Goal: Task Accomplishment & Management: Use online tool/utility

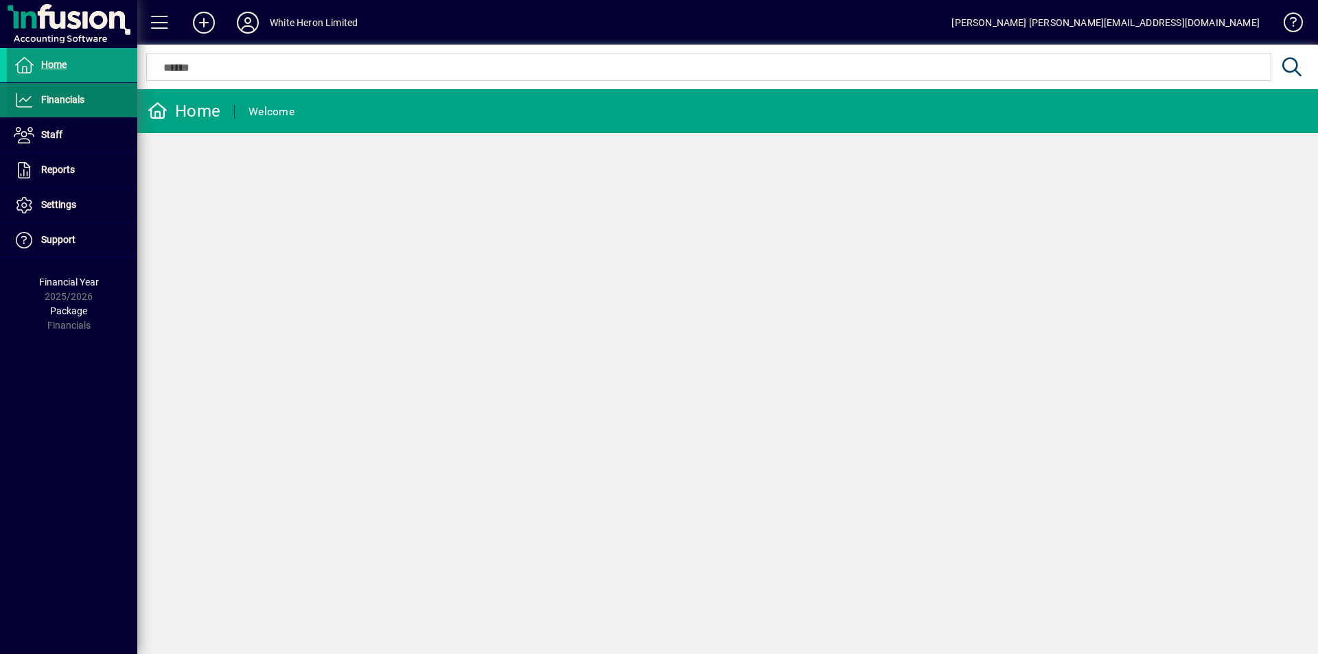
click at [78, 98] on span "Financials" at bounding box center [62, 99] width 43 height 11
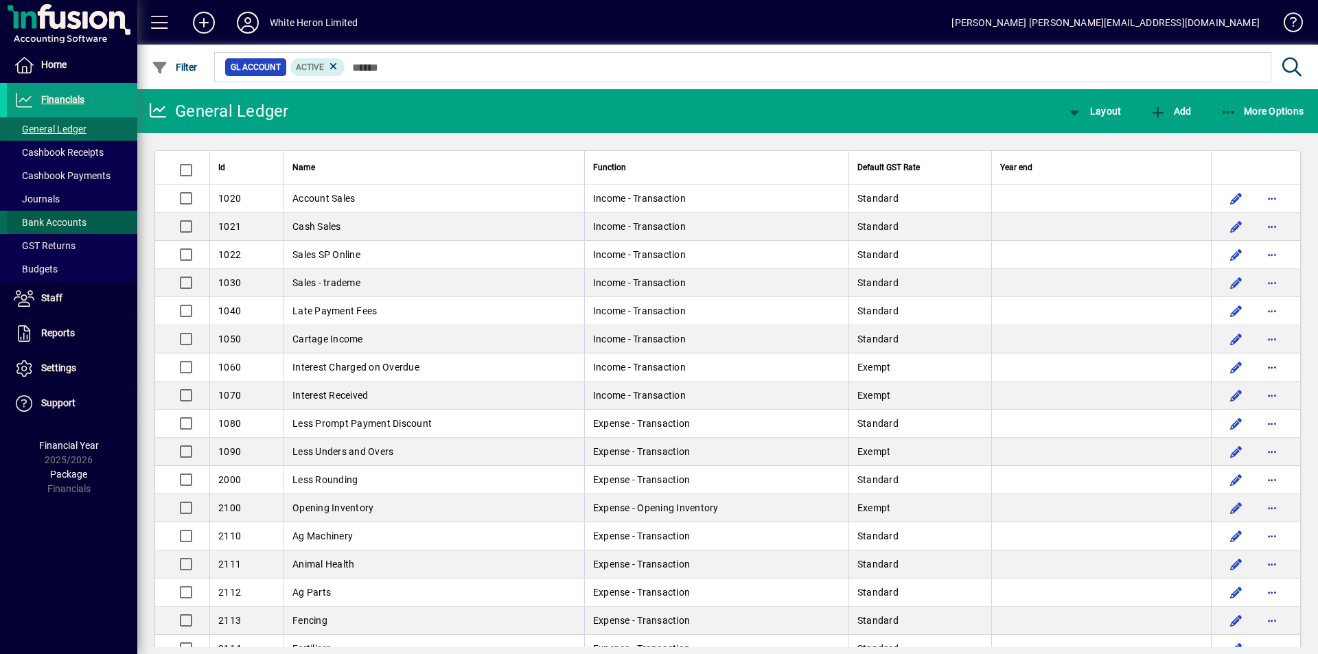
click at [63, 224] on span "Bank Accounts" at bounding box center [50, 222] width 73 height 11
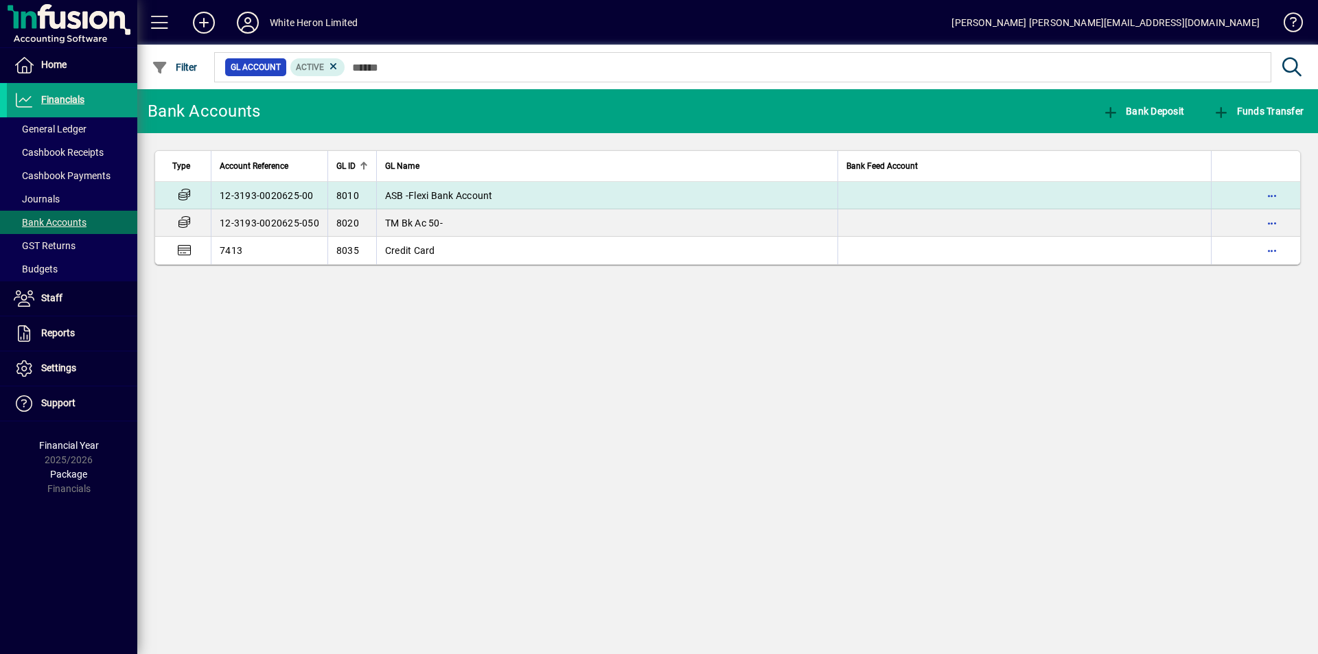
click at [269, 190] on td "12-3193-0020625-00" at bounding box center [269, 195] width 117 height 27
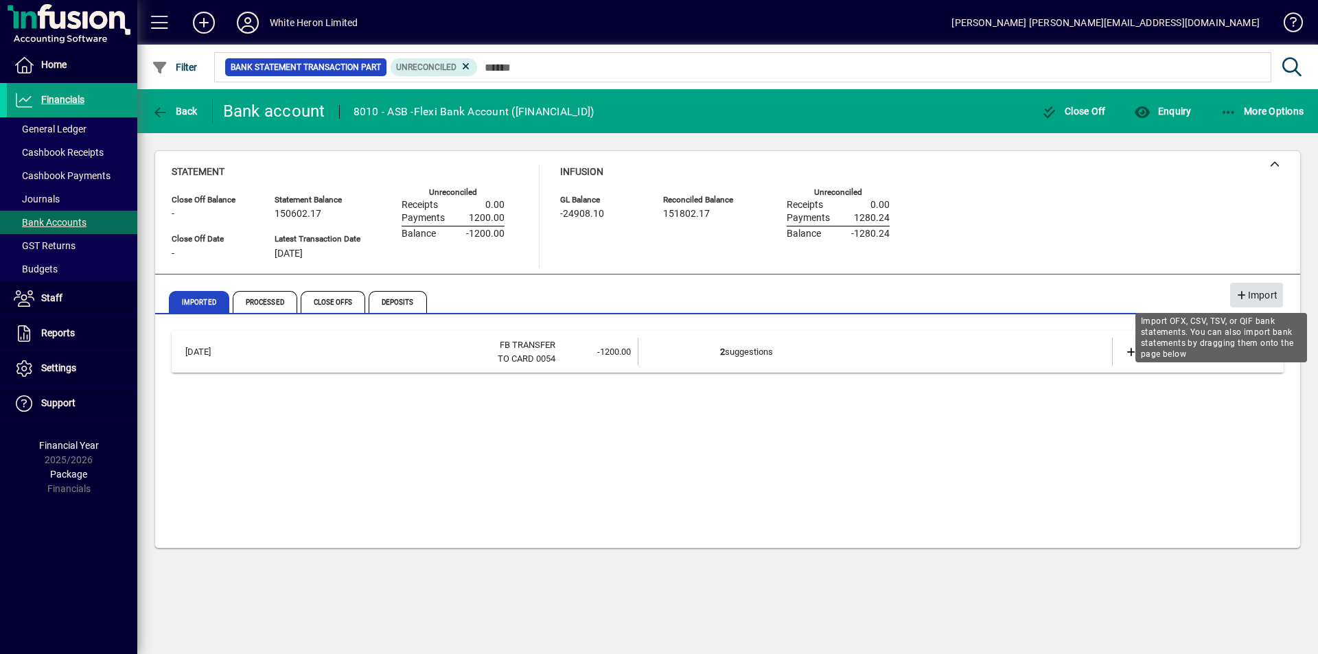
click at [1269, 288] on span "Import" at bounding box center [1256, 295] width 42 height 23
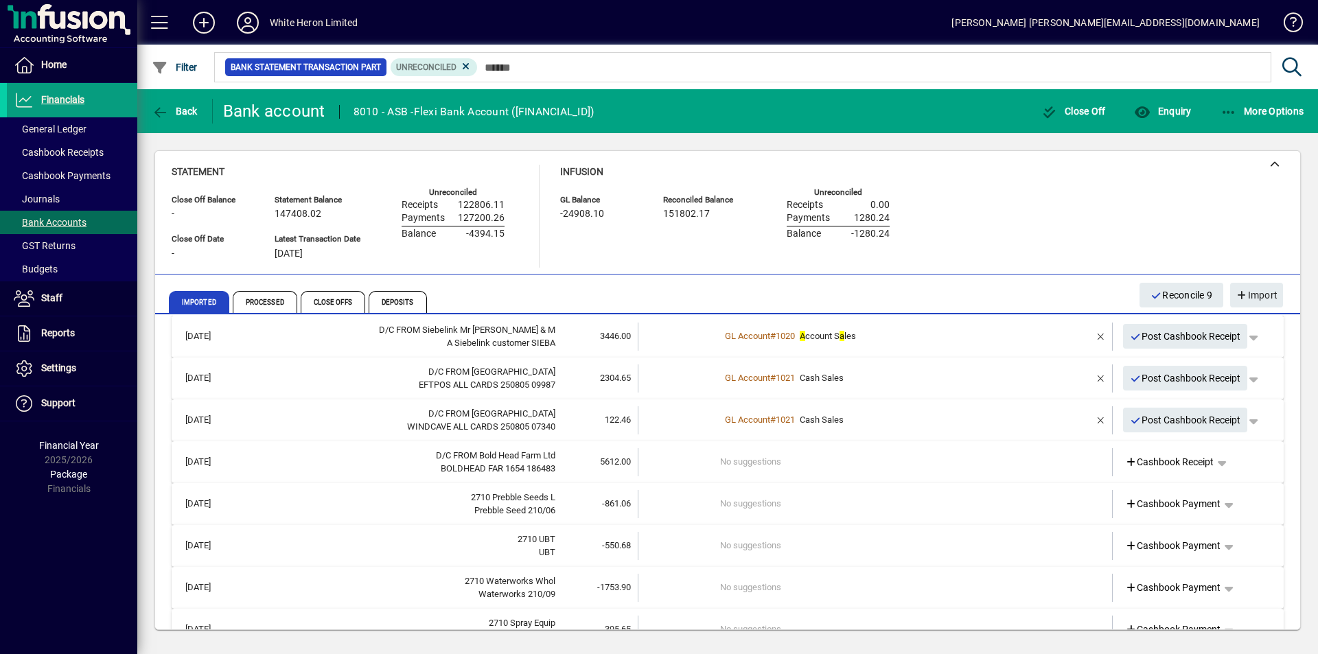
scroll to position [343, 0]
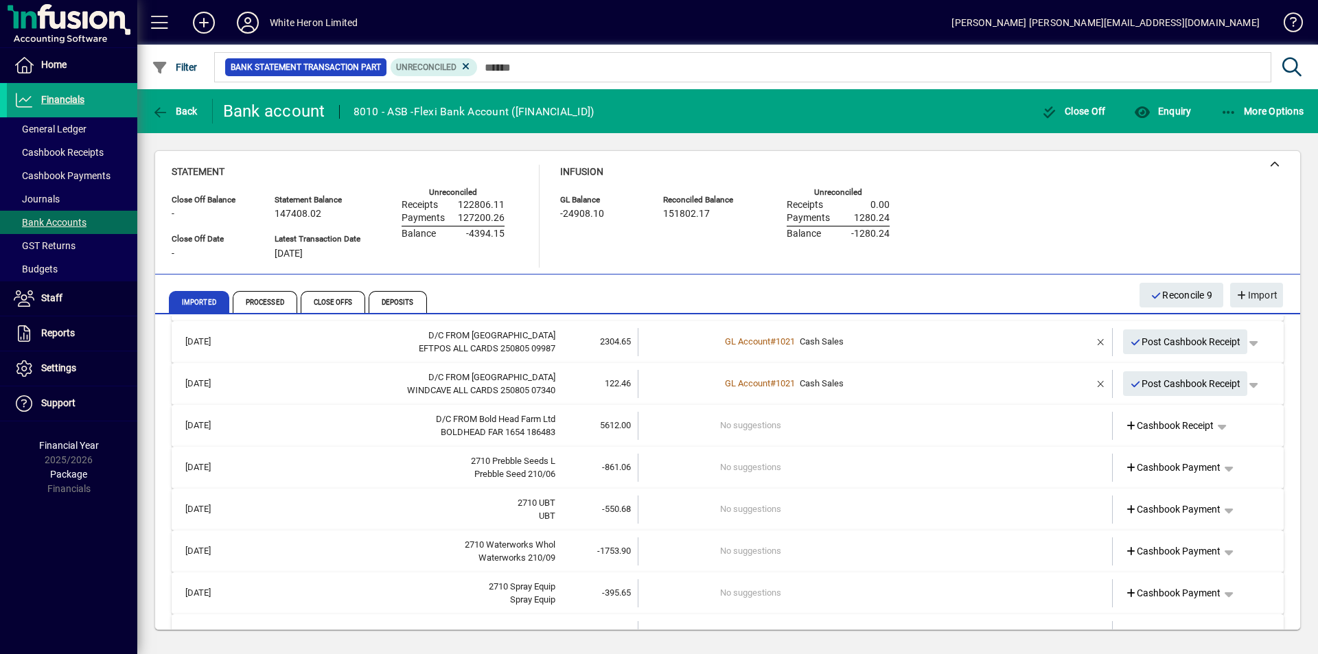
click at [751, 430] on td "No suggestions" at bounding box center [876, 426] width 312 height 28
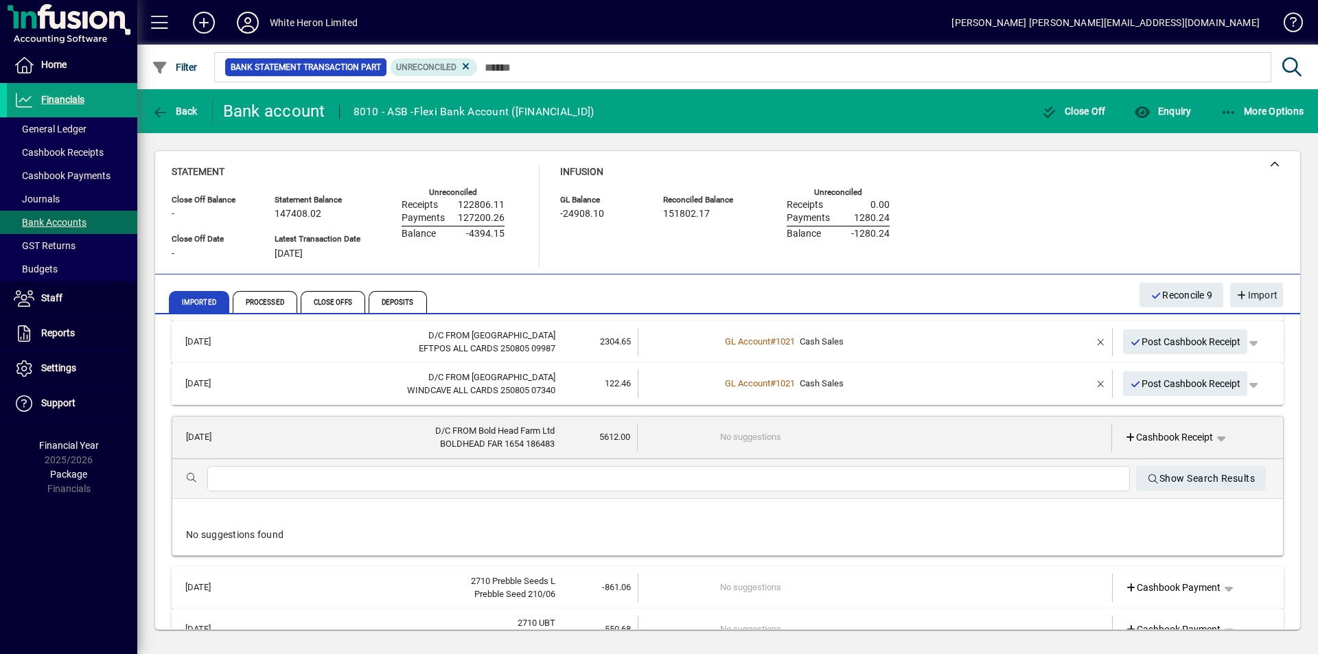
click at [341, 486] on input "text" at bounding box center [668, 479] width 900 height 16
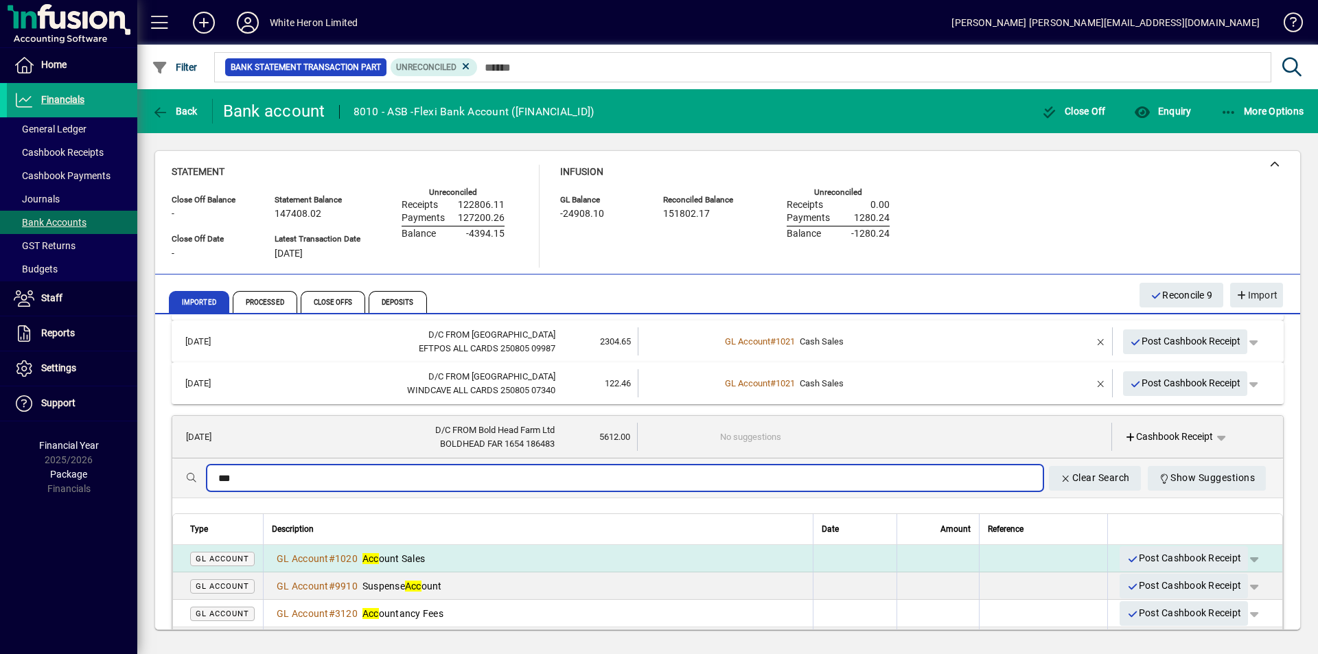
type input "***"
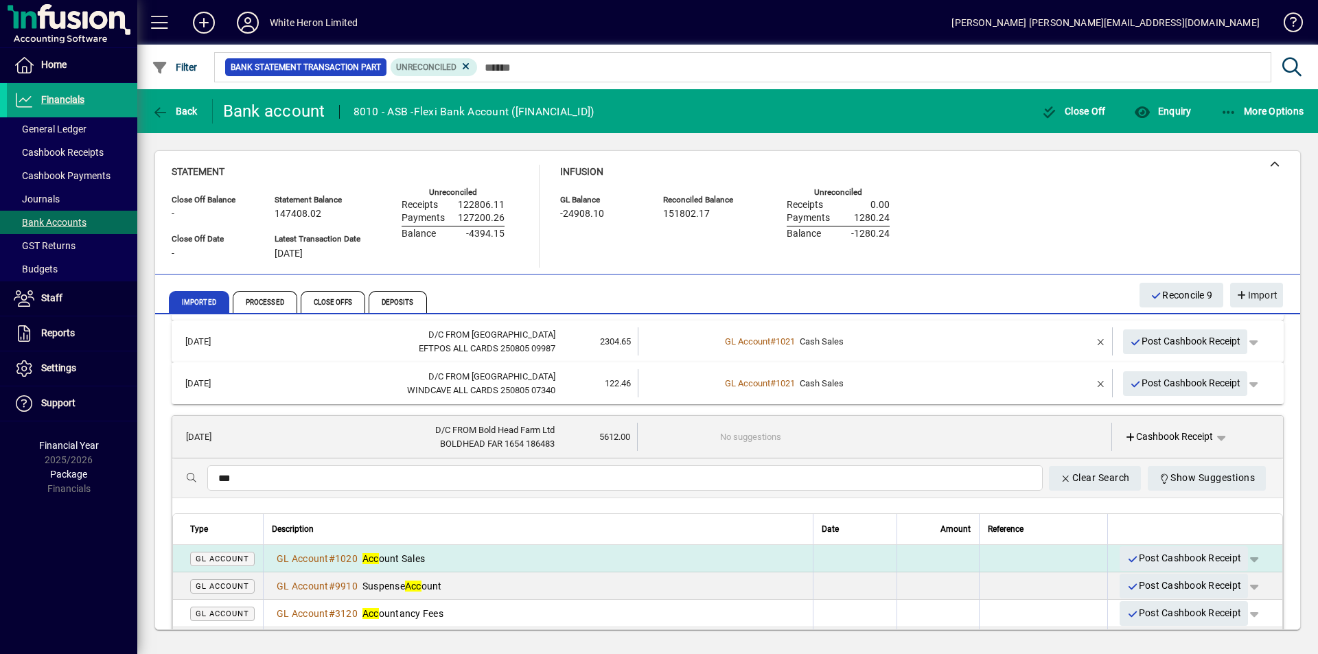
click at [441, 561] on div "GL Account # 1020 Acc ount Sales" at bounding box center [538, 559] width 533 height 14
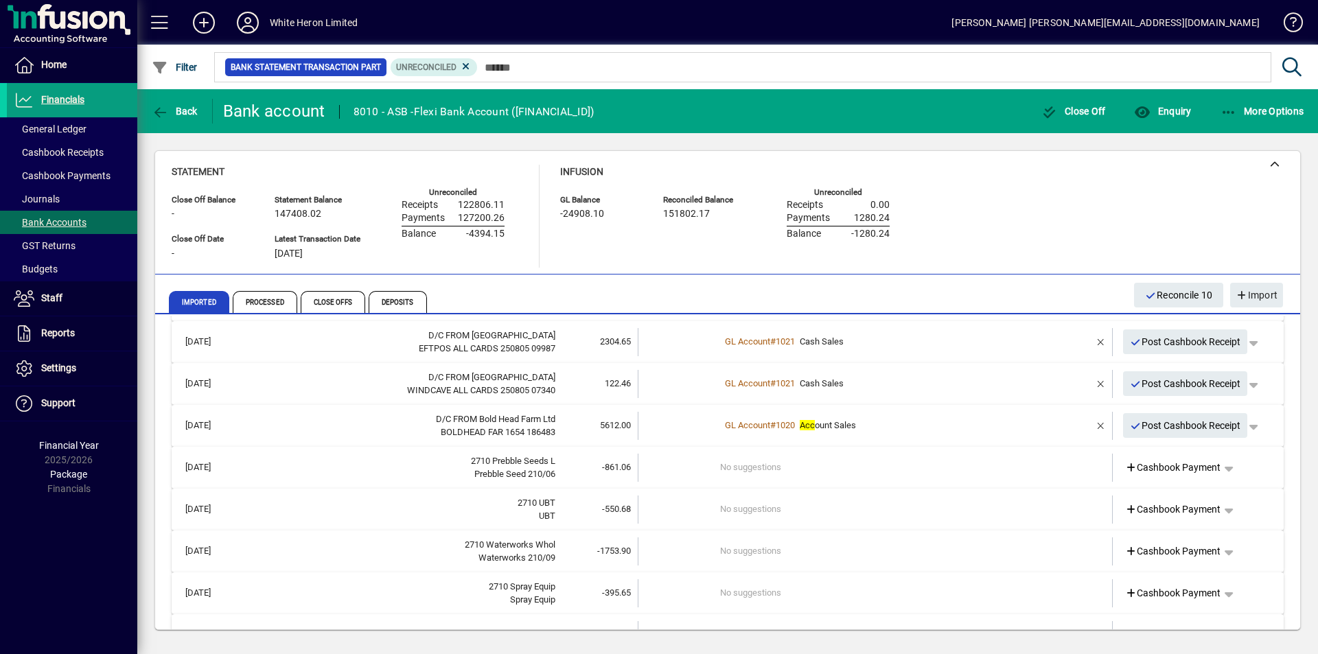
click at [373, 472] on div "Prebble Seed 210/06" at bounding box center [399, 474] width 312 height 14
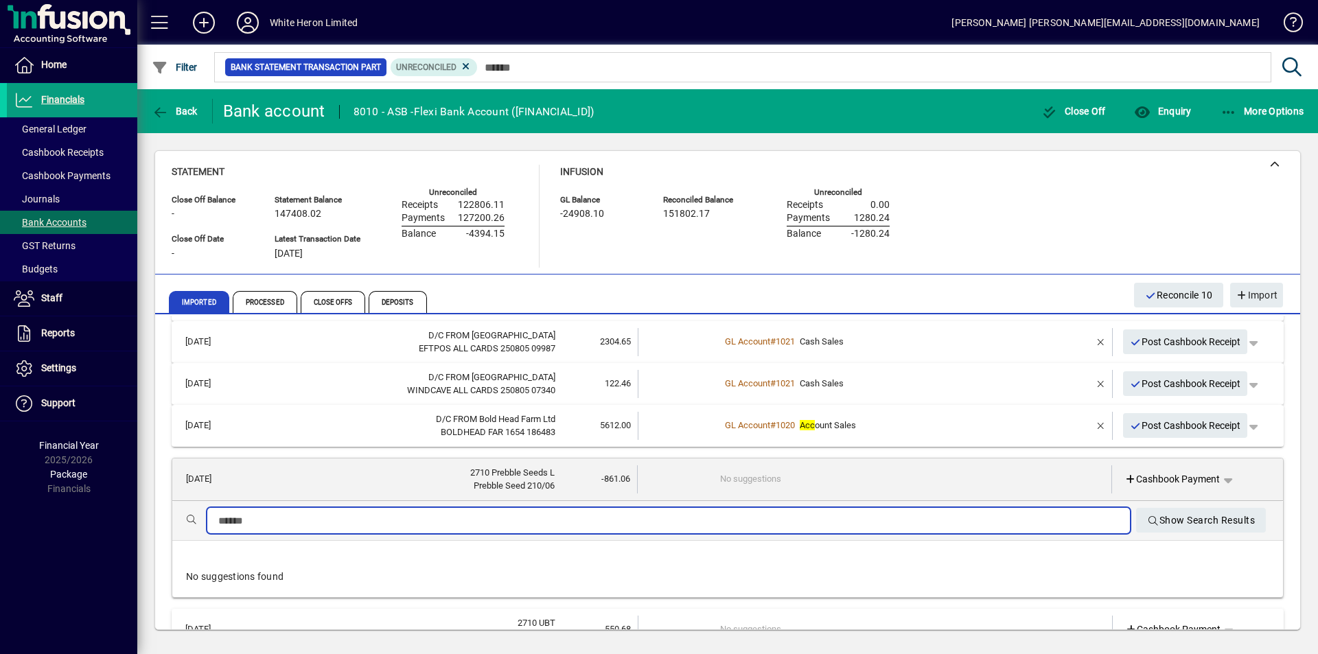
click at [299, 521] on input "text" at bounding box center [668, 521] width 900 height 16
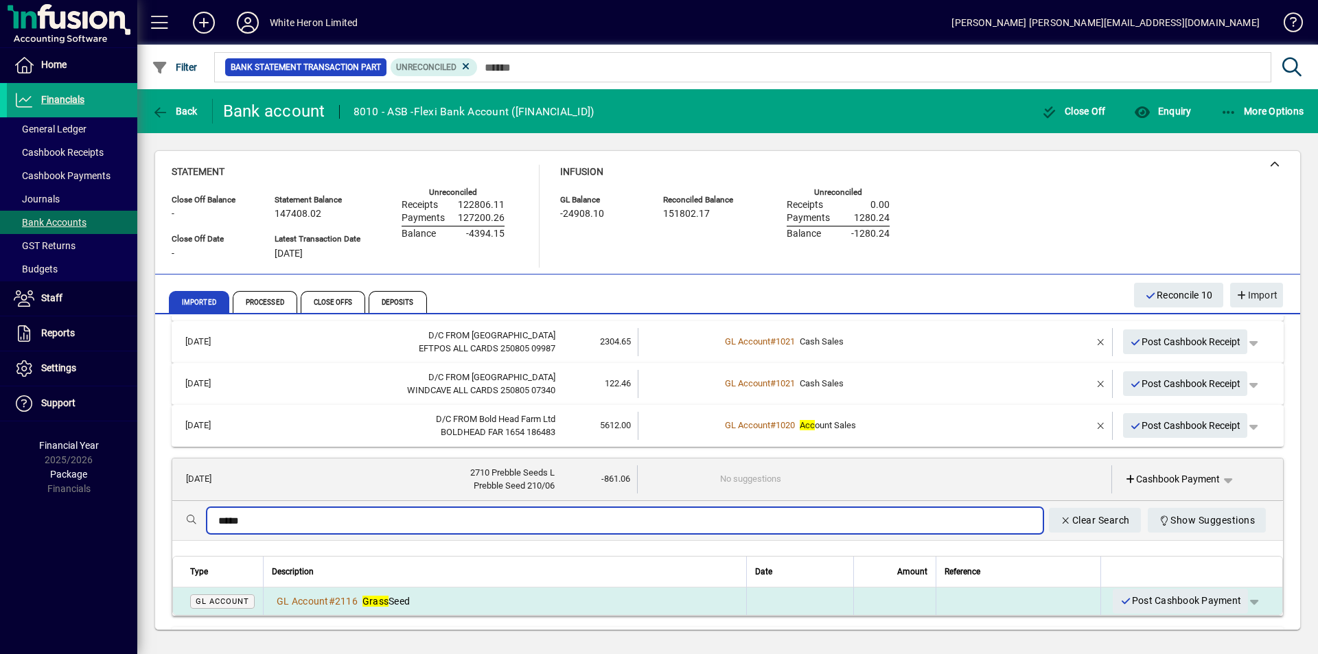
type input "*****"
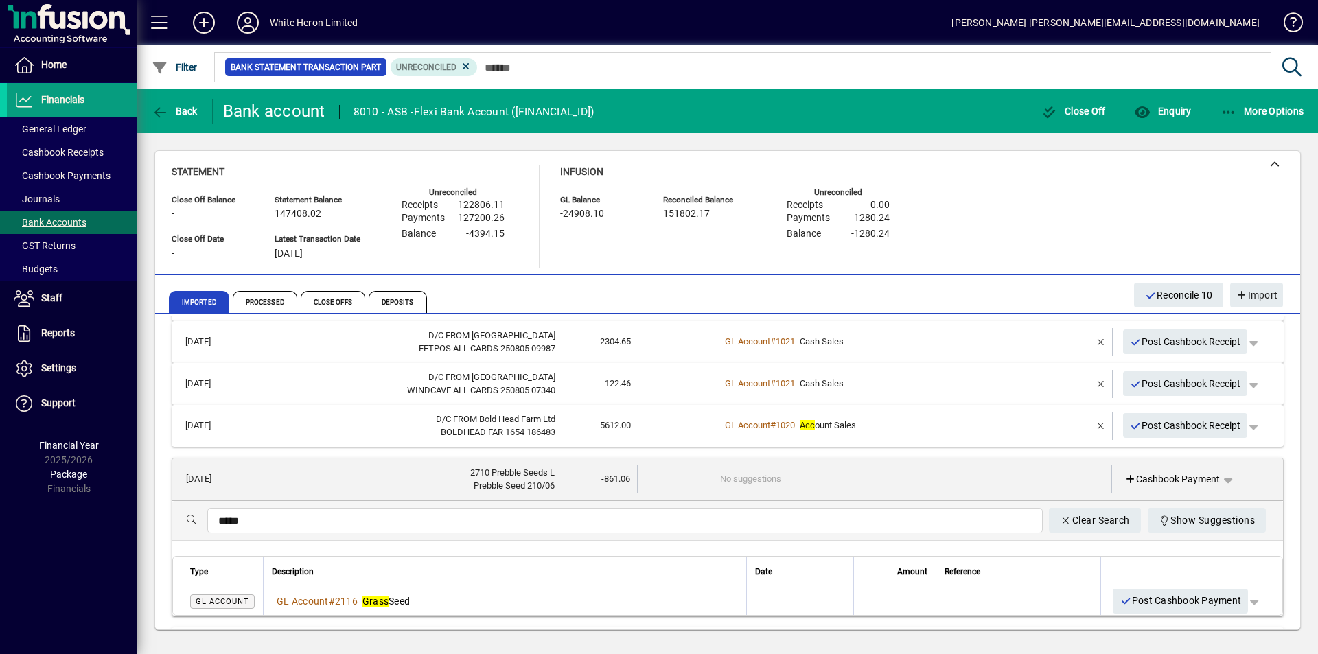
click at [365, 605] on em "Grass" at bounding box center [375, 601] width 26 height 11
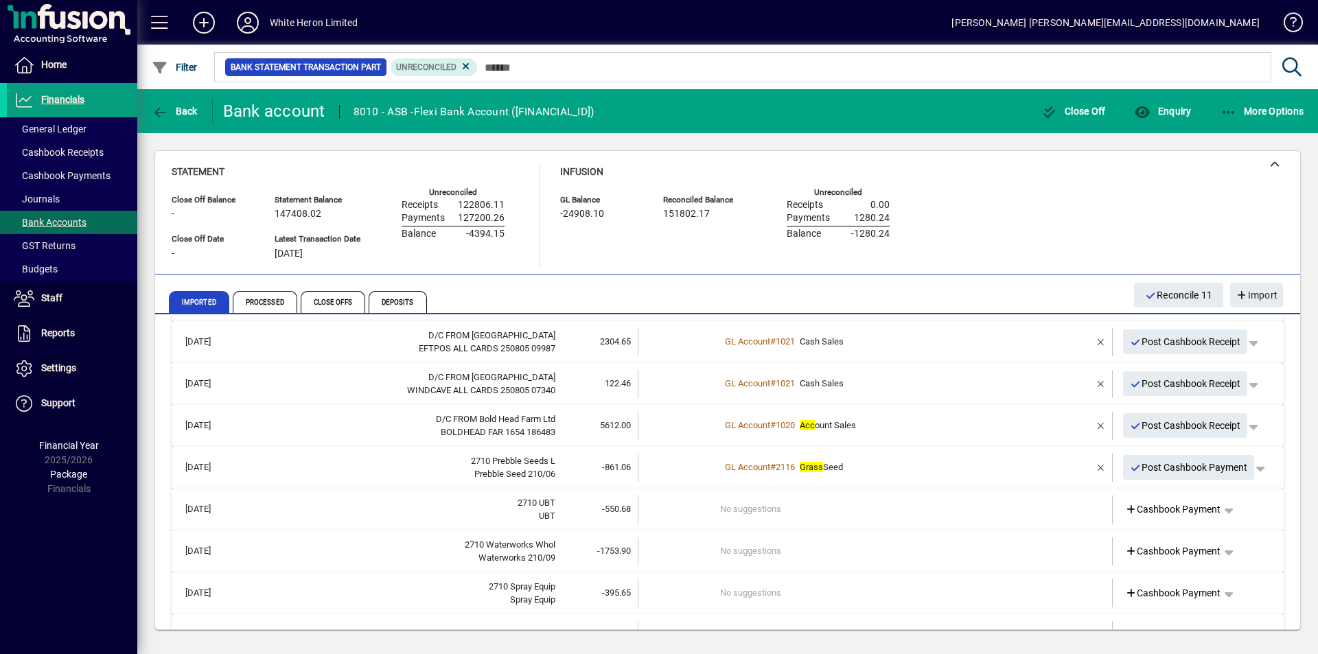
click at [368, 509] on div "2710 UBT" at bounding box center [399, 503] width 312 height 14
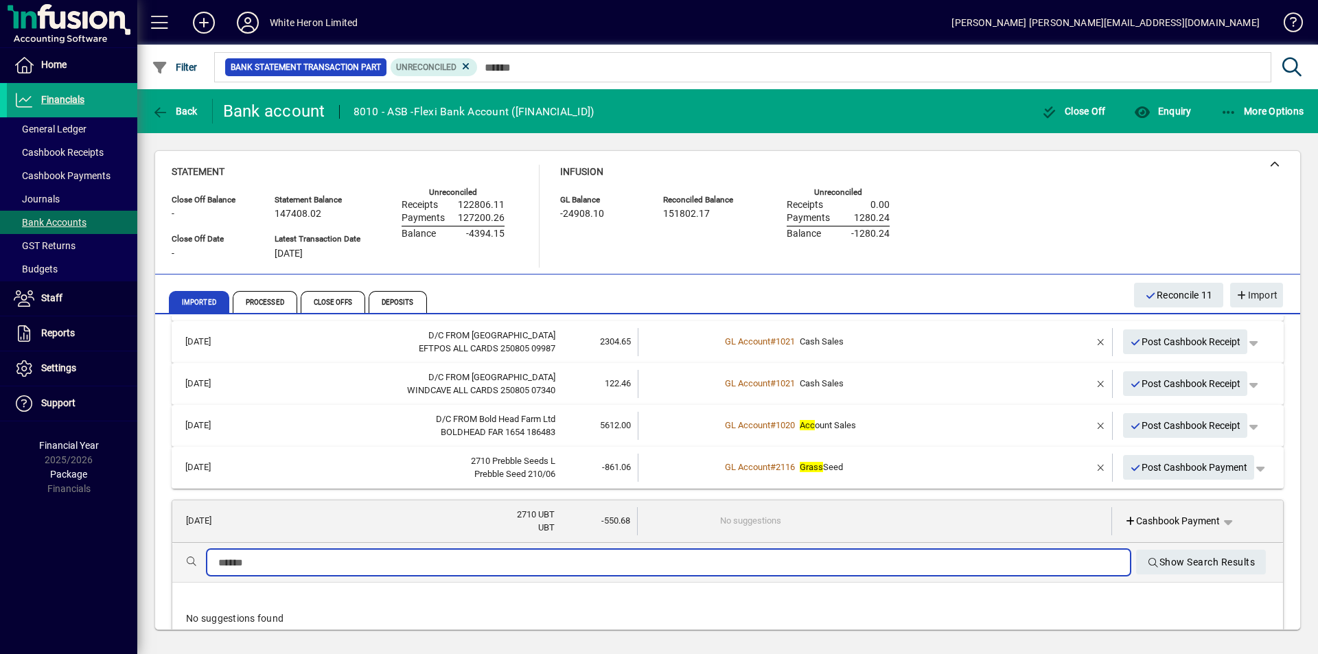
click at [278, 559] on input "text" at bounding box center [668, 563] width 900 height 16
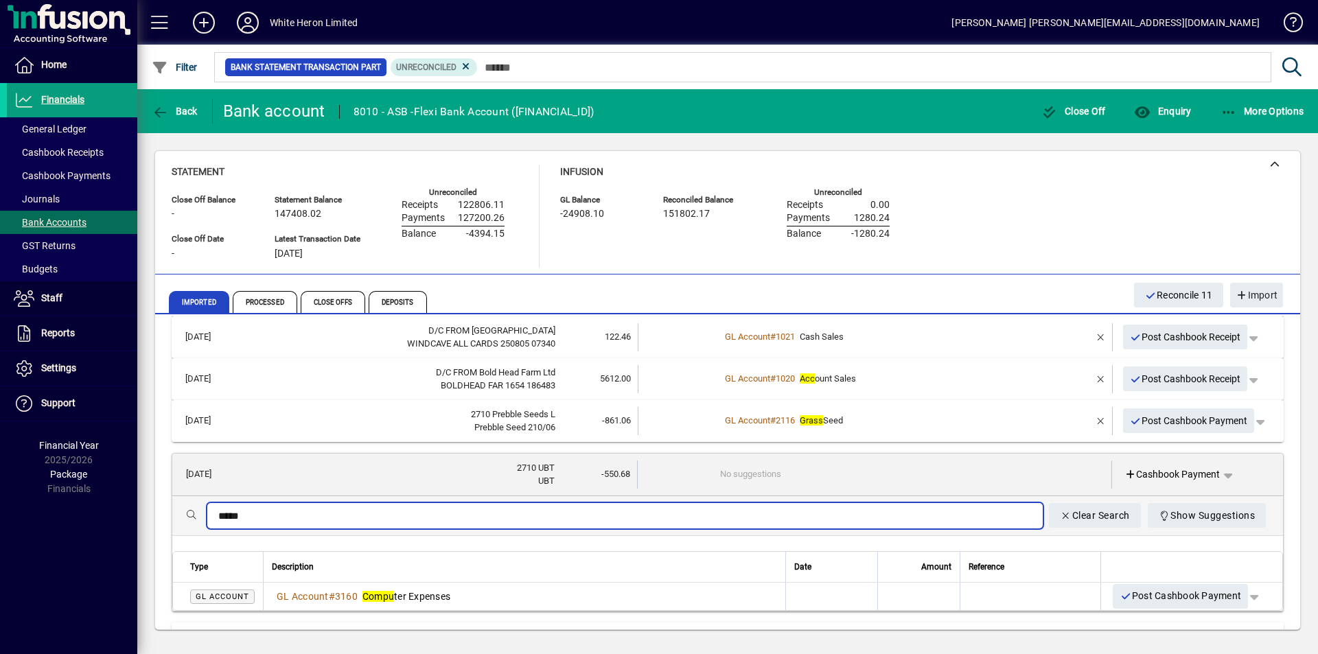
scroll to position [412, 0]
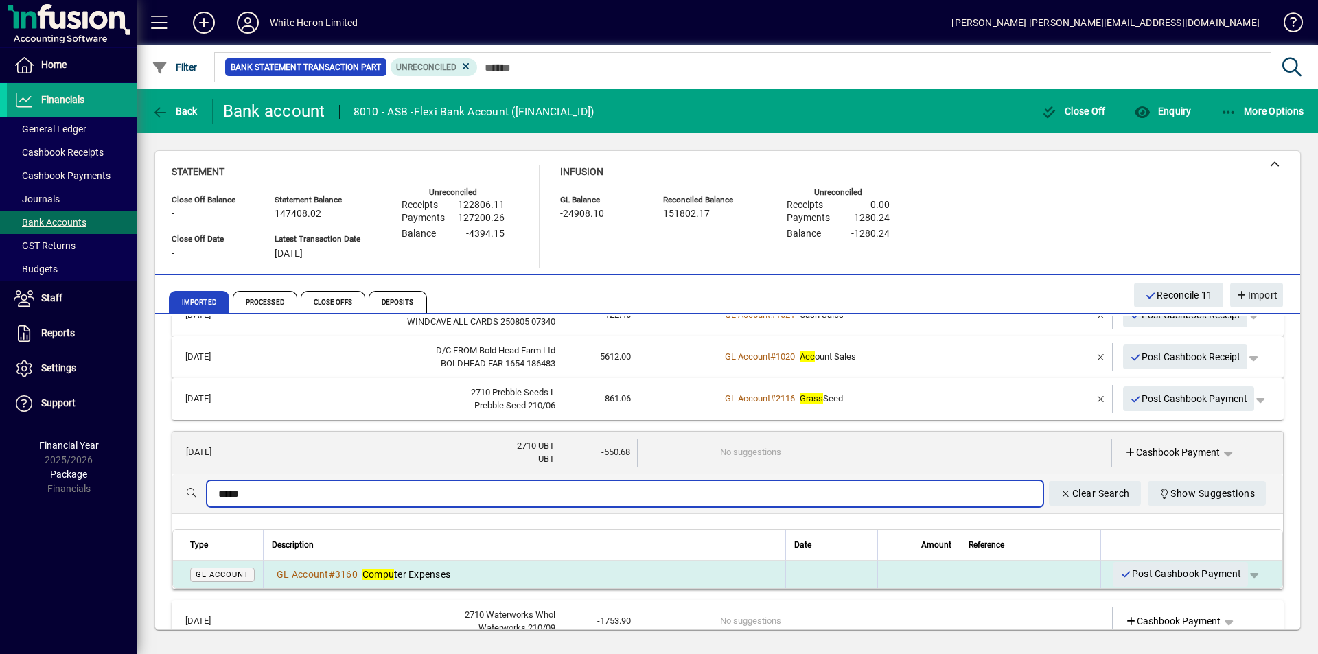
type input "*****"
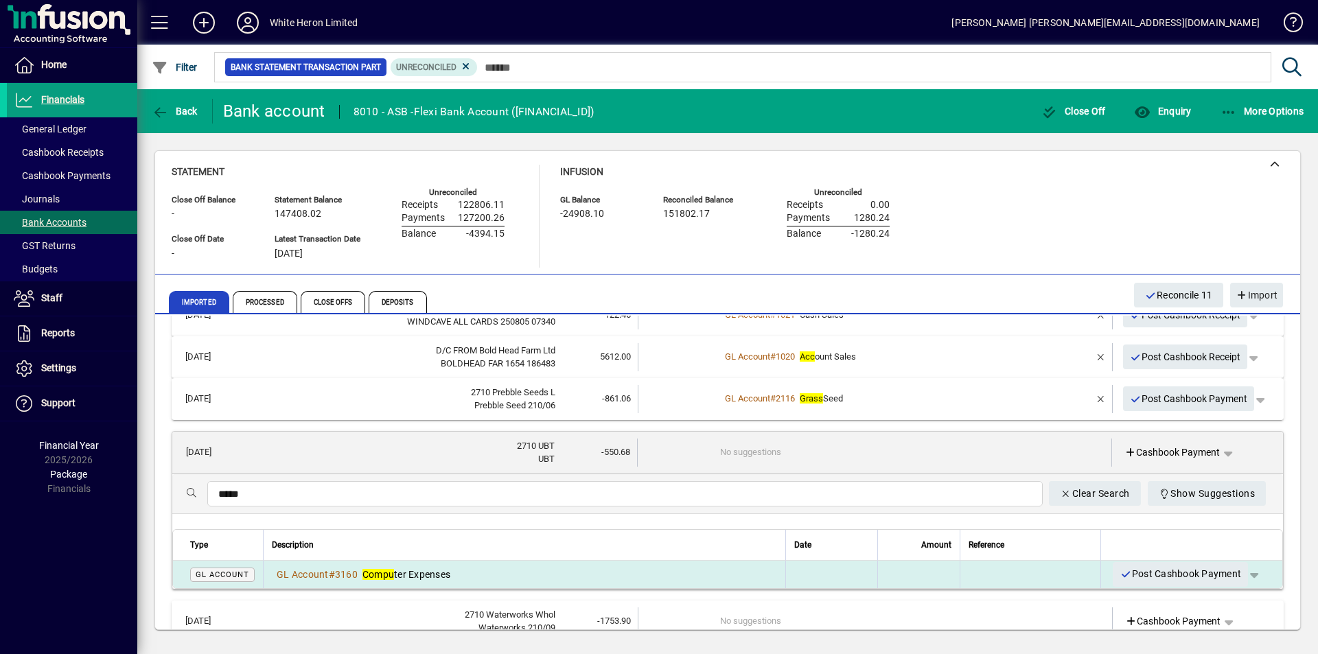
click at [432, 573] on span "Compu ter Expenses" at bounding box center [406, 574] width 88 height 11
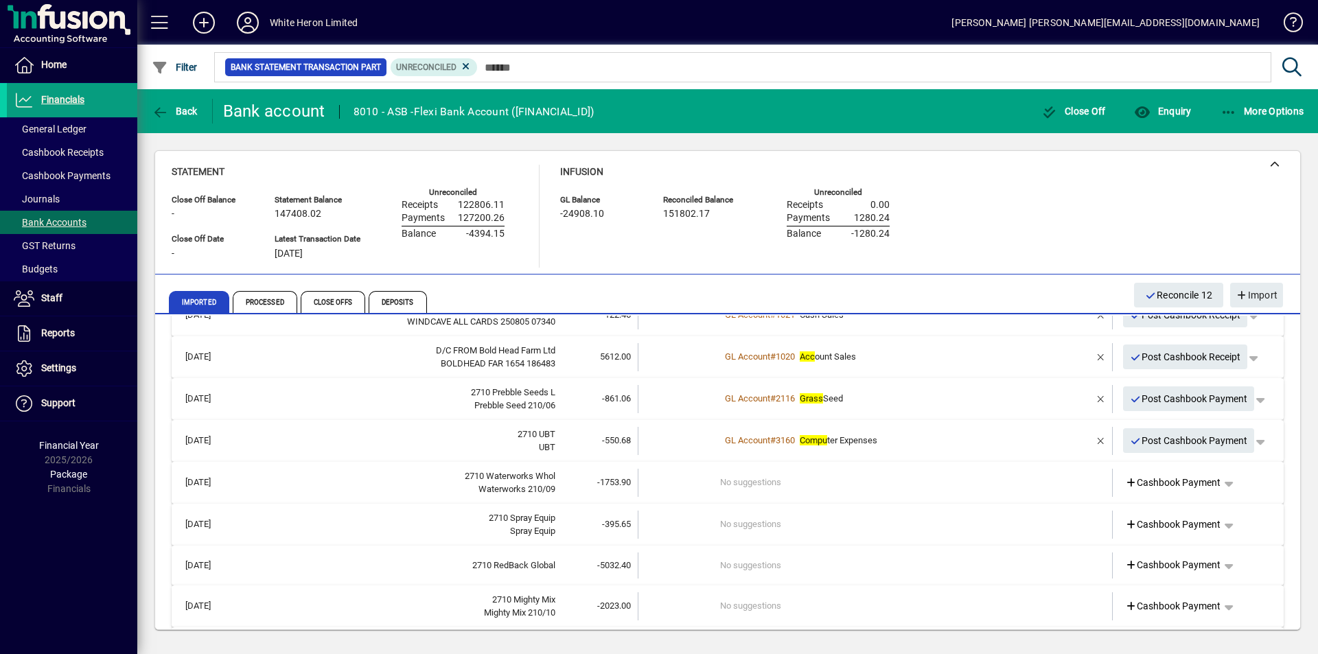
click at [766, 481] on td "No suggestions" at bounding box center [876, 483] width 312 height 28
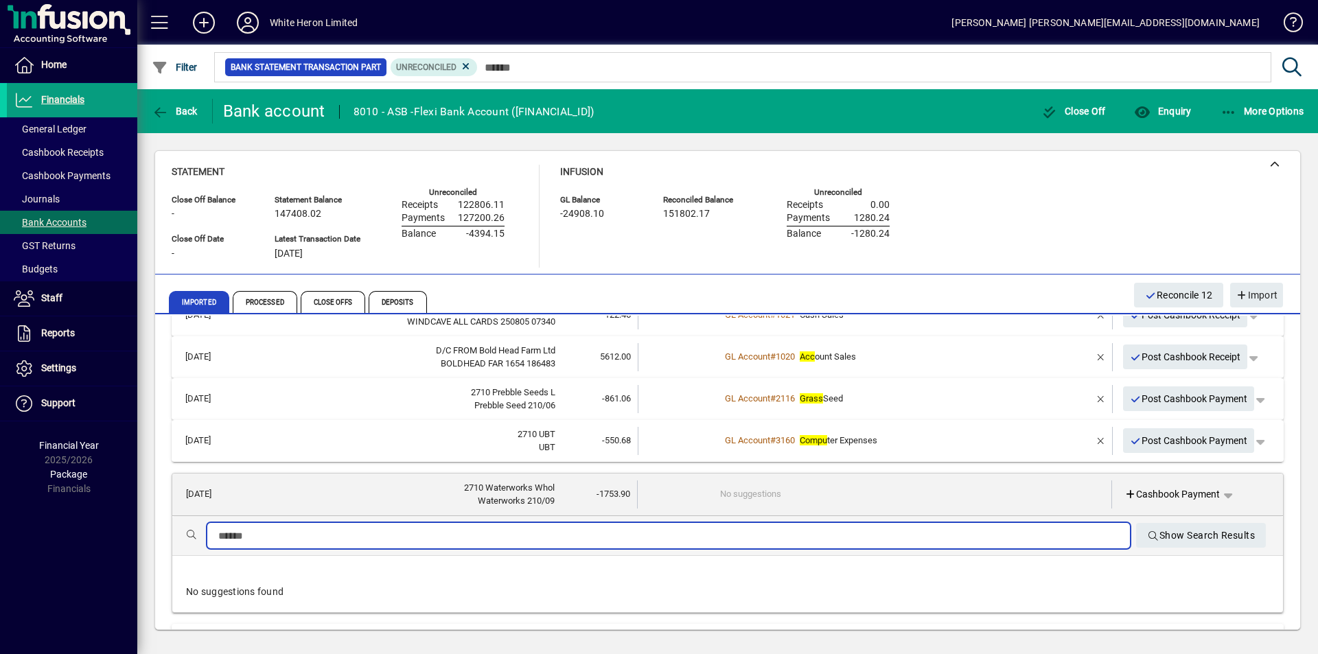
click at [323, 531] on input "text" at bounding box center [668, 536] width 900 height 16
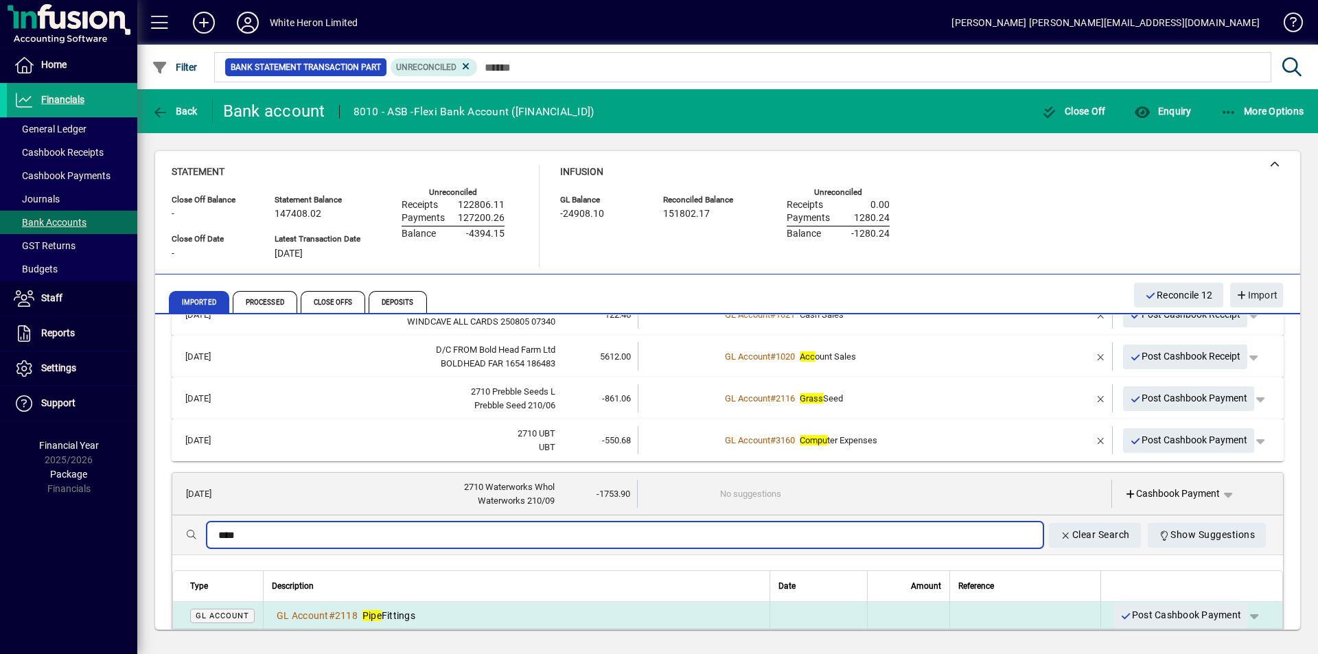
type input "****"
click at [423, 612] on div "GL Account # 2118 Pipe Fittings" at bounding box center [516, 616] width 489 height 14
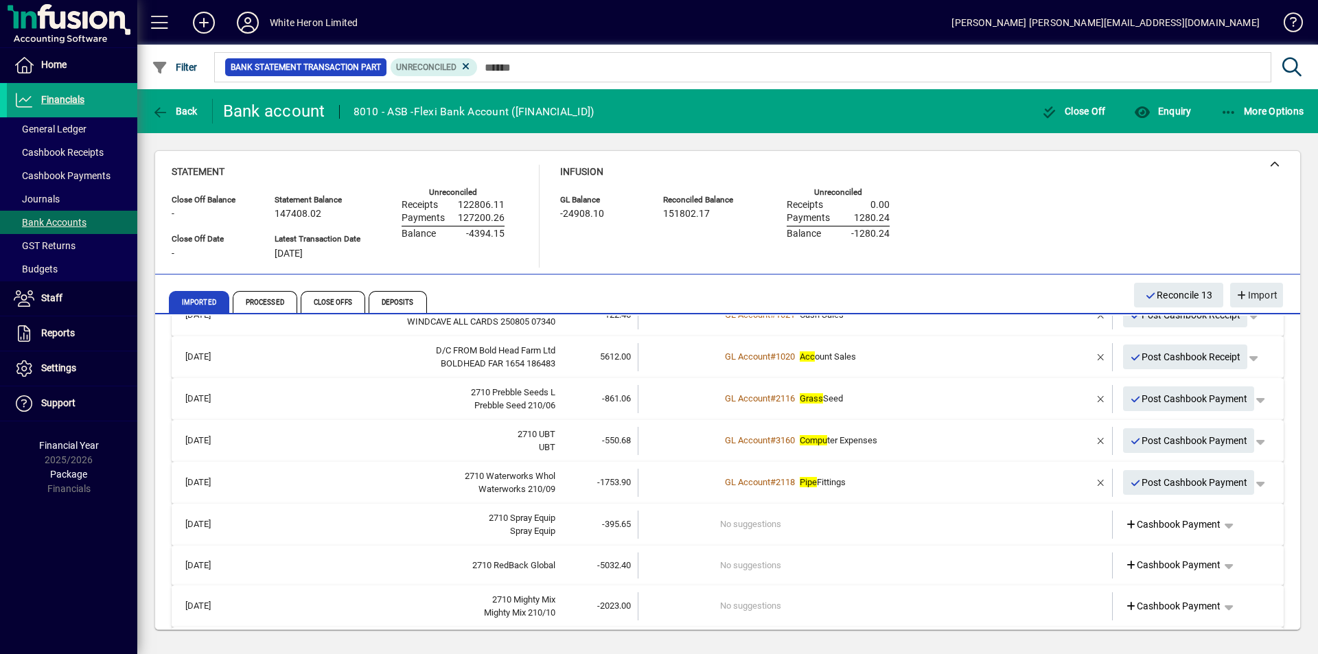
click at [356, 532] on div "Spray Equip" at bounding box center [399, 531] width 312 height 14
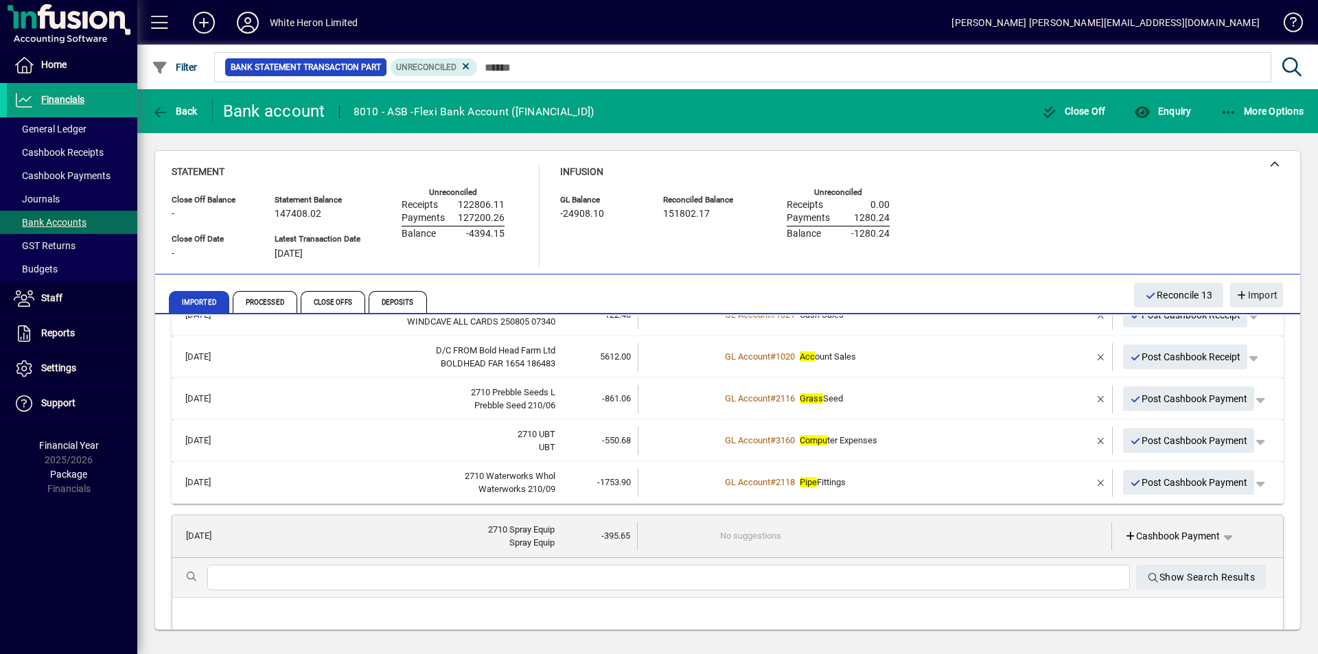
click at [279, 576] on input "text" at bounding box center [668, 578] width 900 height 16
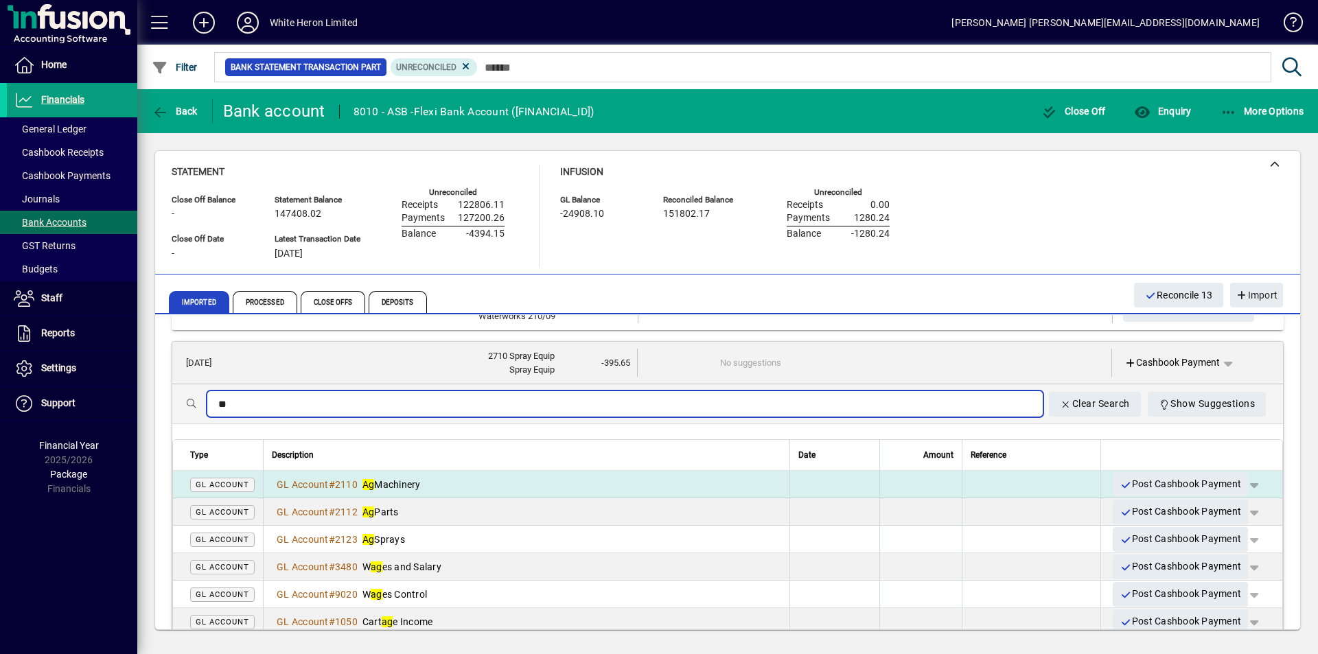
scroll to position [618, 0]
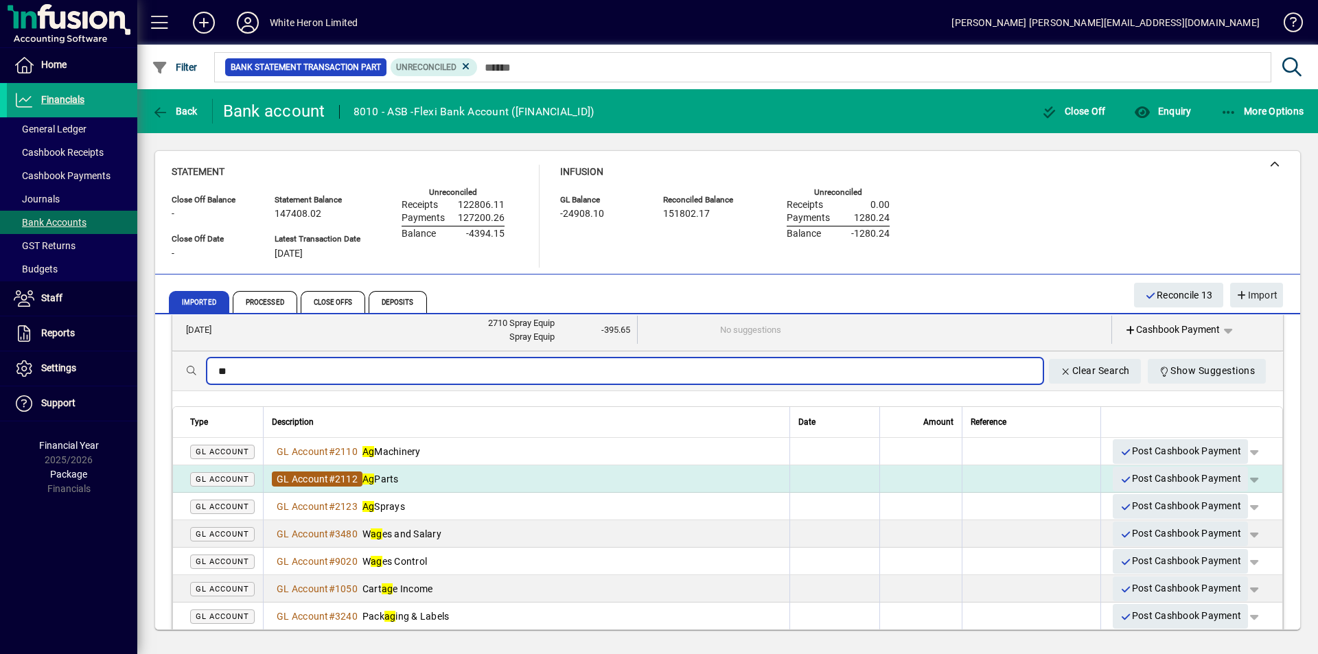
type input "**"
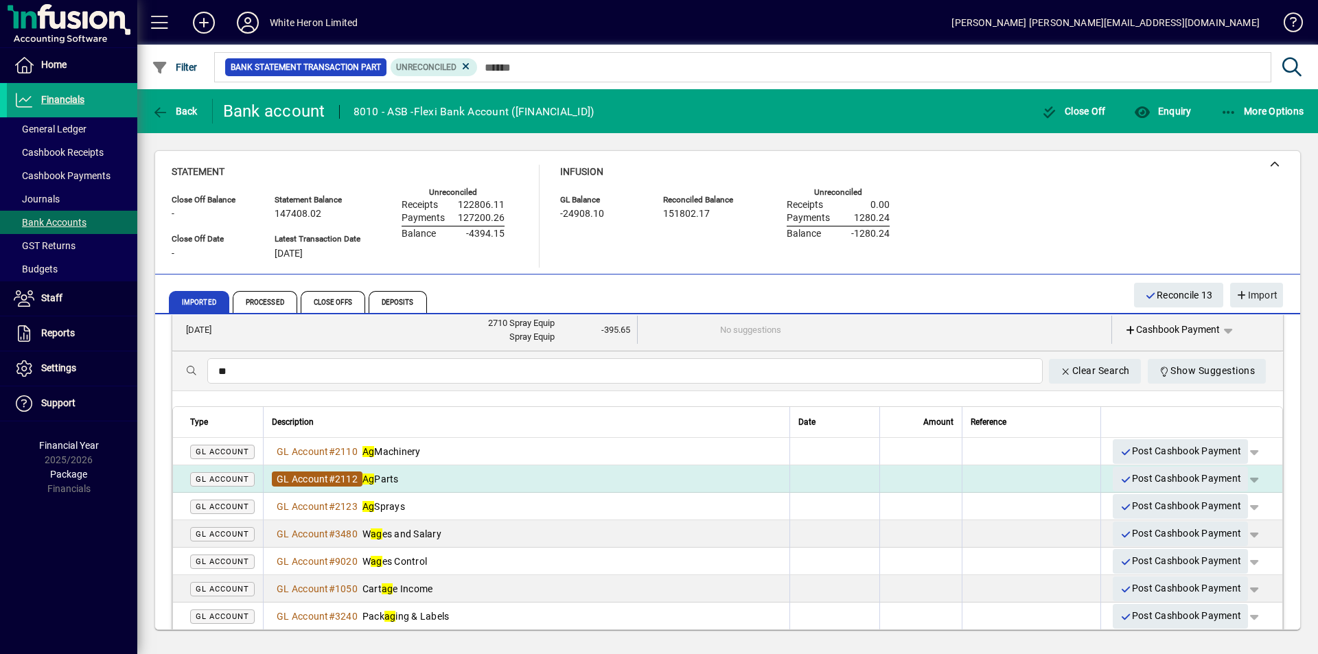
scroll to position [0, 0]
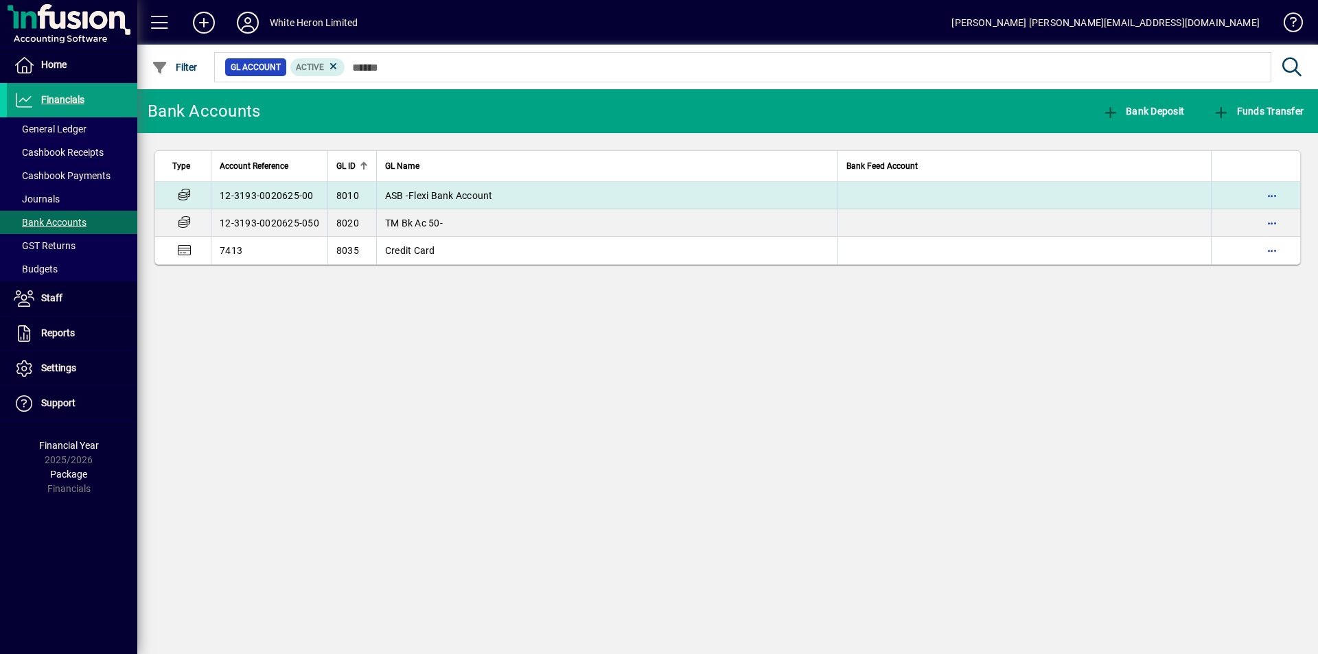
click at [240, 193] on td "12-3193-0020625-00" at bounding box center [269, 195] width 117 height 27
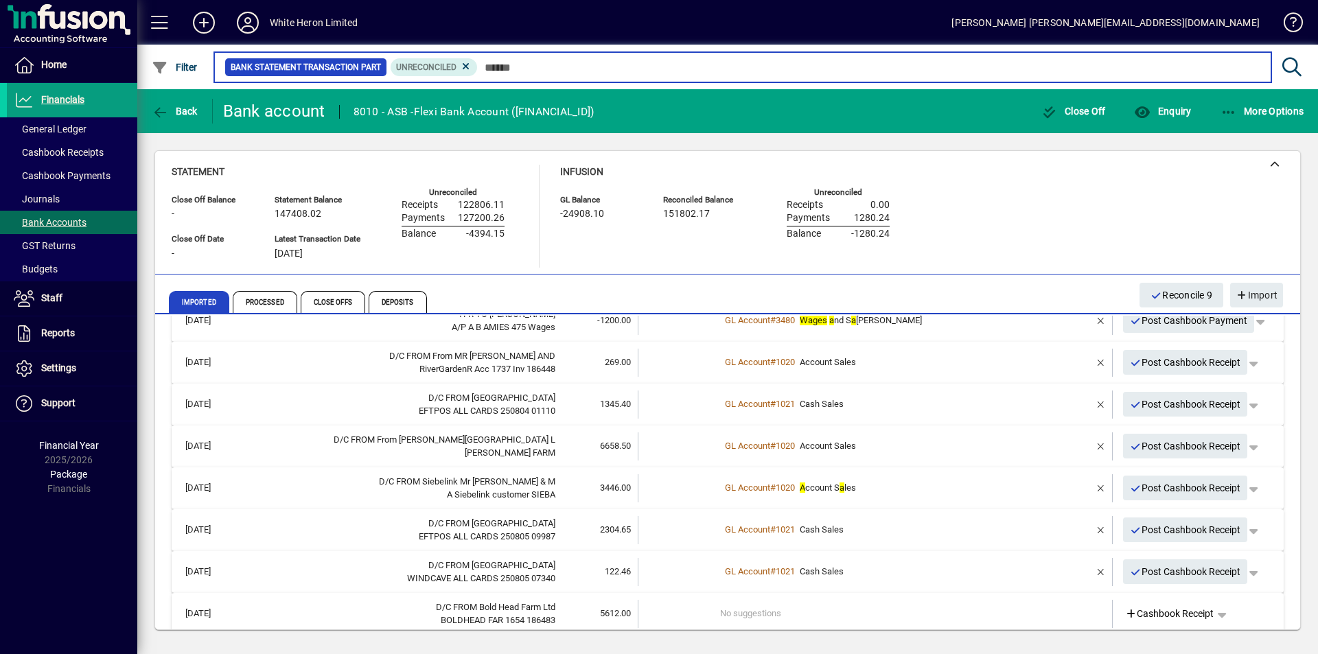
scroll to position [206, 0]
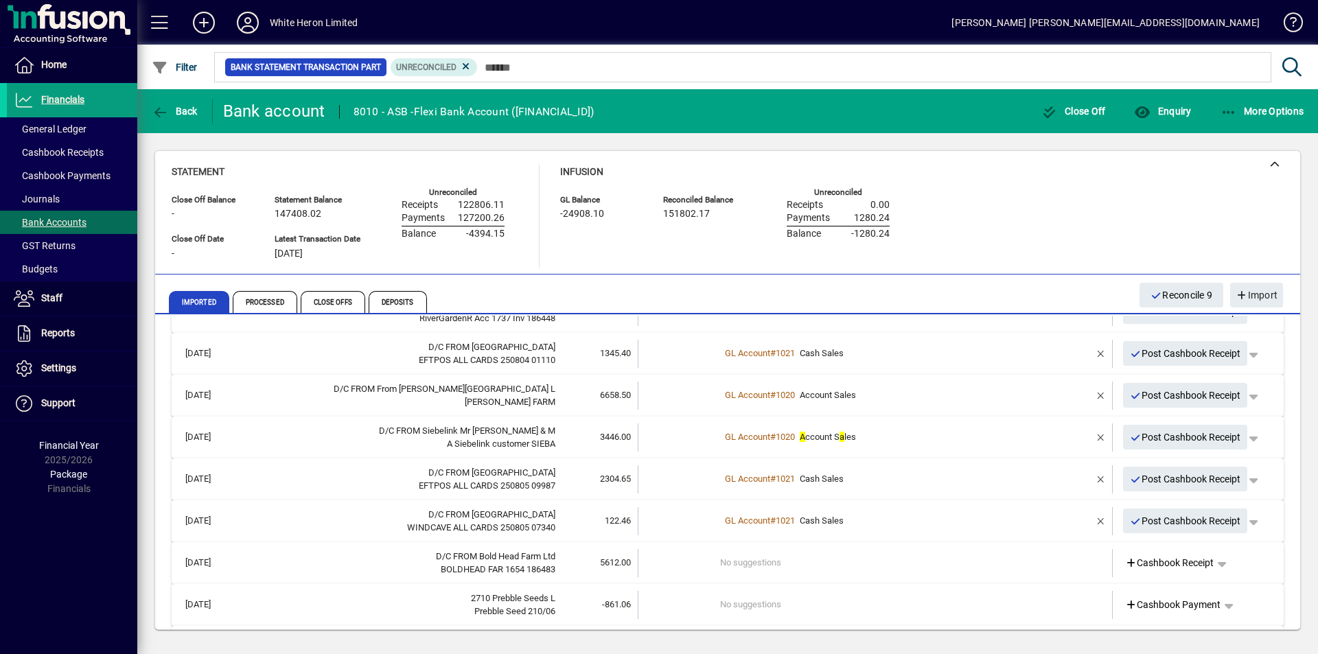
click at [743, 561] on td "No suggestions" at bounding box center [876, 563] width 312 height 28
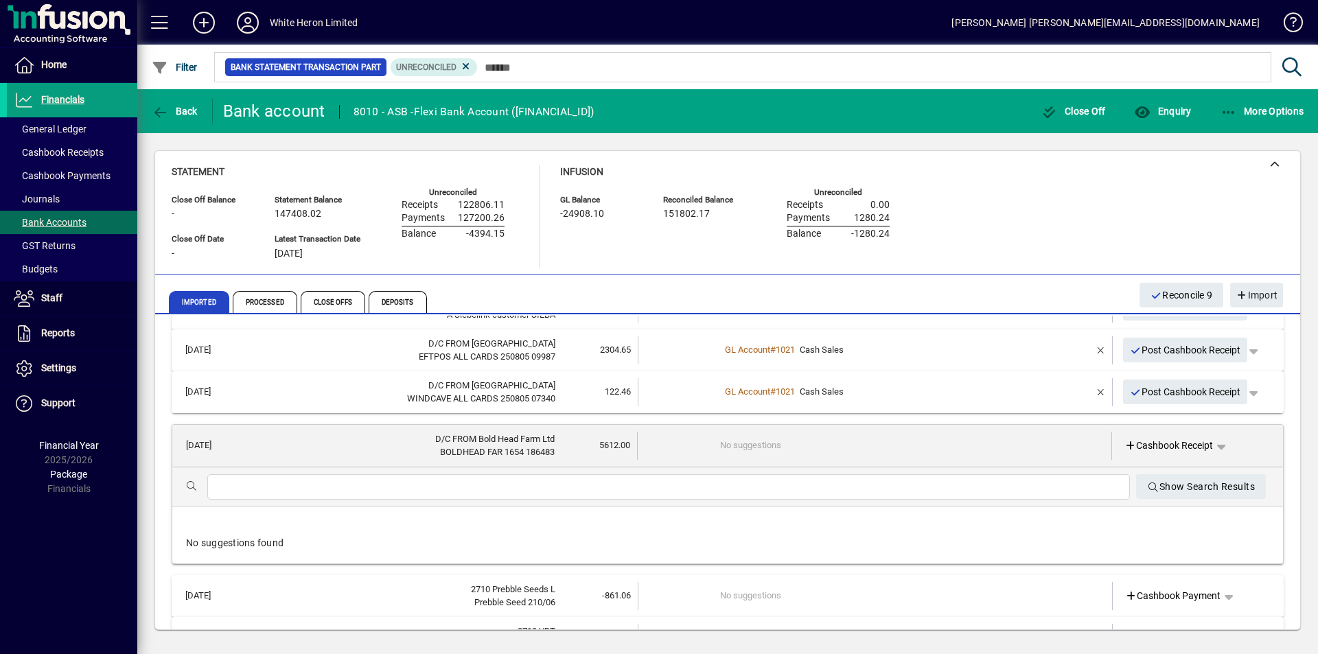
scroll to position [343, 0]
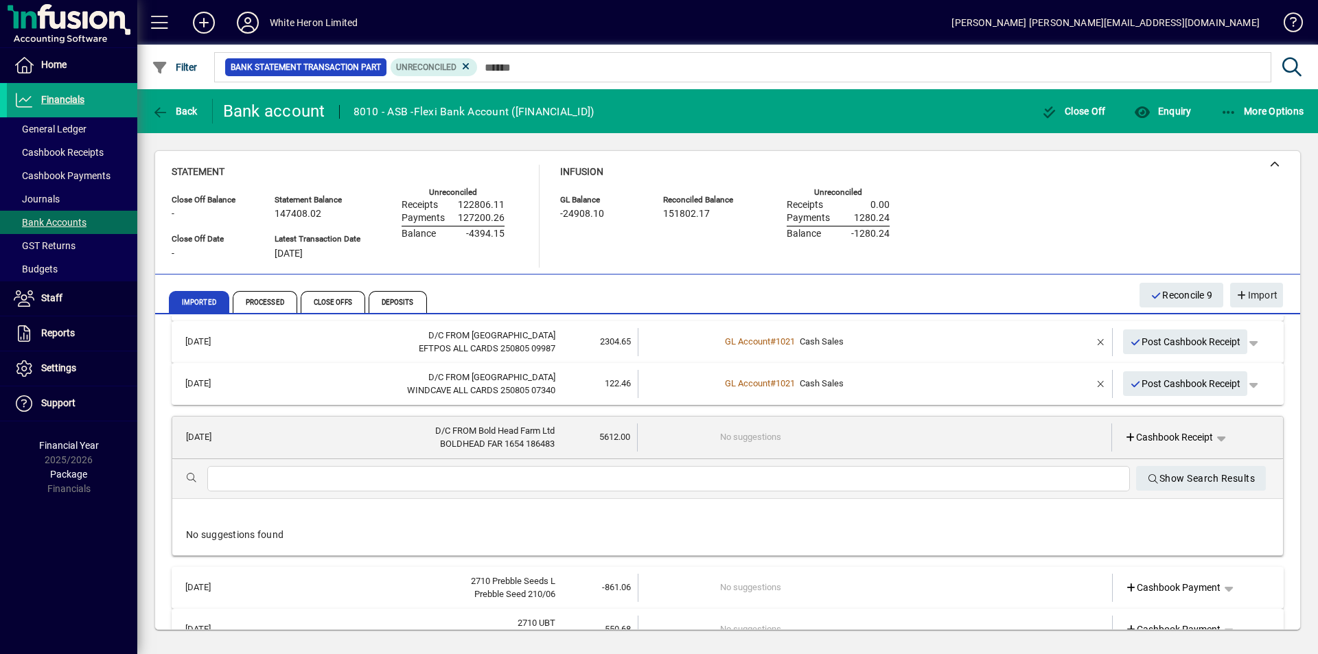
click at [331, 479] on input "text" at bounding box center [668, 479] width 900 height 16
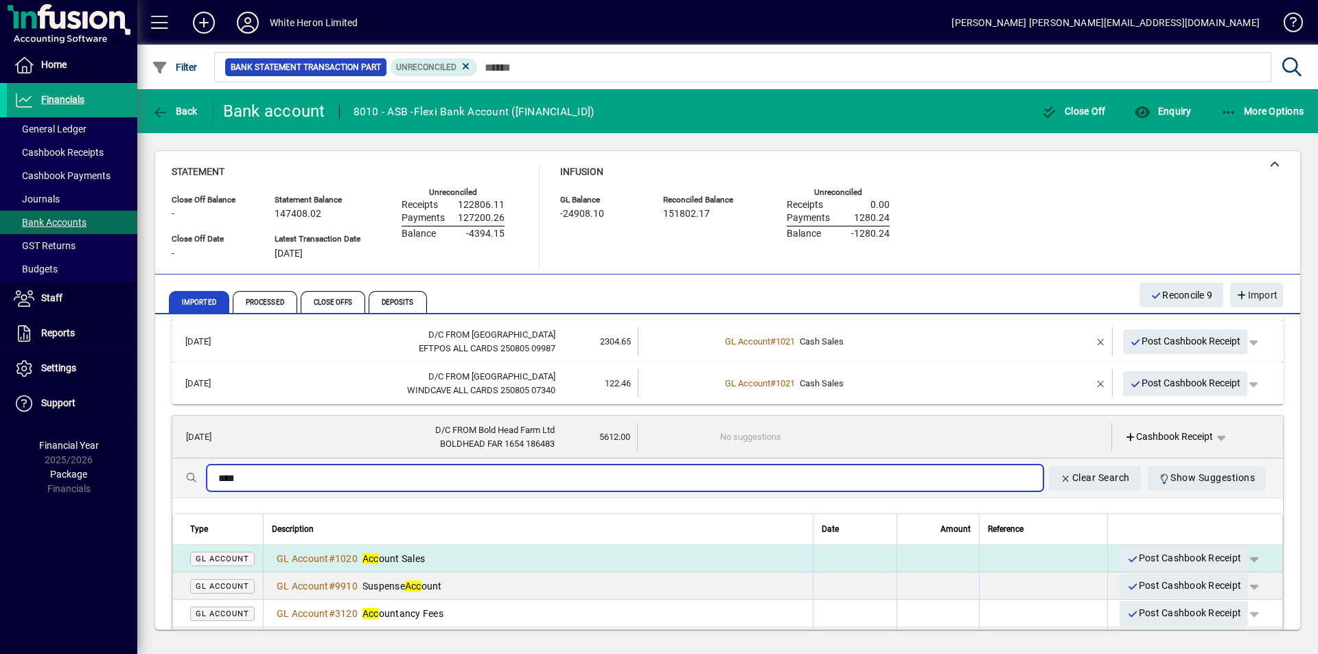
type input "***"
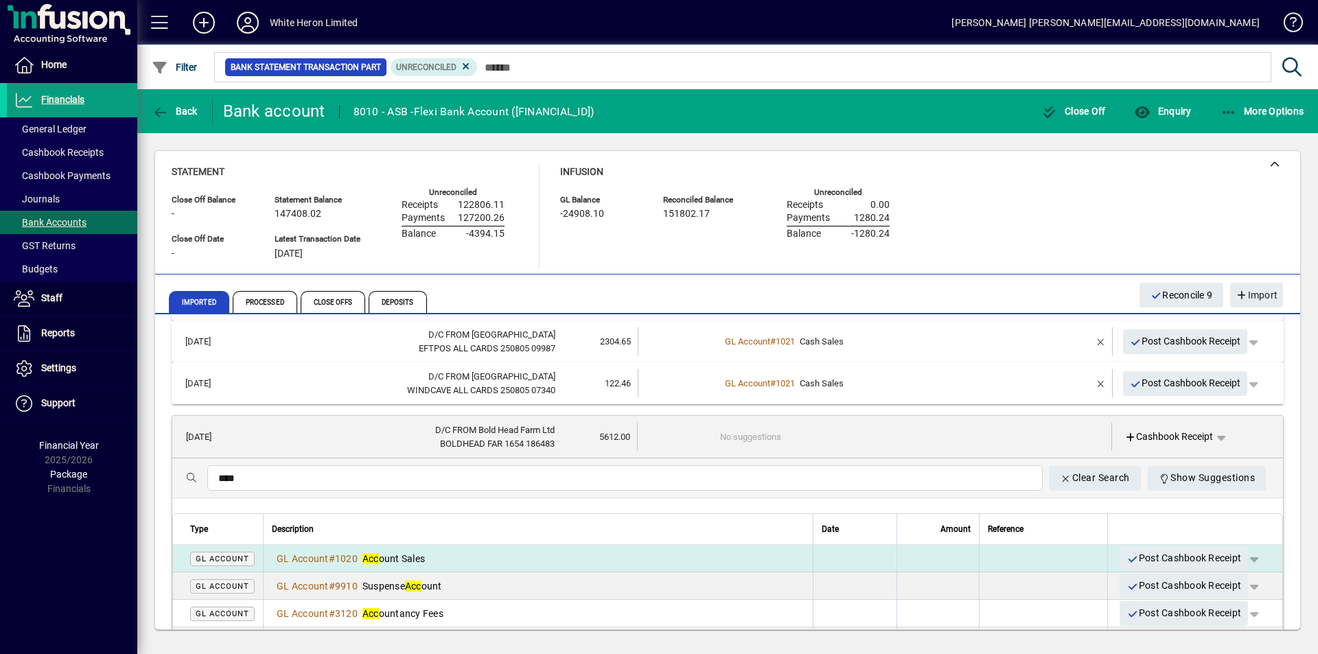
click at [425, 550] on td "GL Account # 1020 Acc ount Sales" at bounding box center [538, 558] width 550 height 27
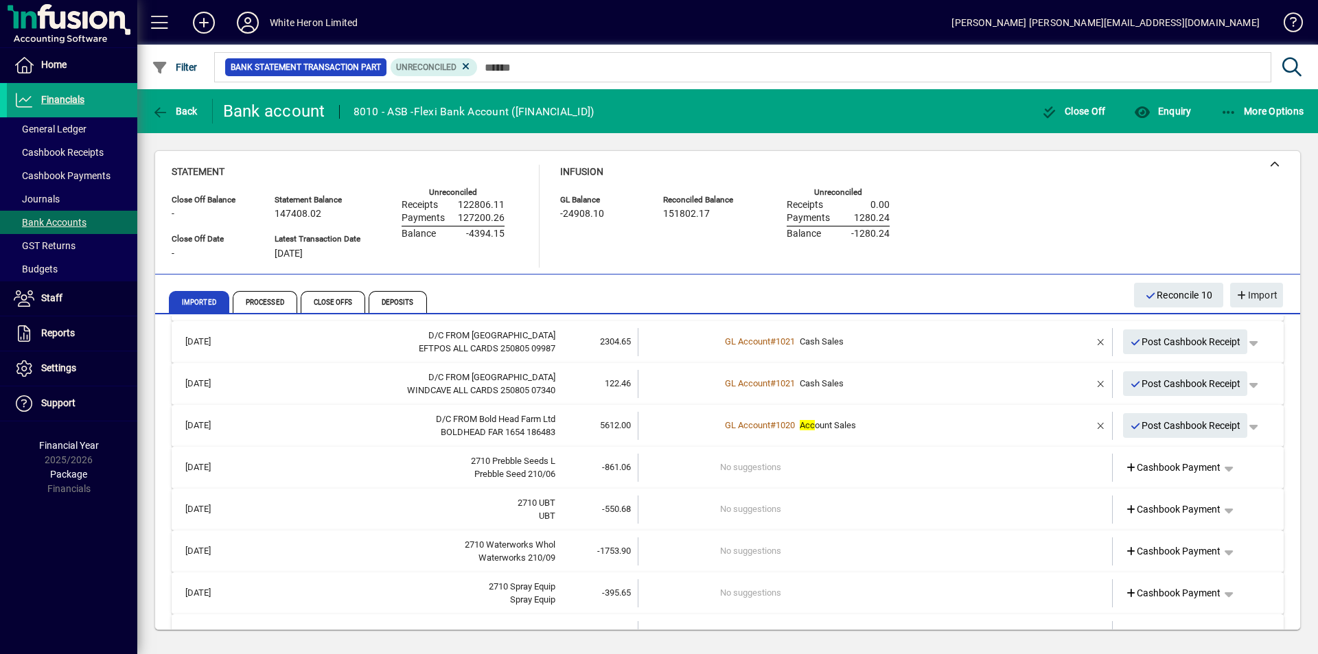
click at [309, 481] on td "2710 Prebble Seeds L Prebble Seed 210/06" at bounding box center [399, 468] width 312 height 28
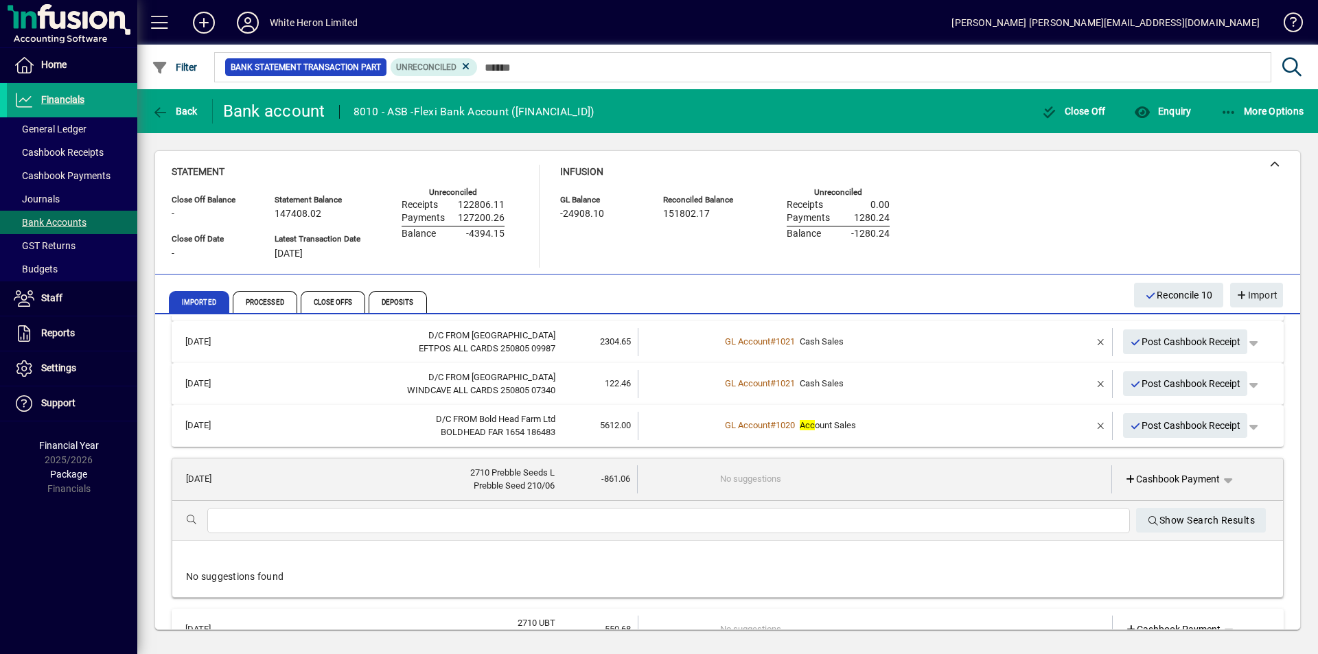
click at [293, 522] on input "text" at bounding box center [668, 521] width 900 height 16
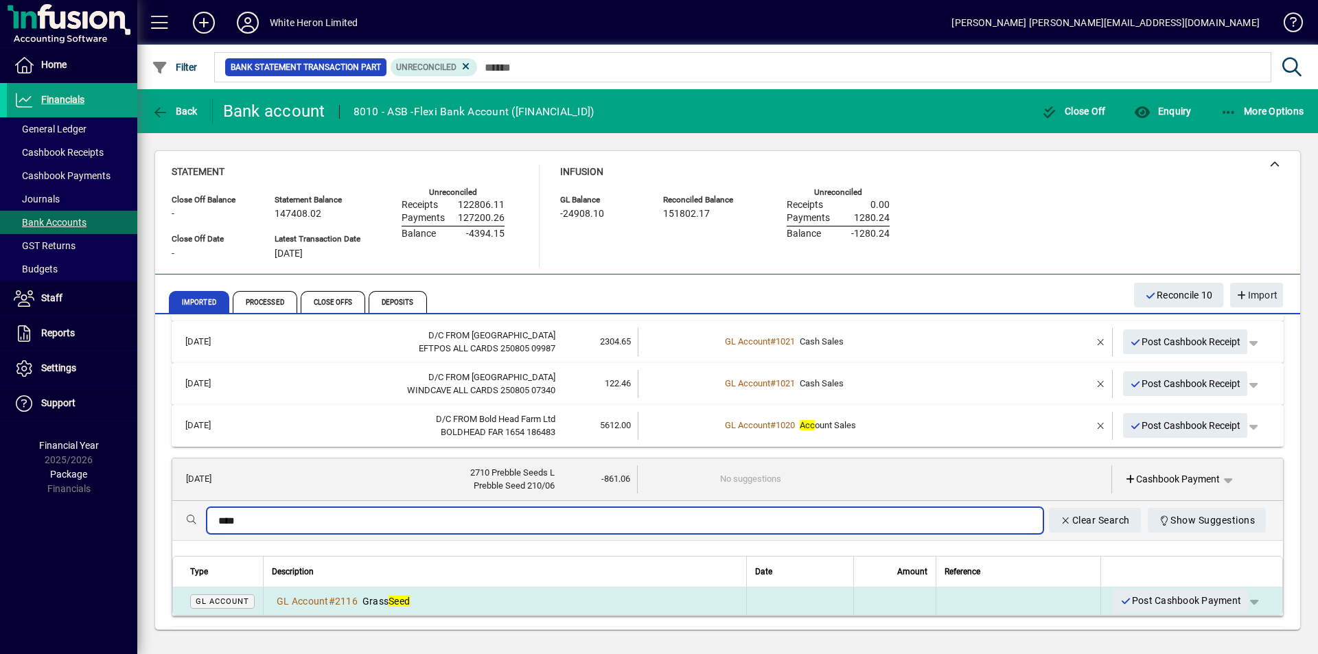
type input "****"
click at [393, 607] on div "GL Account # 2116 Grass Seed" at bounding box center [341, 601] width 138 height 14
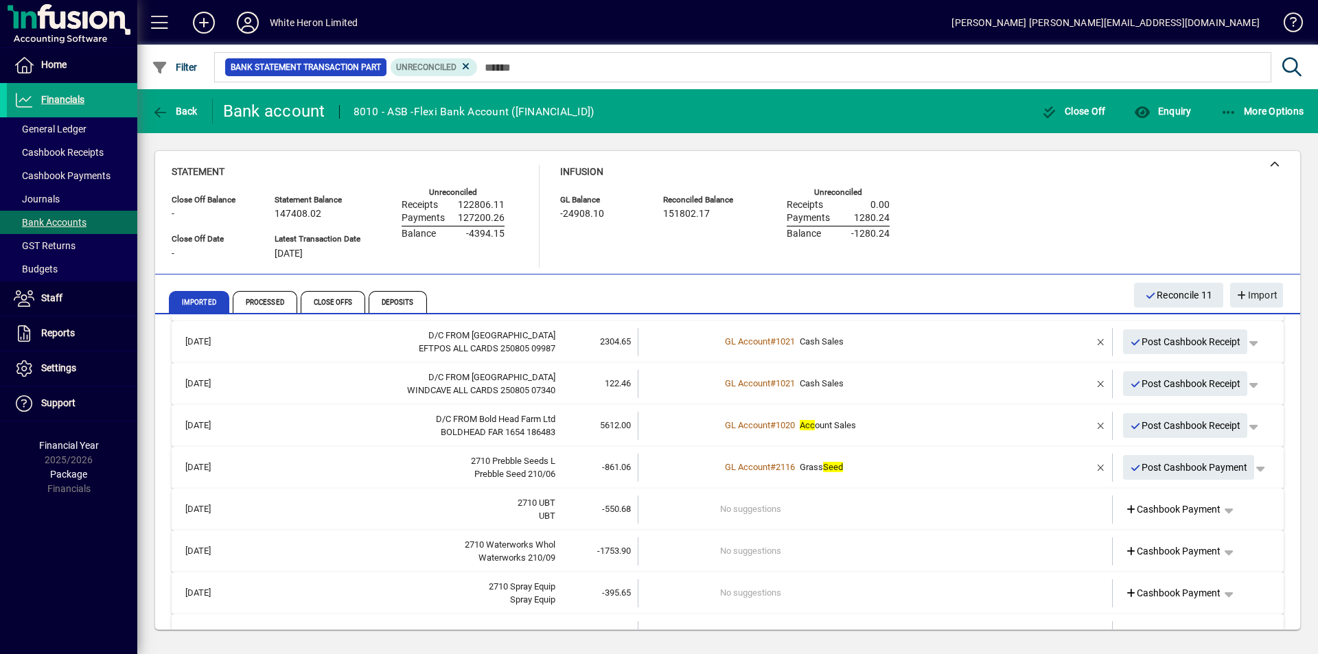
click at [345, 504] on div "2710 UBT" at bounding box center [399, 503] width 312 height 14
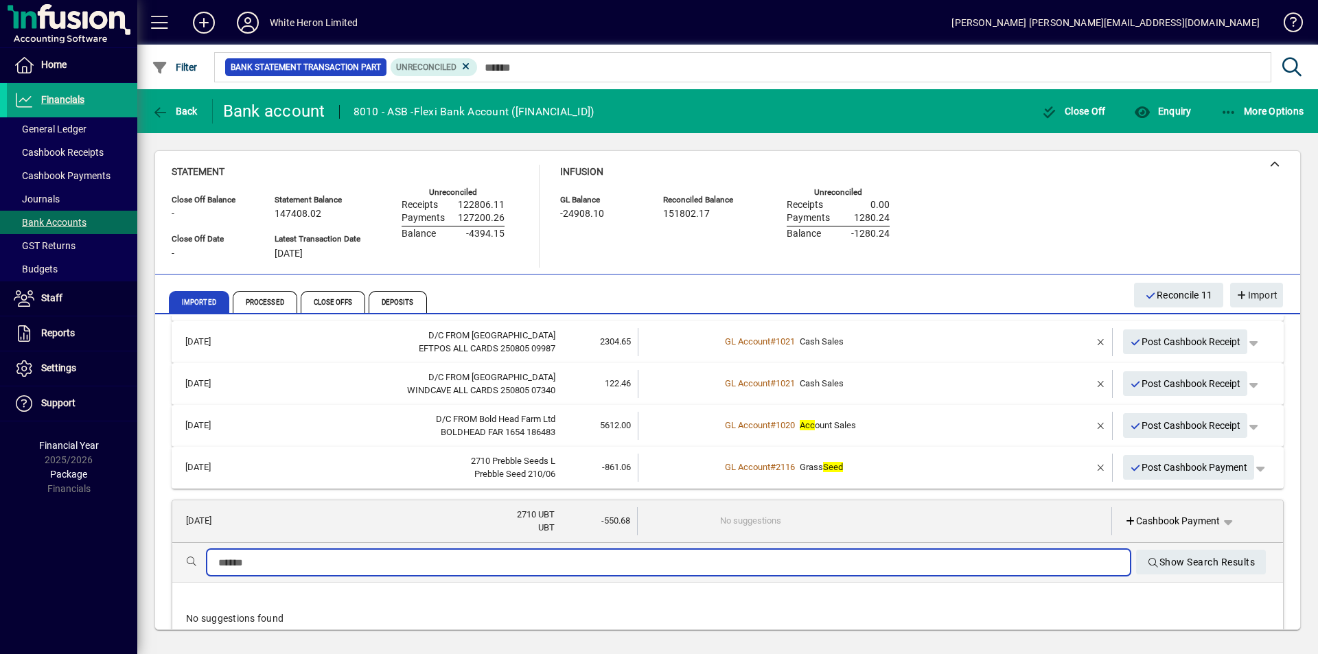
click at [290, 555] on input "text" at bounding box center [668, 563] width 900 height 16
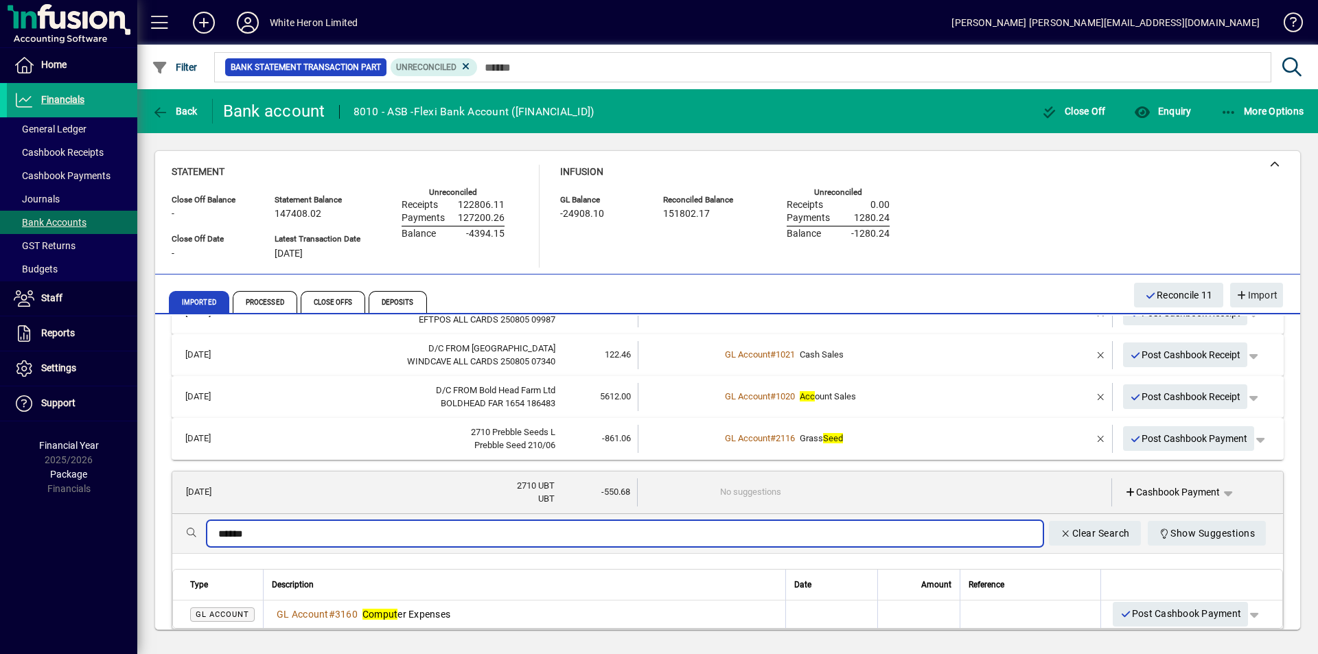
scroll to position [412, 0]
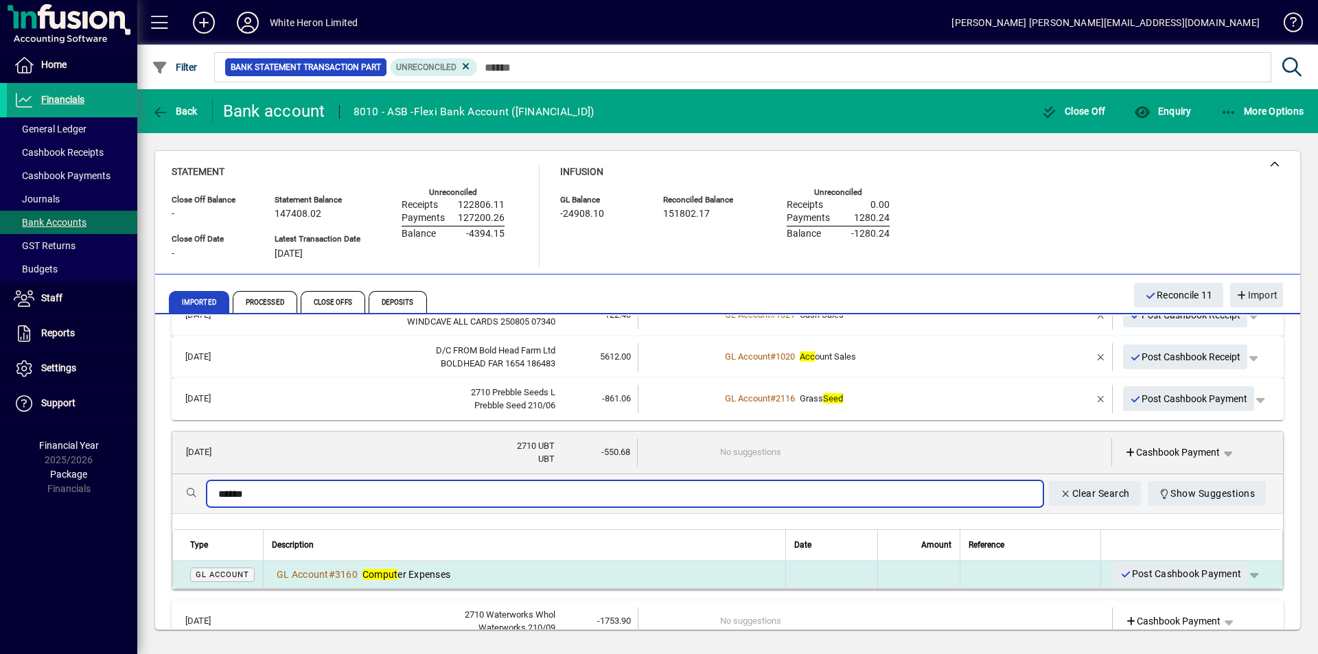
type input "******"
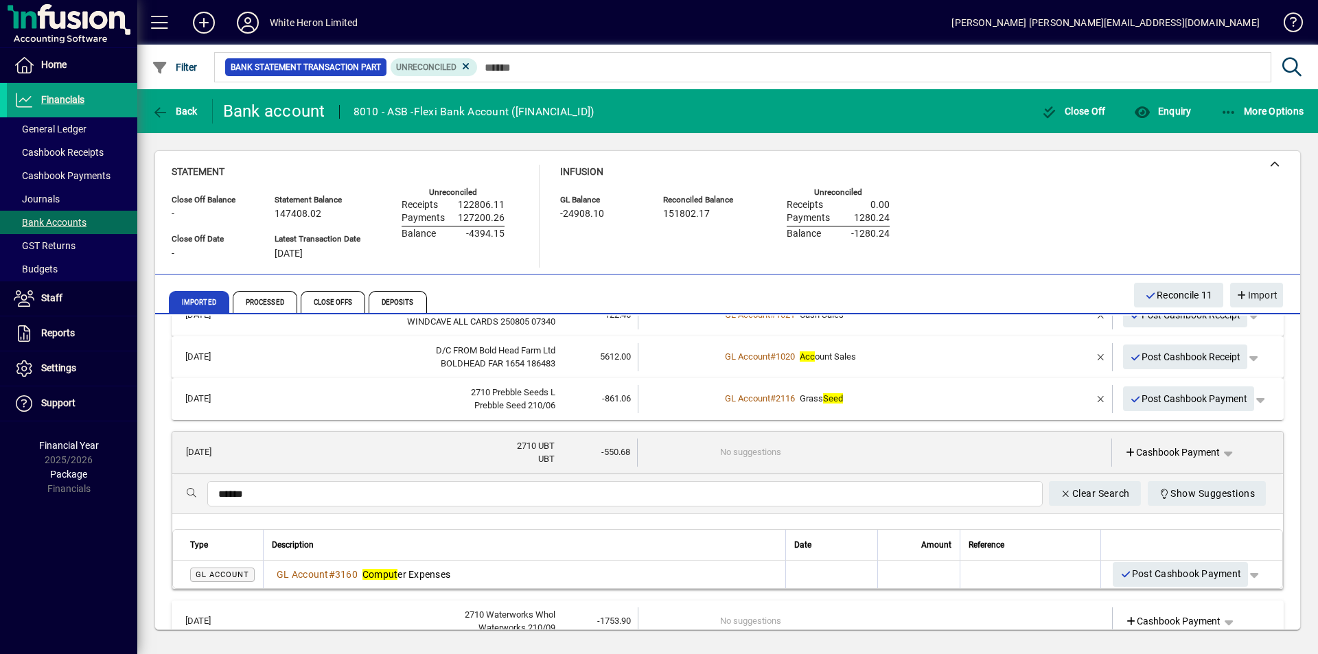
click at [412, 577] on span "Comput er Expenses" at bounding box center [406, 574] width 88 height 11
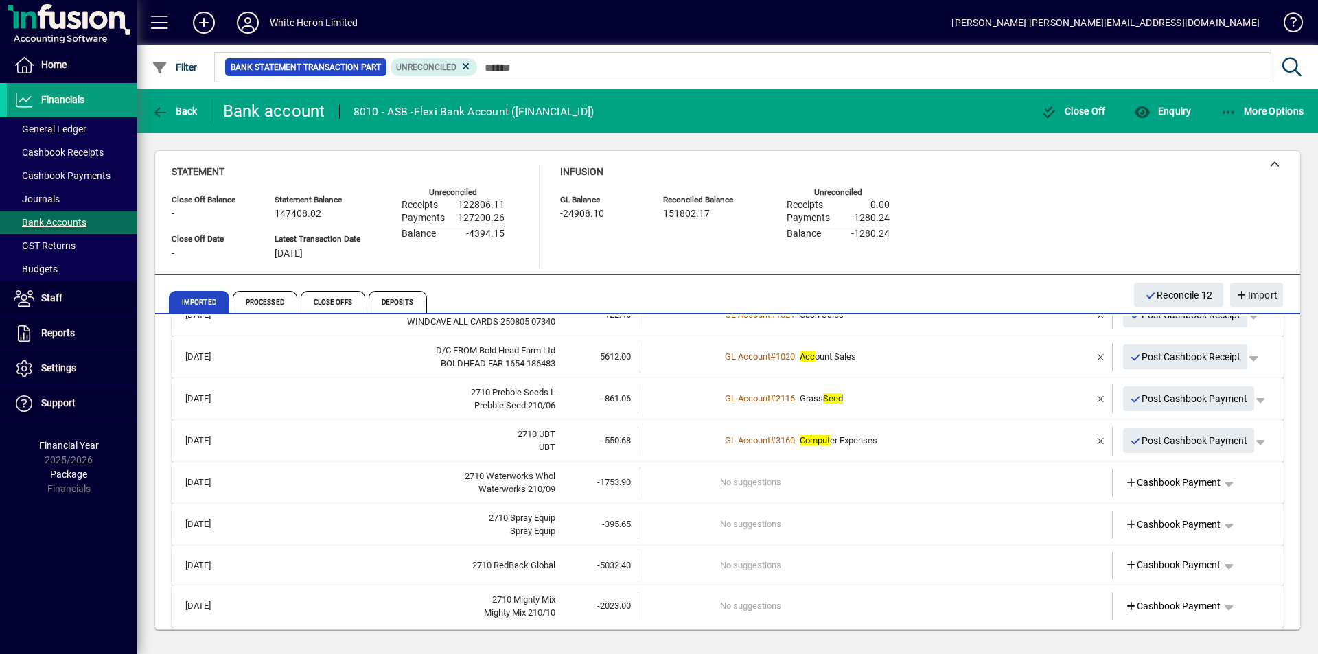
click at [281, 489] on div "Waterworks 210/09" at bounding box center [399, 489] width 312 height 14
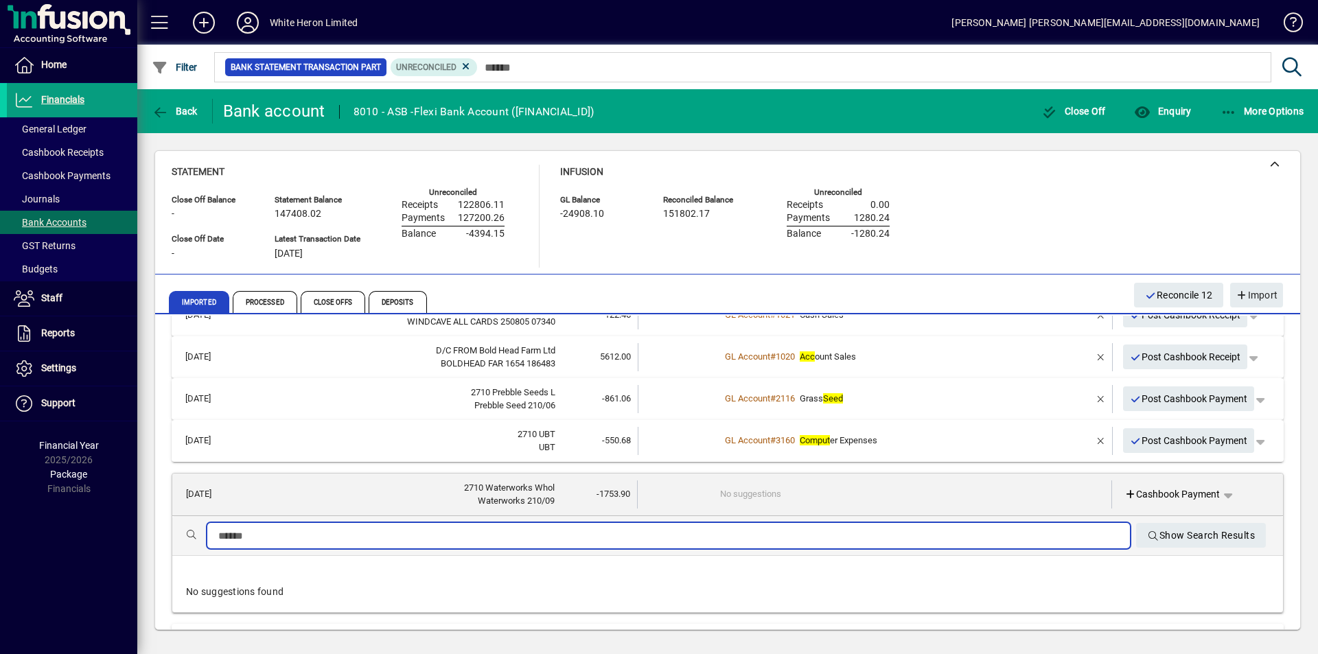
click at [268, 541] on input "text" at bounding box center [668, 536] width 900 height 16
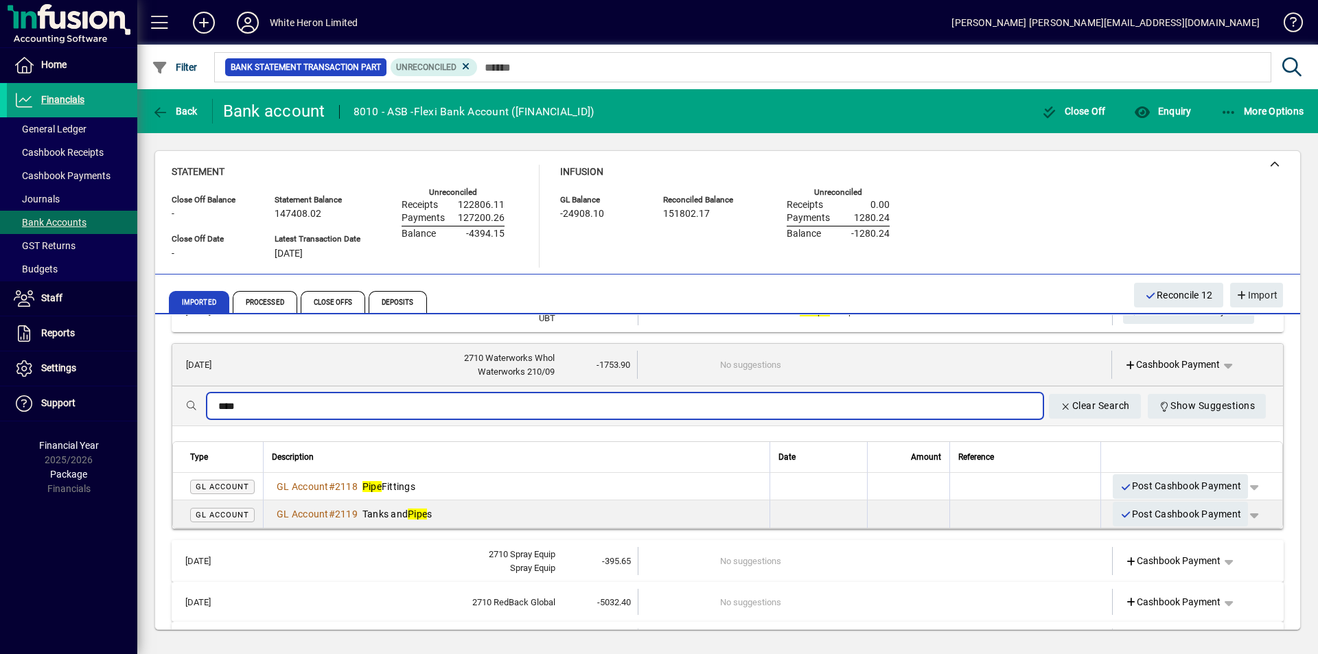
scroll to position [549, 0]
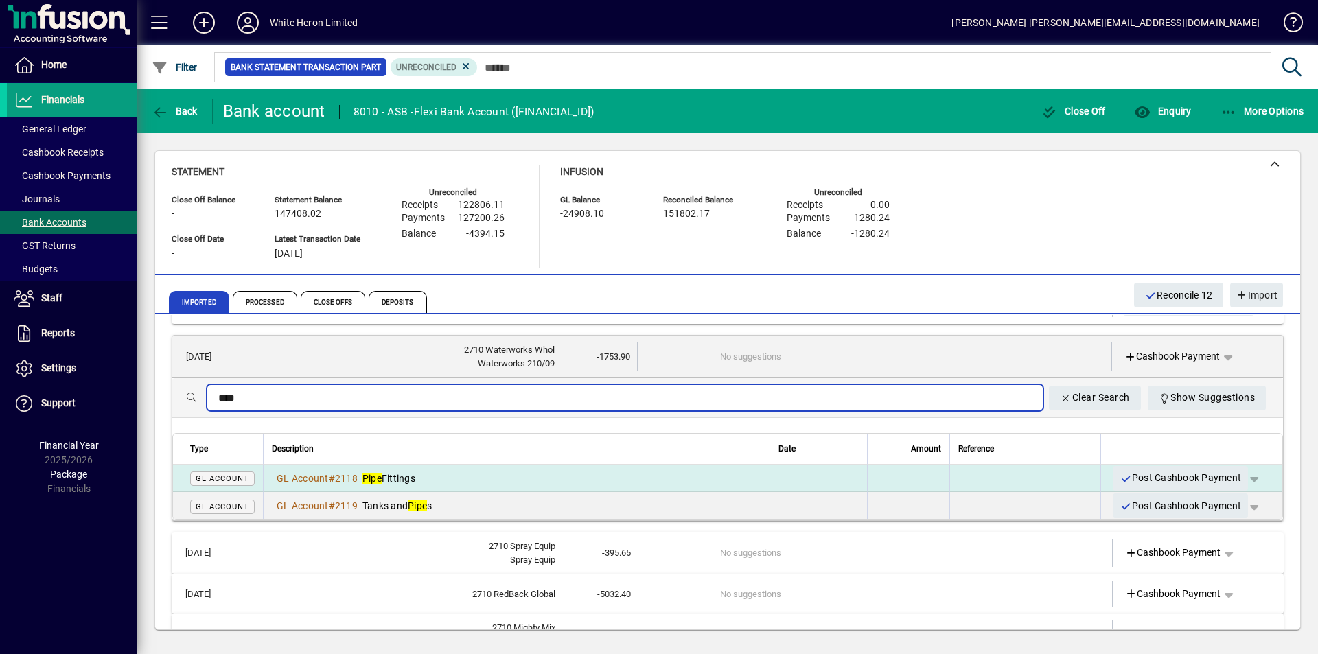
type input "****"
click at [411, 475] on span "Pipe Fittings" at bounding box center [388, 478] width 53 height 11
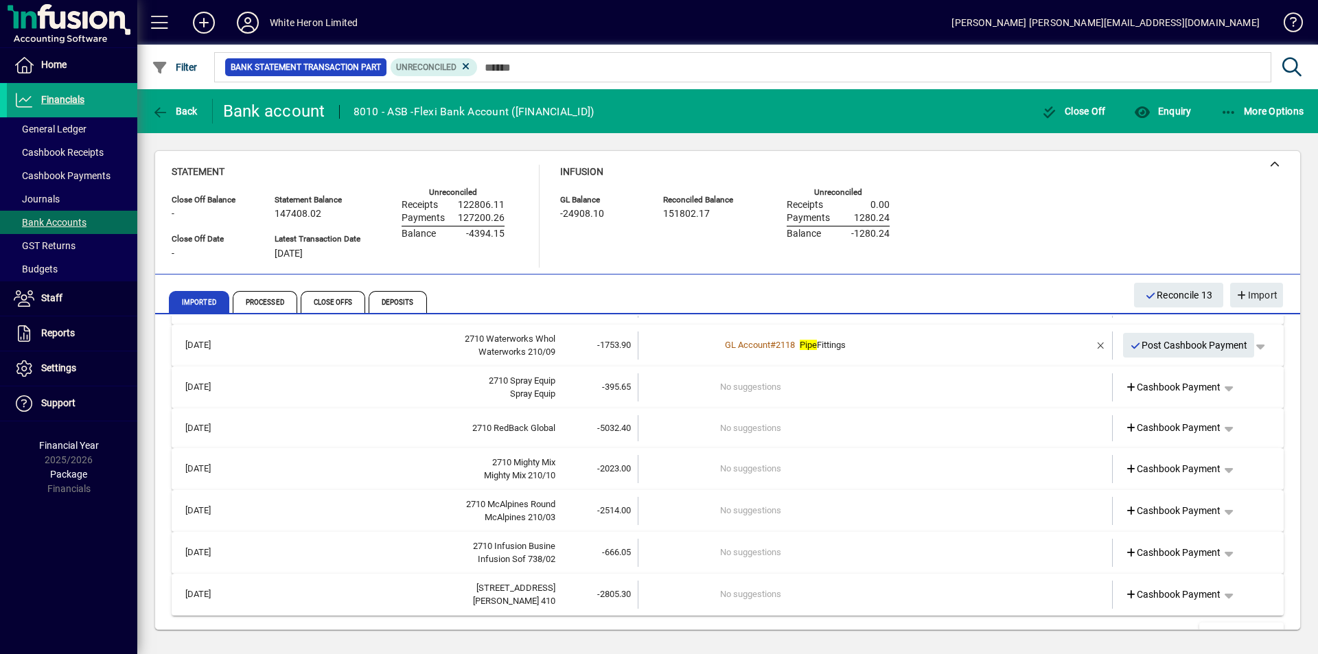
click at [300, 395] on div "Spray Equip" at bounding box center [399, 394] width 312 height 14
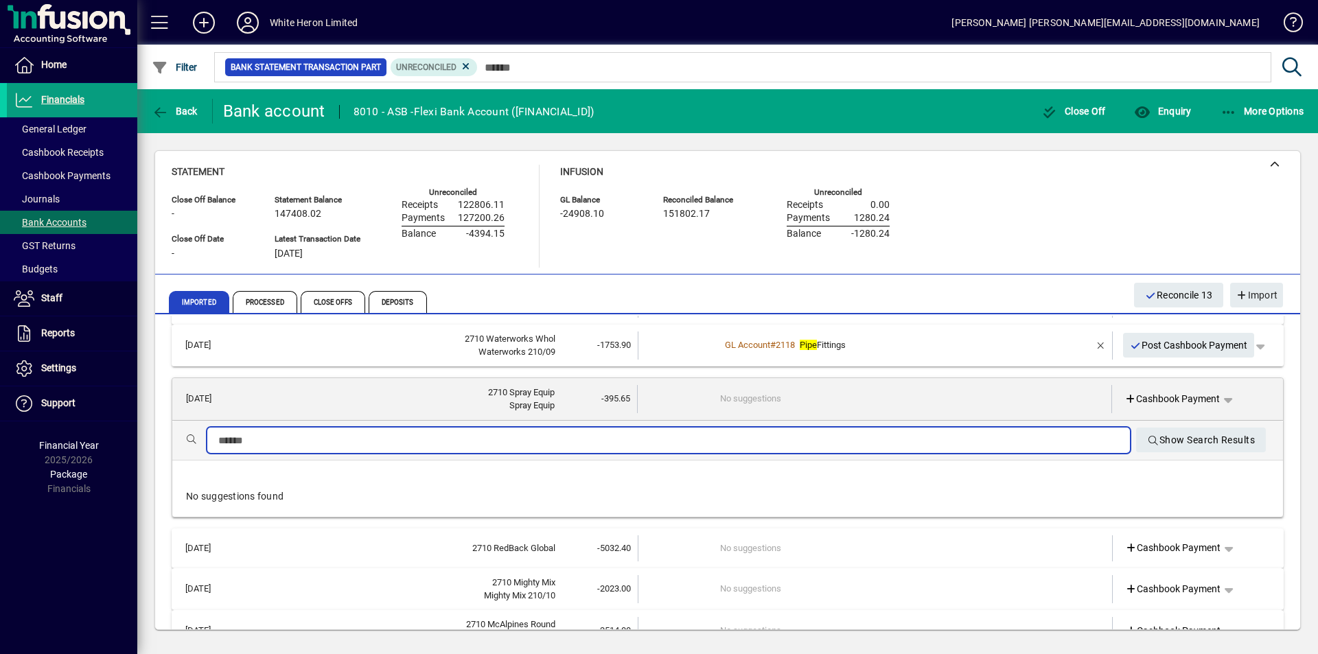
click at [290, 439] on input "text" at bounding box center [668, 440] width 900 height 16
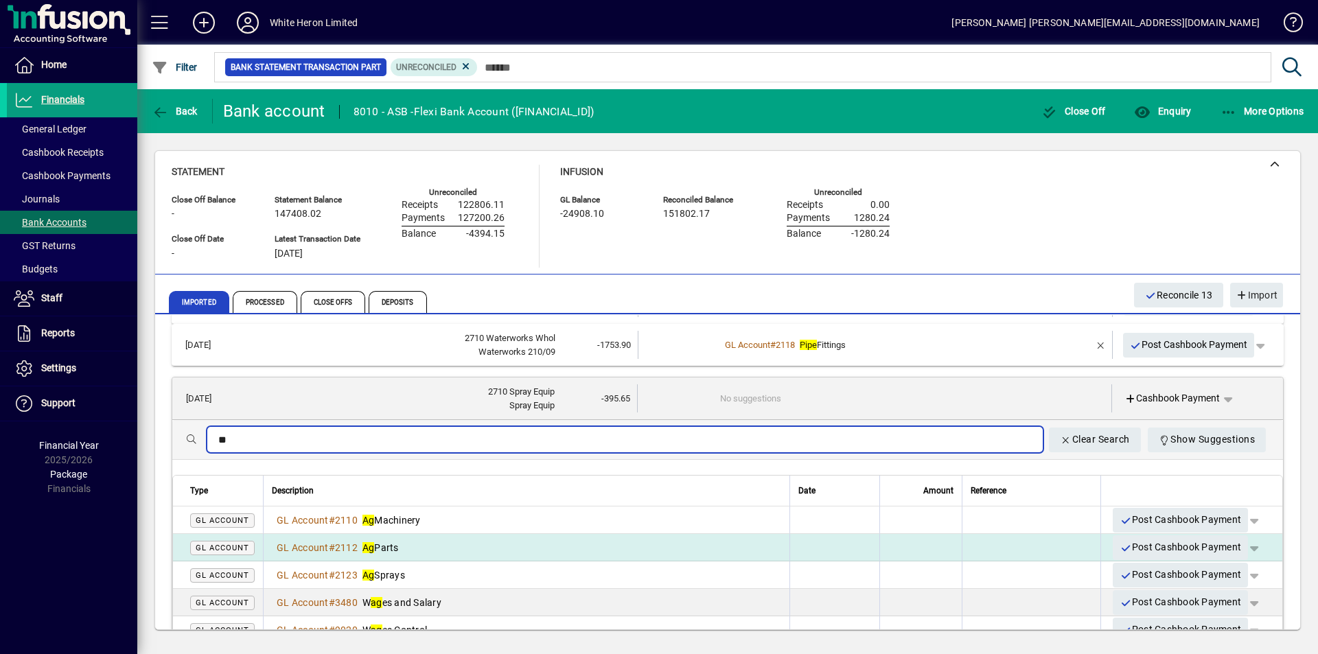
type input "**"
click at [391, 537] on td "GL Account # 2112 Ag Parts" at bounding box center [526, 547] width 526 height 27
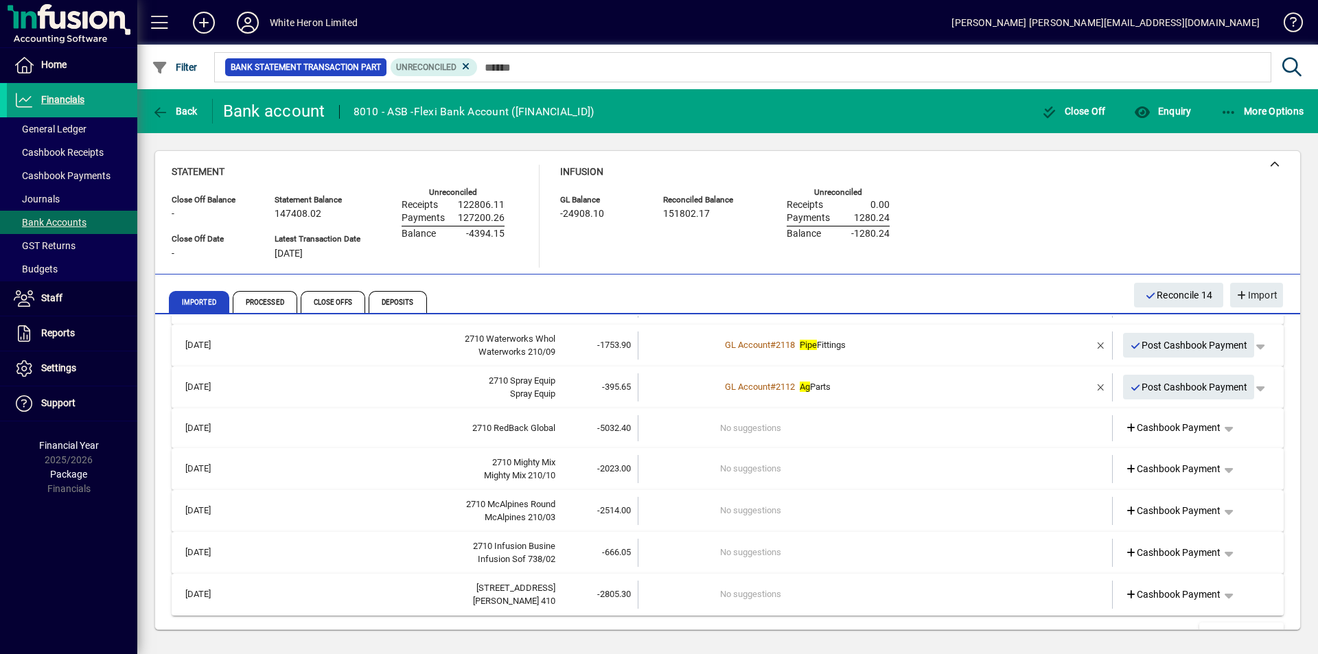
click at [294, 424] on div "2710 RedBack Global" at bounding box center [399, 428] width 312 height 14
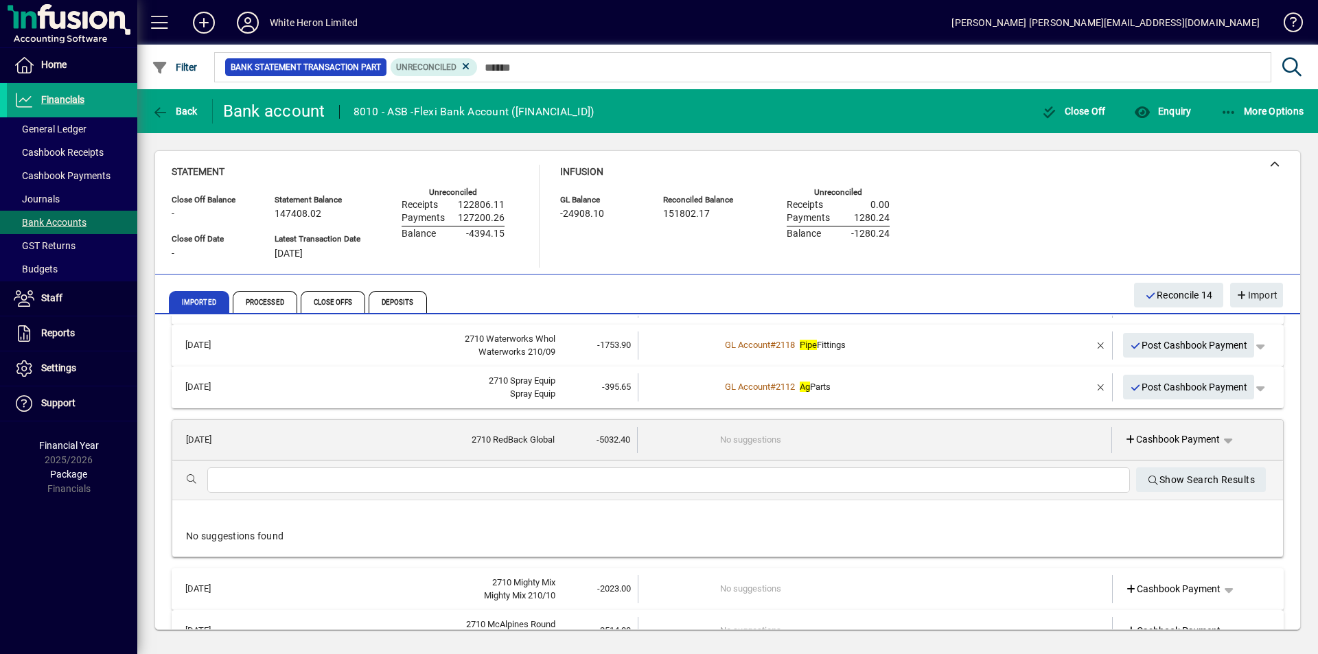
drag, startPoint x: 270, startPoint y: 483, endPoint x: 281, endPoint y: 480, distance: 12.0
click at [272, 483] on input "text" at bounding box center [668, 480] width 900 height 16
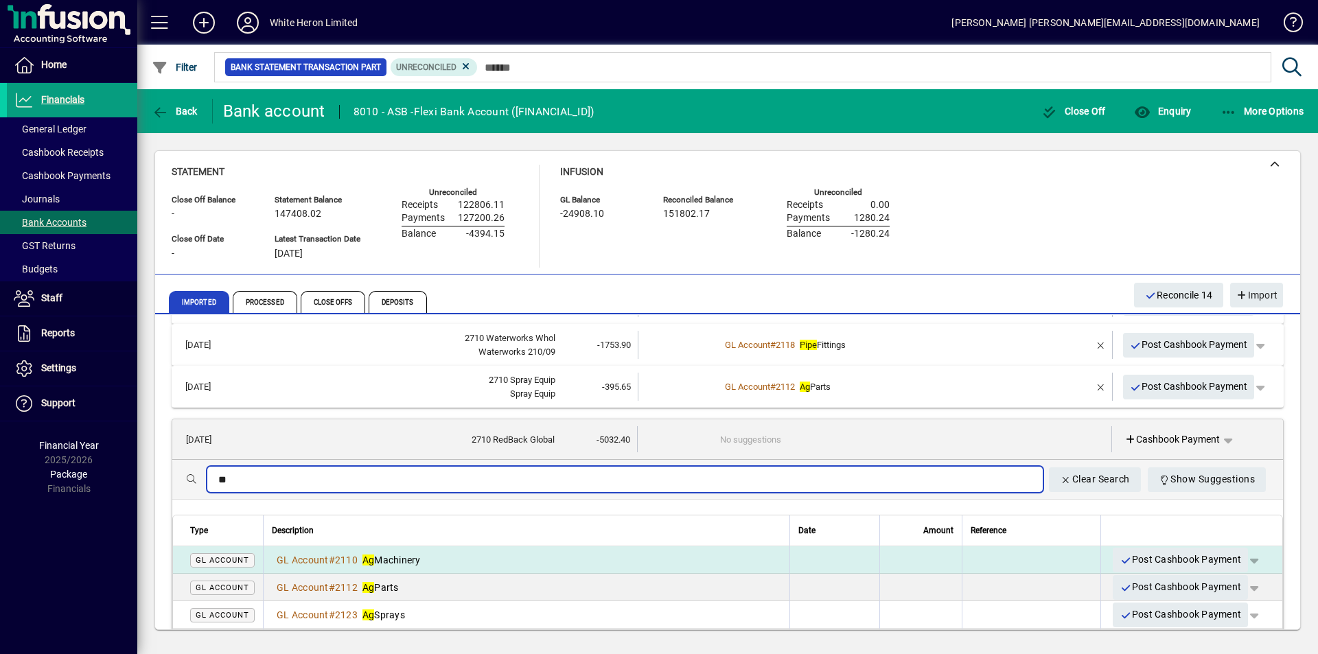
type input "**"
click at [393, 553] on div "GL Account # 2110 Ag Machinery" at bounding box center [346, 560] width 149 height 14
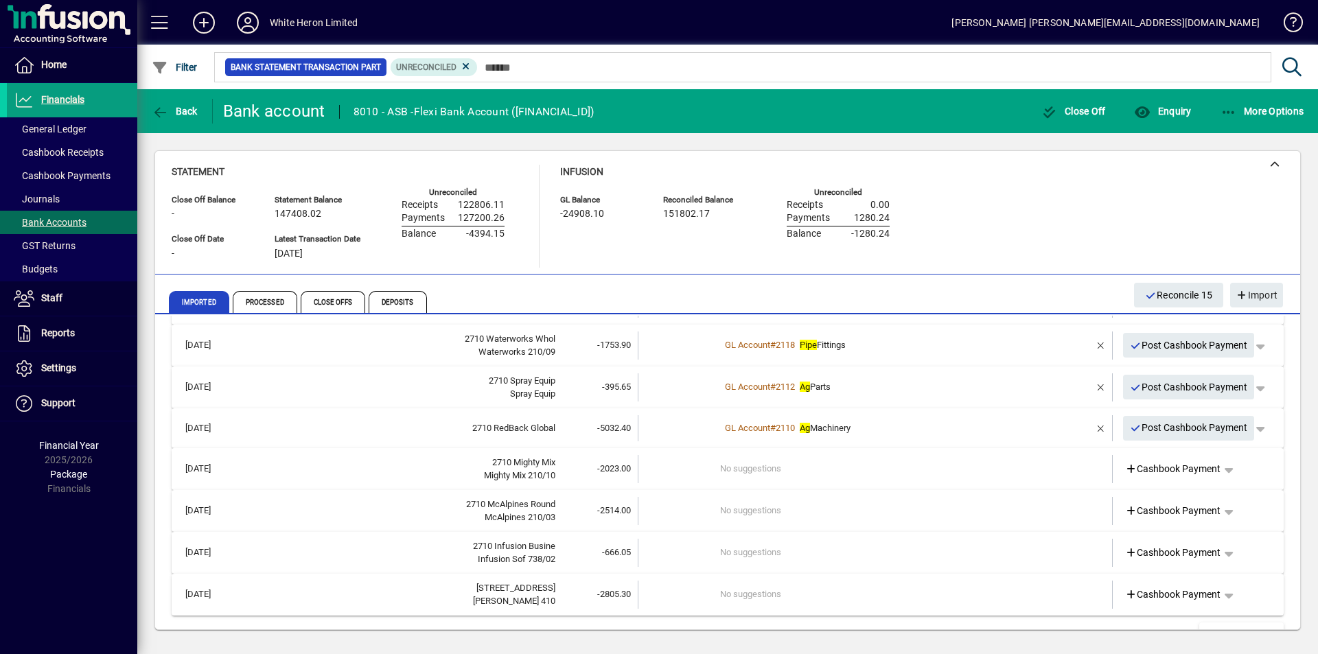
click at [295, 471] on div "Mighty Mix 210/10" at bounding box center [399, 476] width 312 height 14
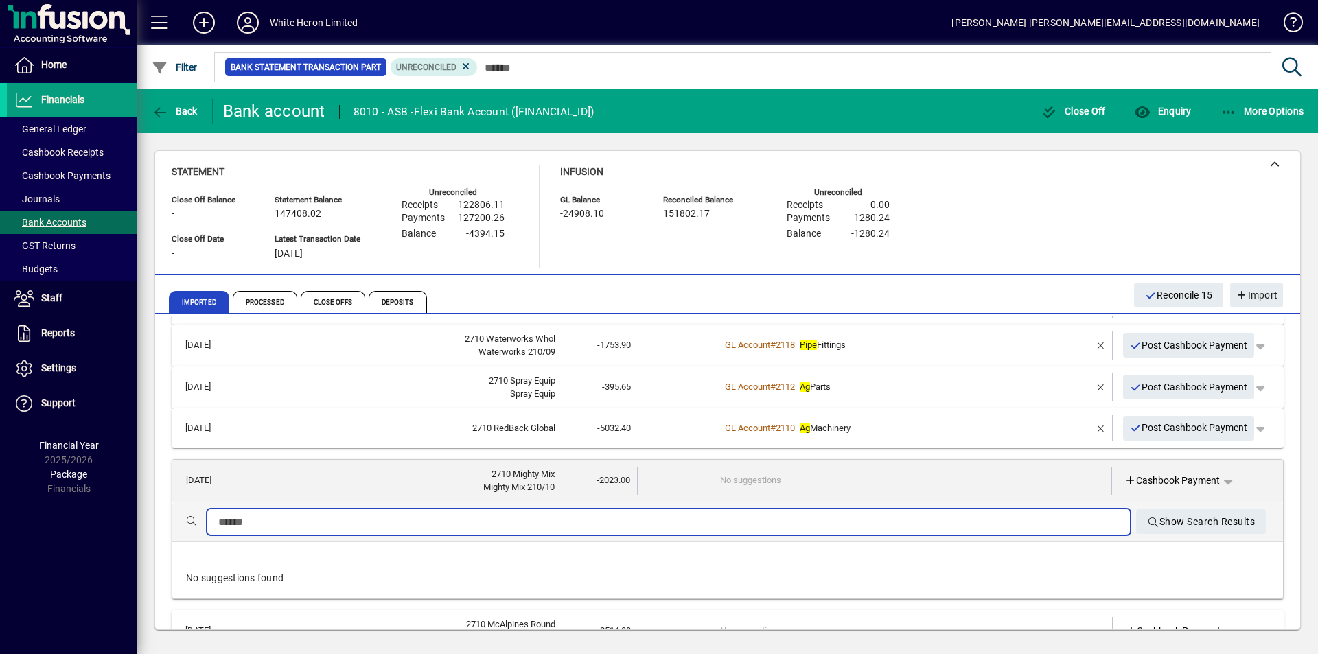
click at [261, 520] on input "text" at bounding box center [668, 522] width 900 height 16
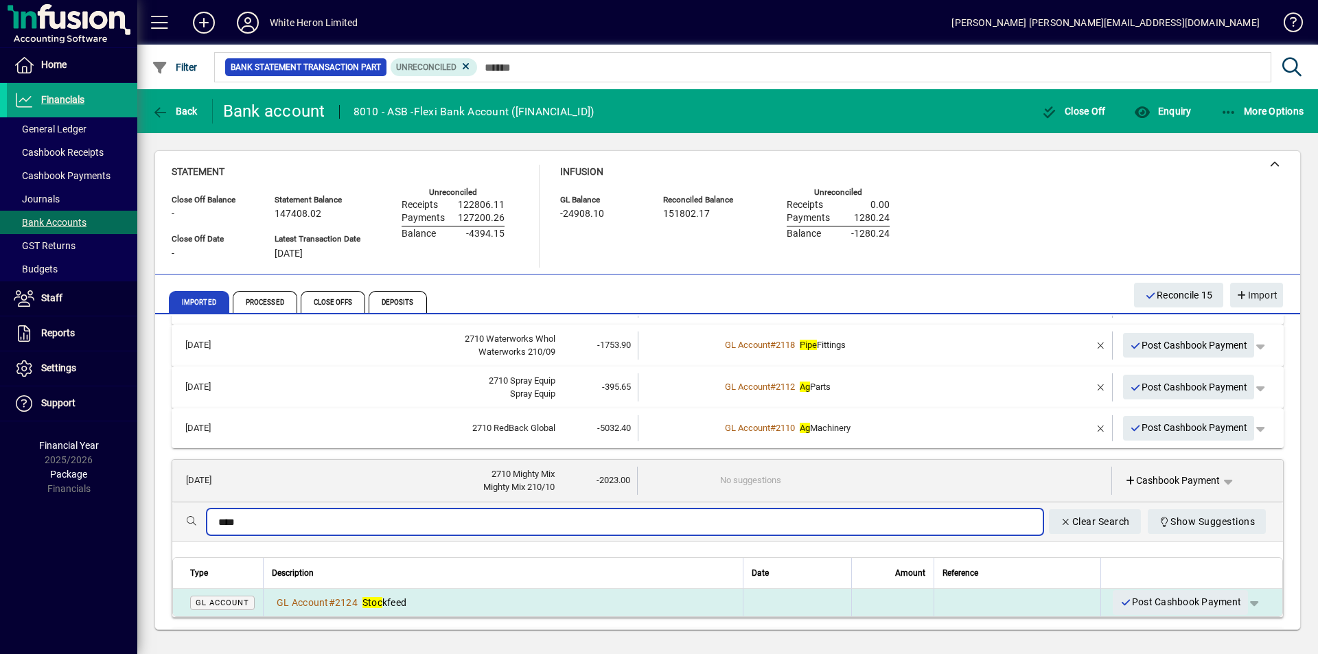
type input "****"
click at [384, 598] on span "Stoc kfeed" at bounding box center [384, 602] width 44 height 11
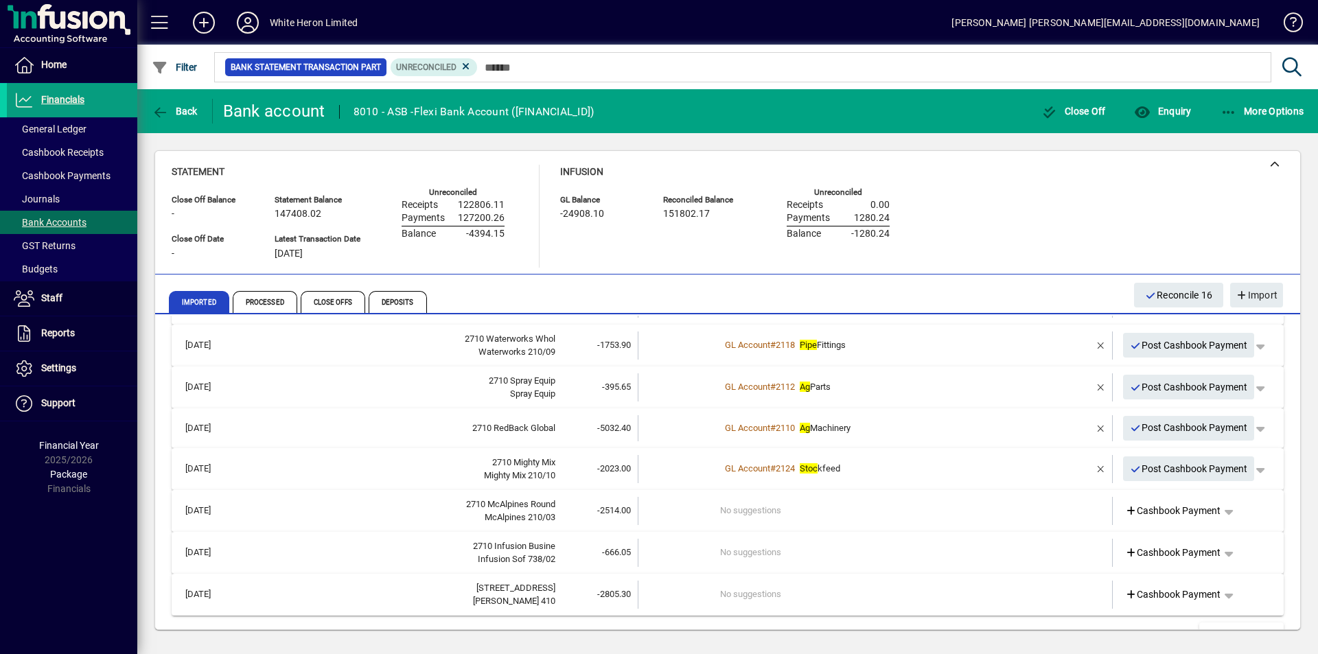
click at [305, 513] on div "McAlpines 210/03" at bounding box center [399, 518] width 312 height 14
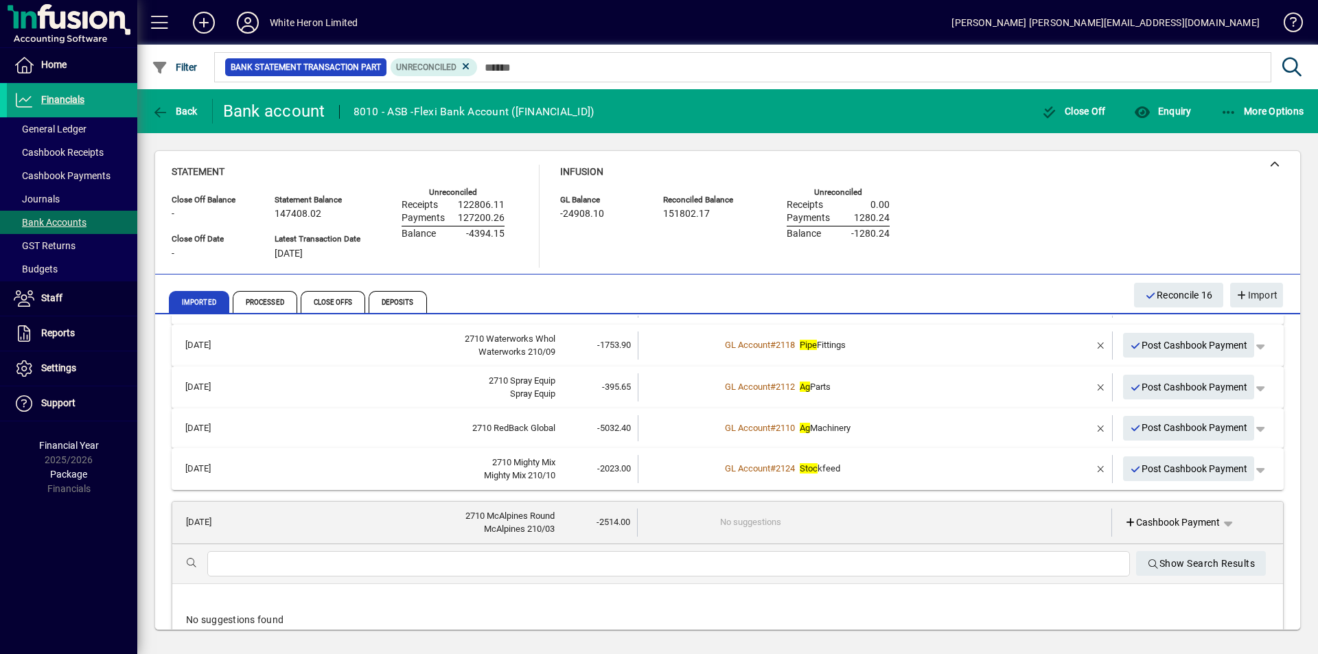
click at [285, 557] on input "text" at bounding box center [668, 564] width 900 height 16
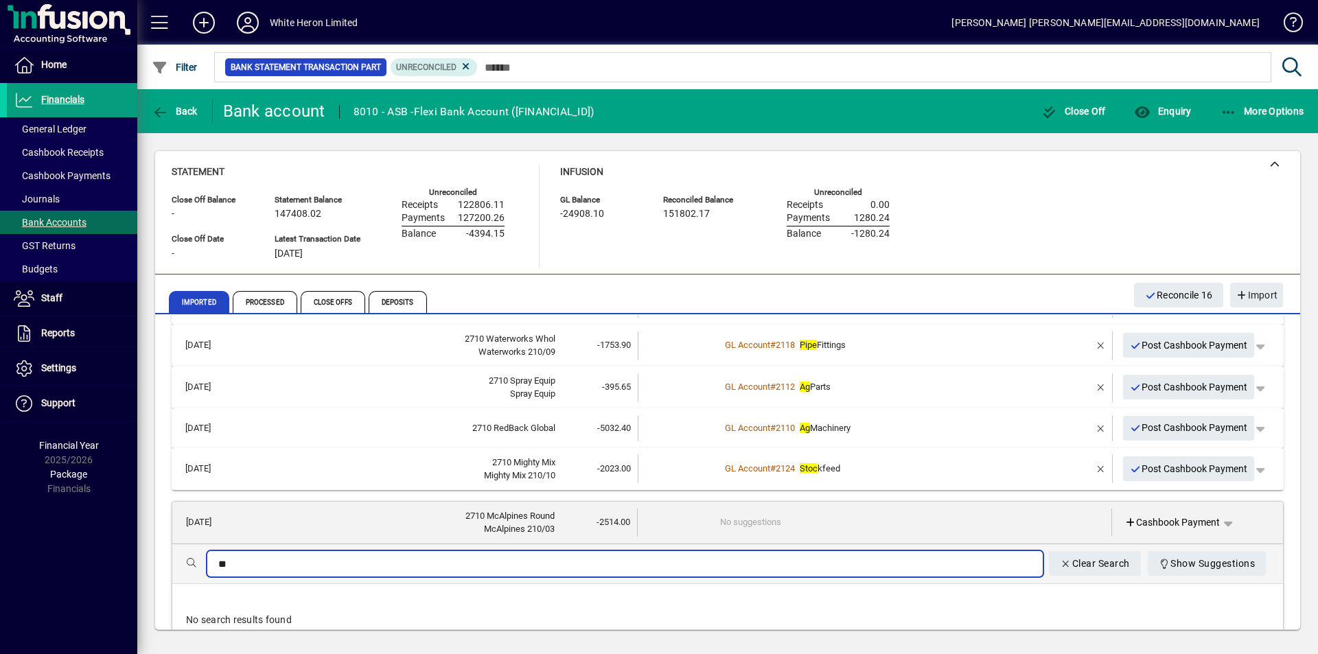
type input "*"
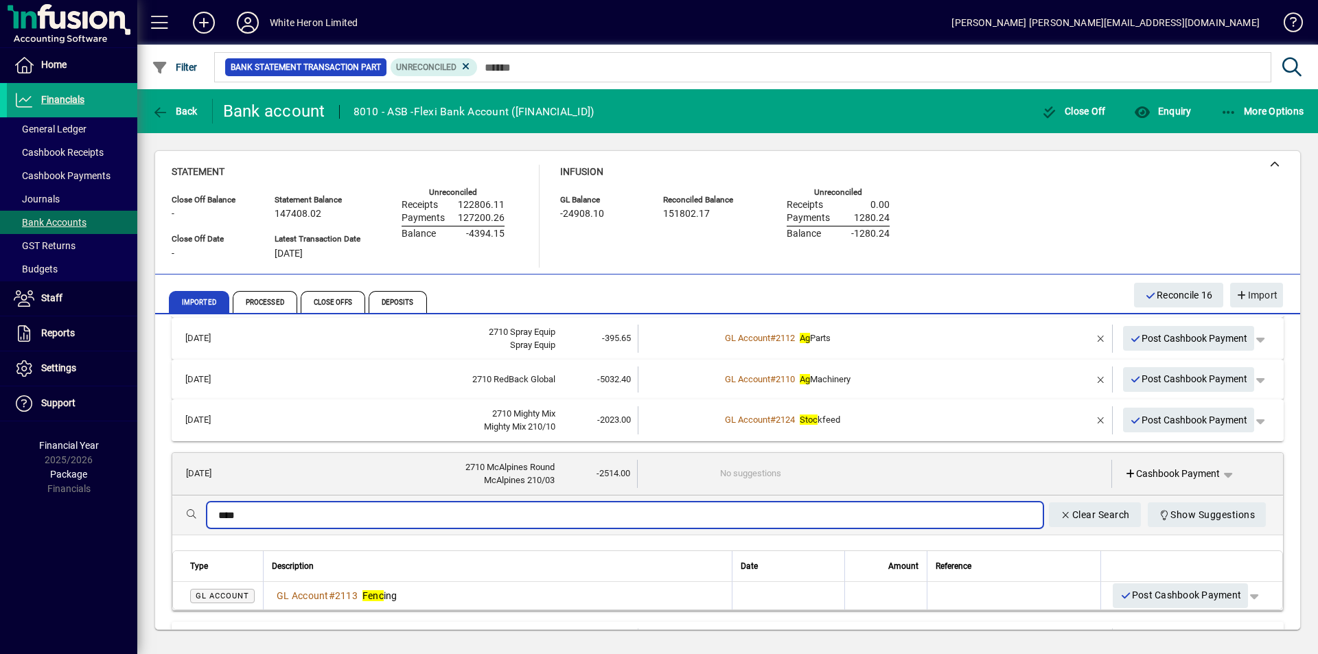
scroll to position [618, 0]
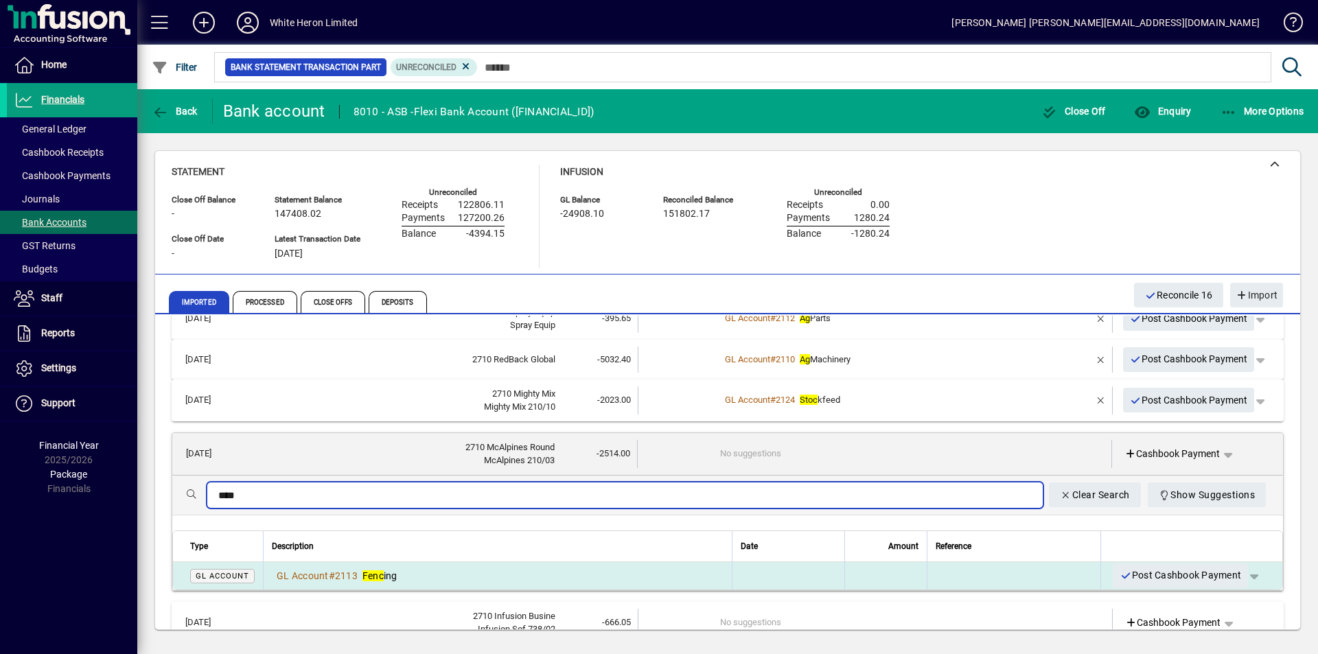
type input "****"
click at [373, 578] on em "Fenc" at bounding box center [372, 575] width 21 height 11
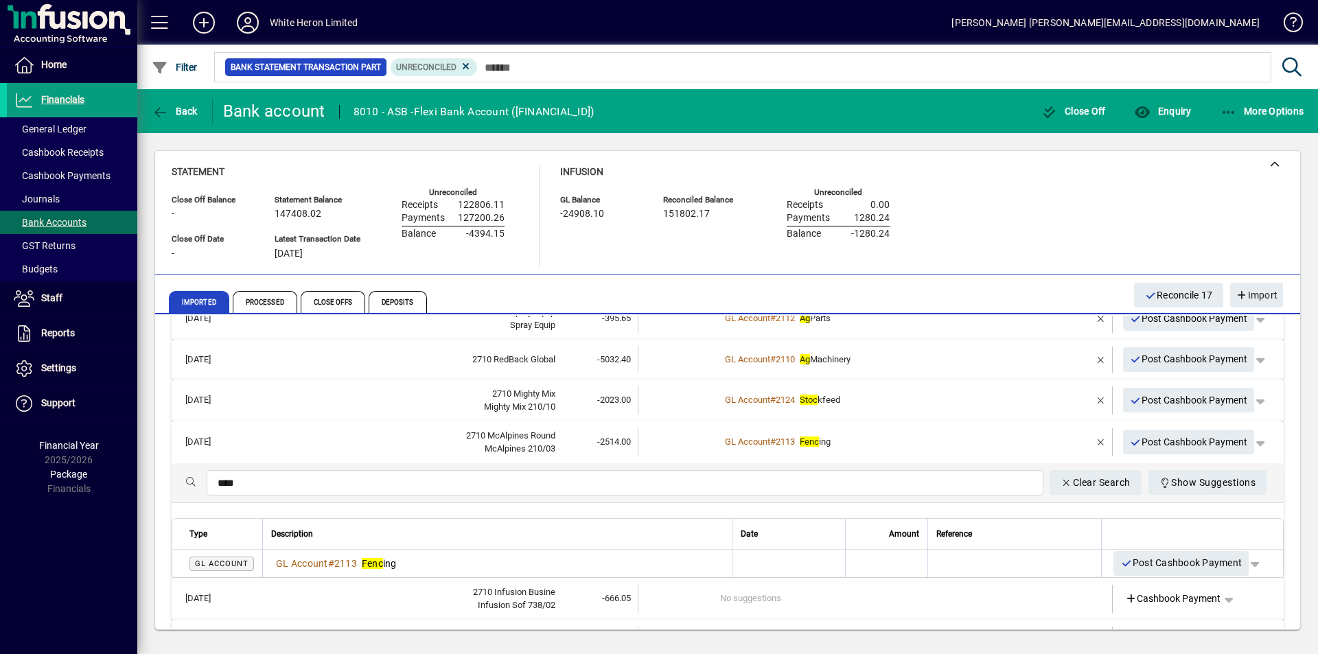
scroll to position [585, 0]
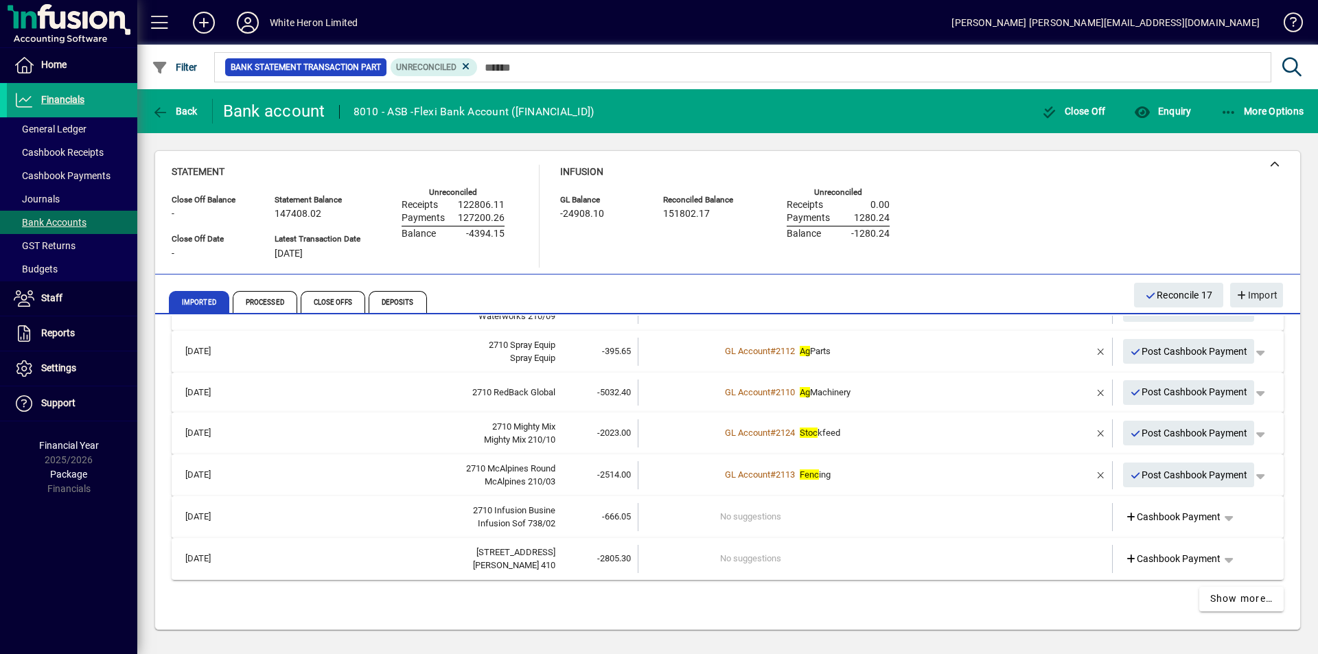
drag, startPoint x: 316, startPoint y: 514, endPoint x: 309, endPoint y: 505, distance: 11.3
click at [315, 513] on div "2710 Infusion Busine" at bounding box center [399, 511] width 312 height 14
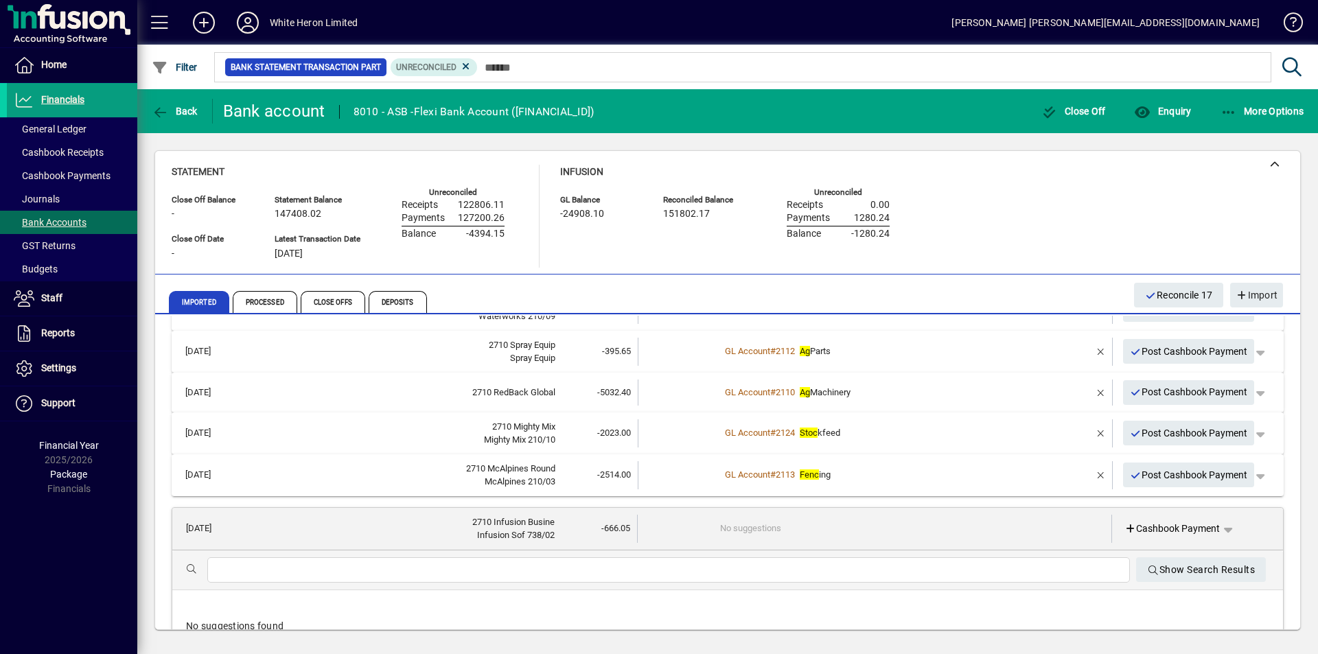
click at [261, 563] on input "text" at bounding box center [668, 570] width 900 height 16
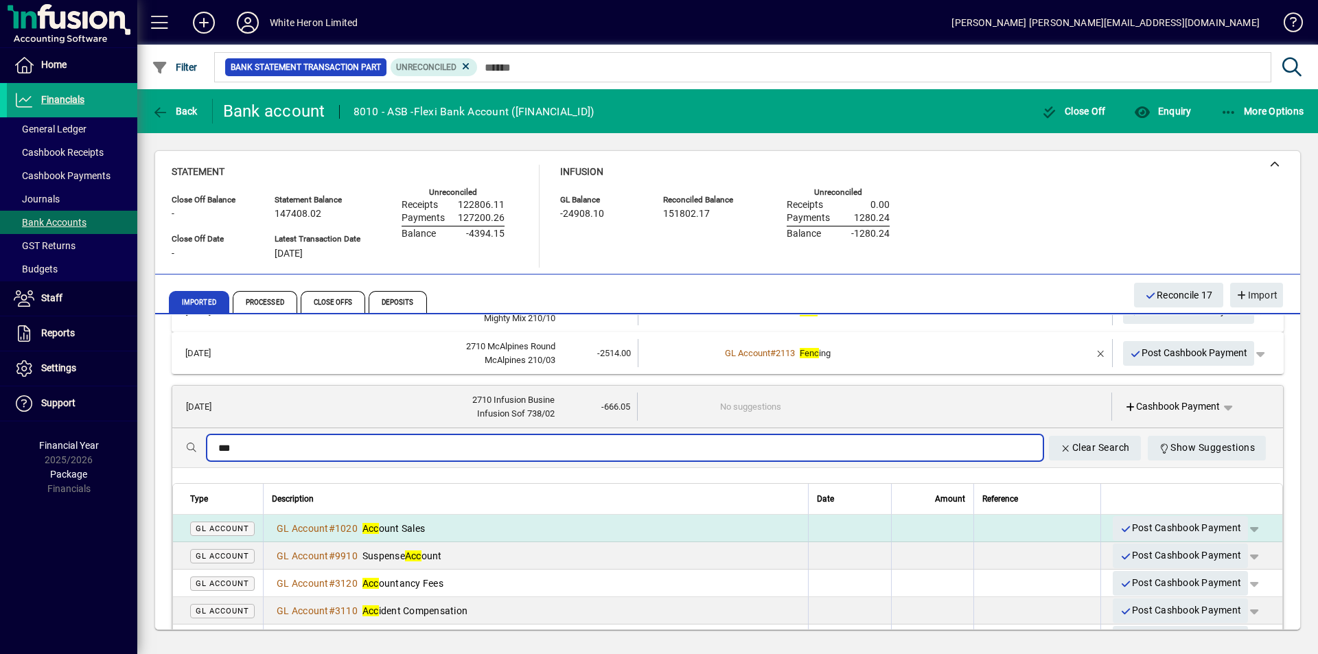
scroll to position [722, 0]
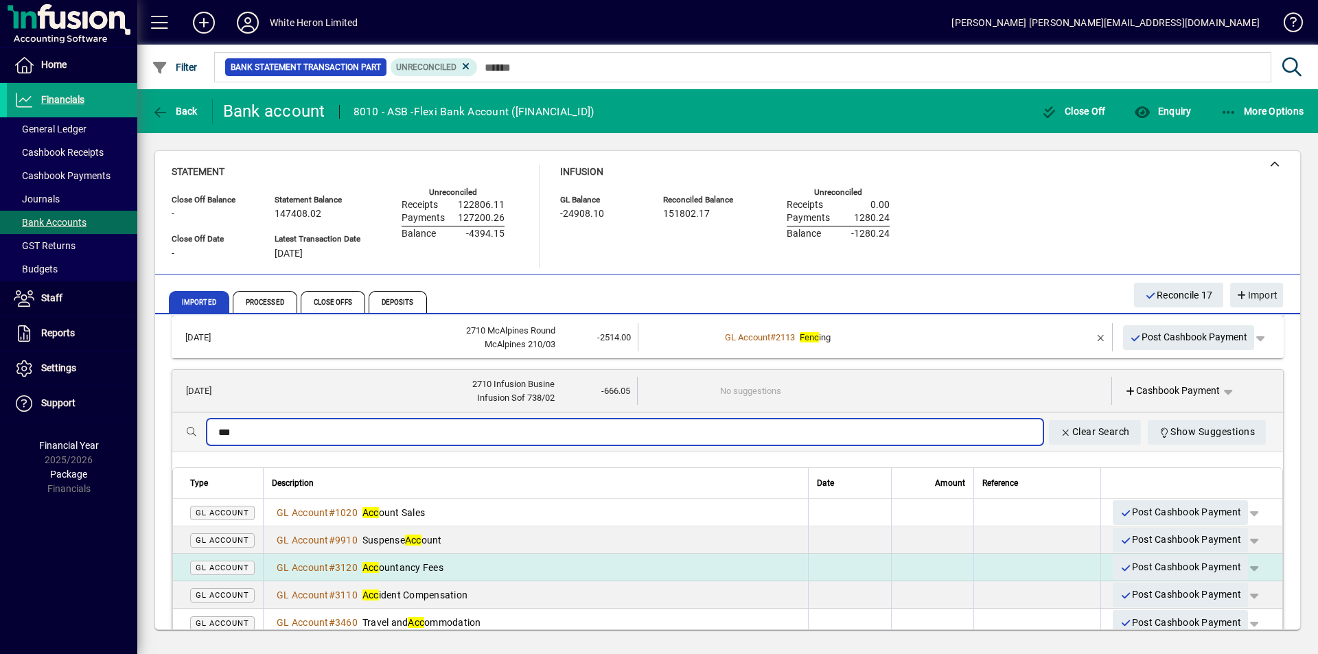
type input "***"
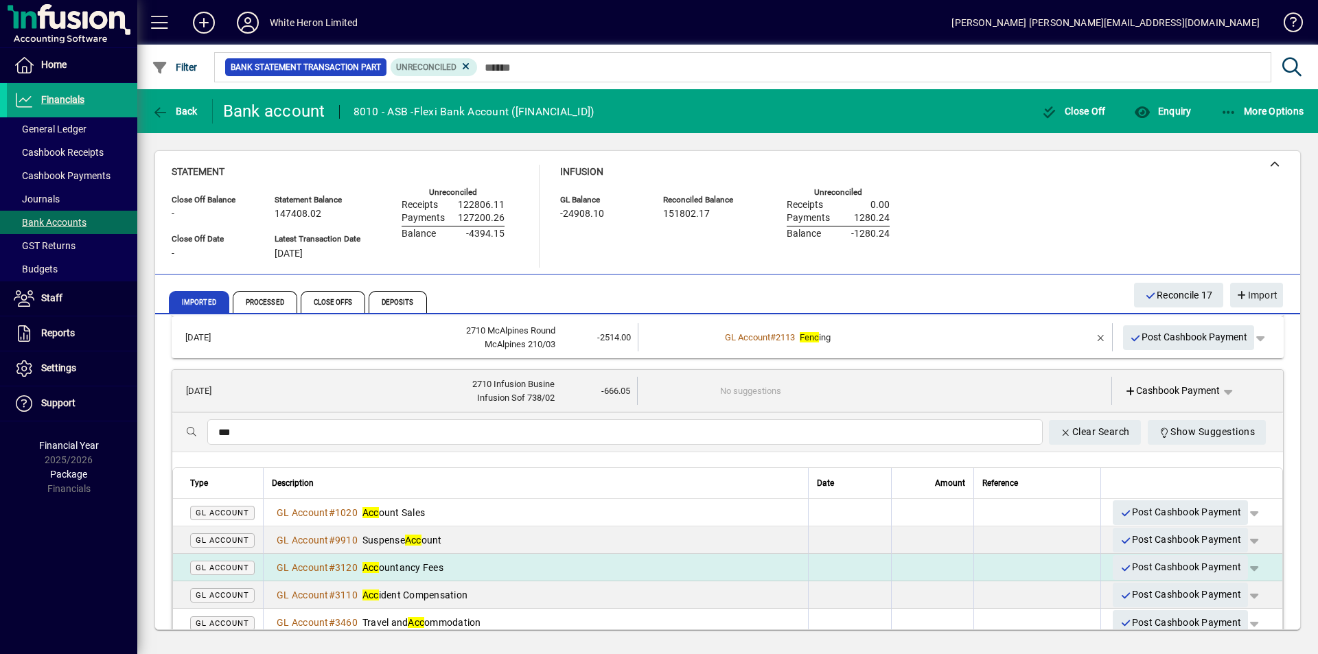
click at [447, 561] on div "GL Account # 3120 Acc ountancy Fees" at bounding box center [536, 568] width 528 height 14
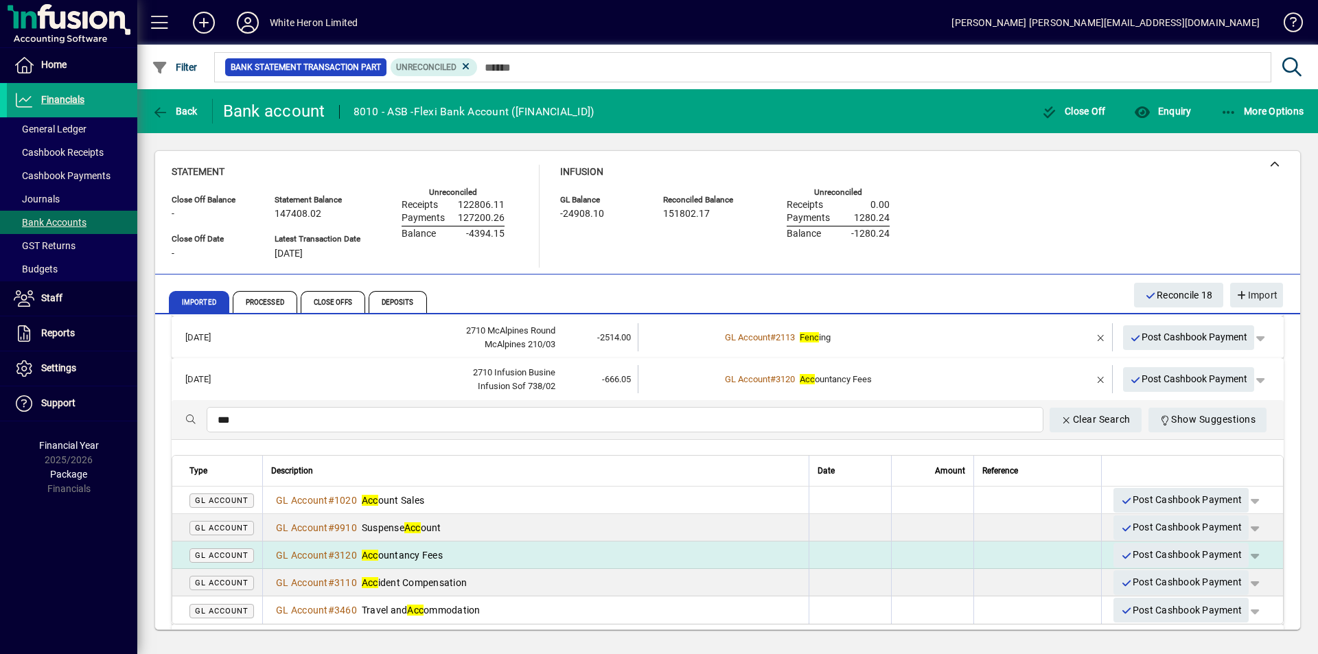
scroll to position [585, 0]
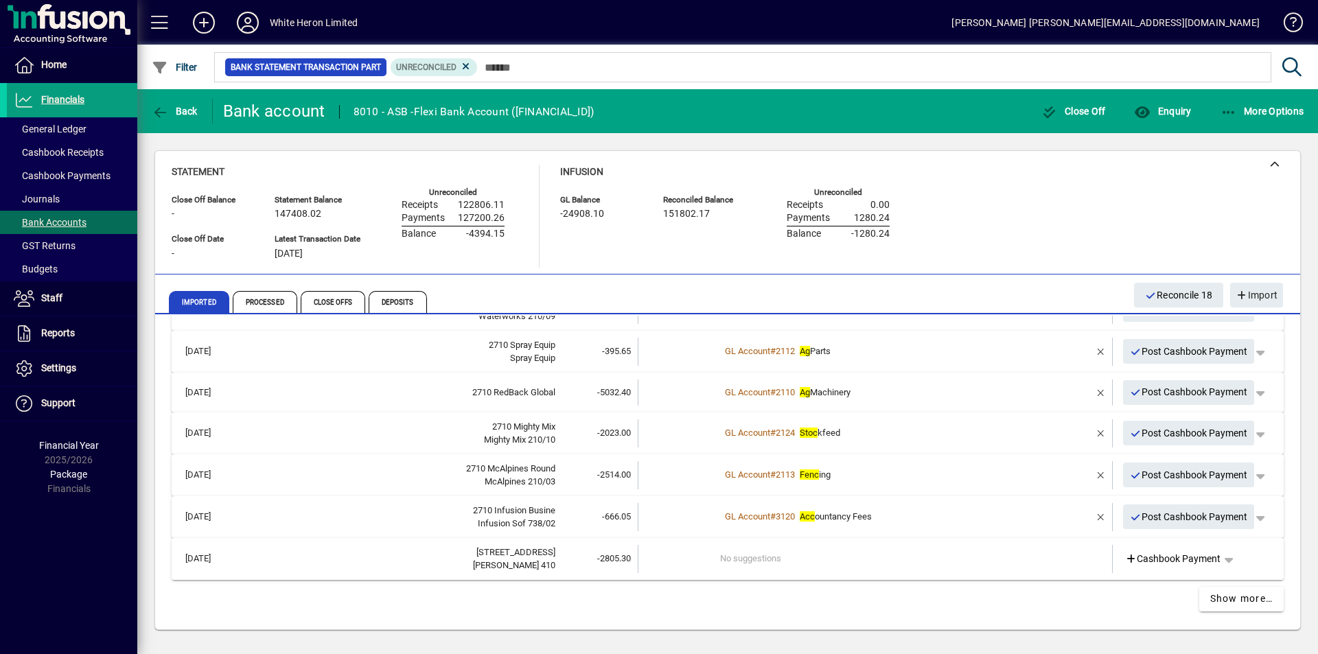
click at [305, 556] on div "[STREET_ADDRESS]" at bounding box center [399, 553] width 312 height 14
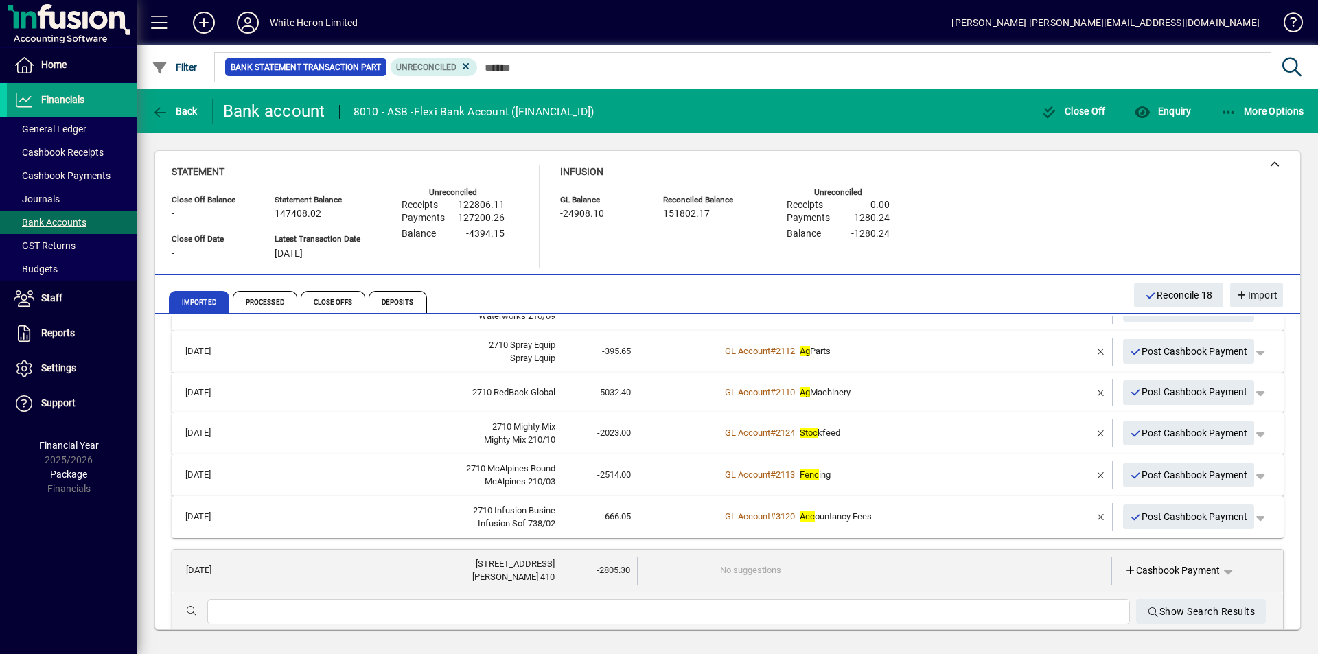
click at [272, 607] on input "text" at bounding box center [668, 612] width 900 height 16
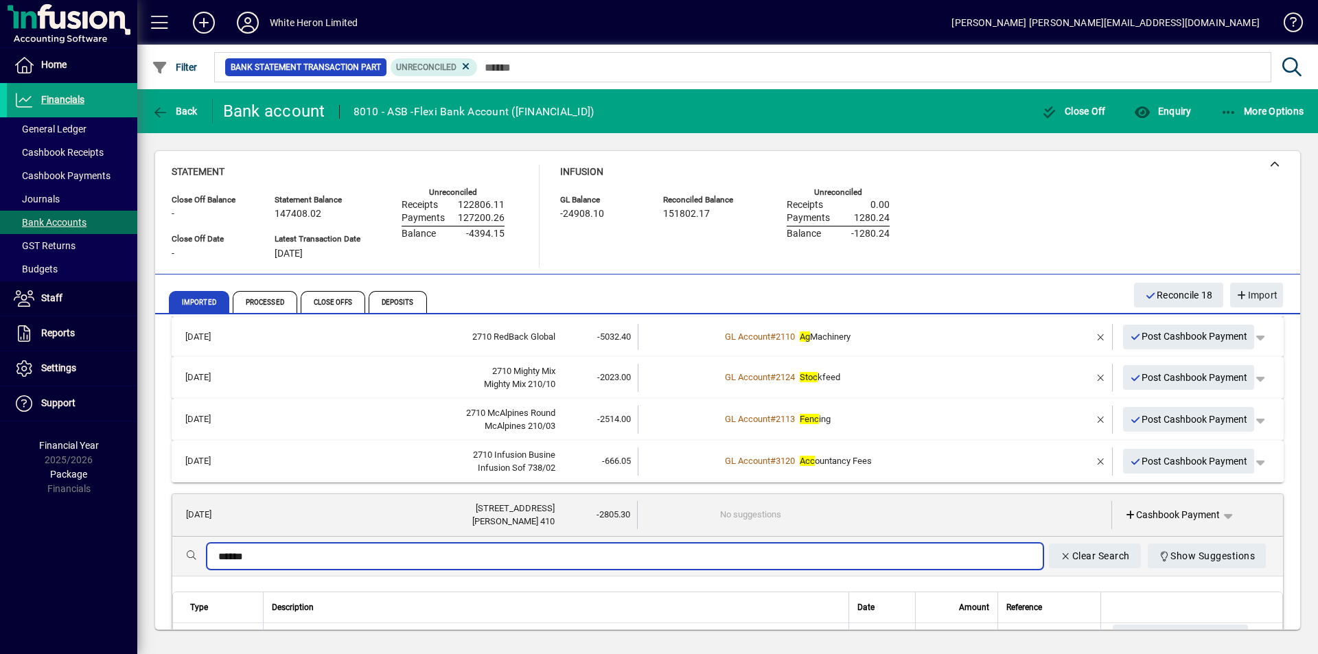
scroll to position [653, 0]
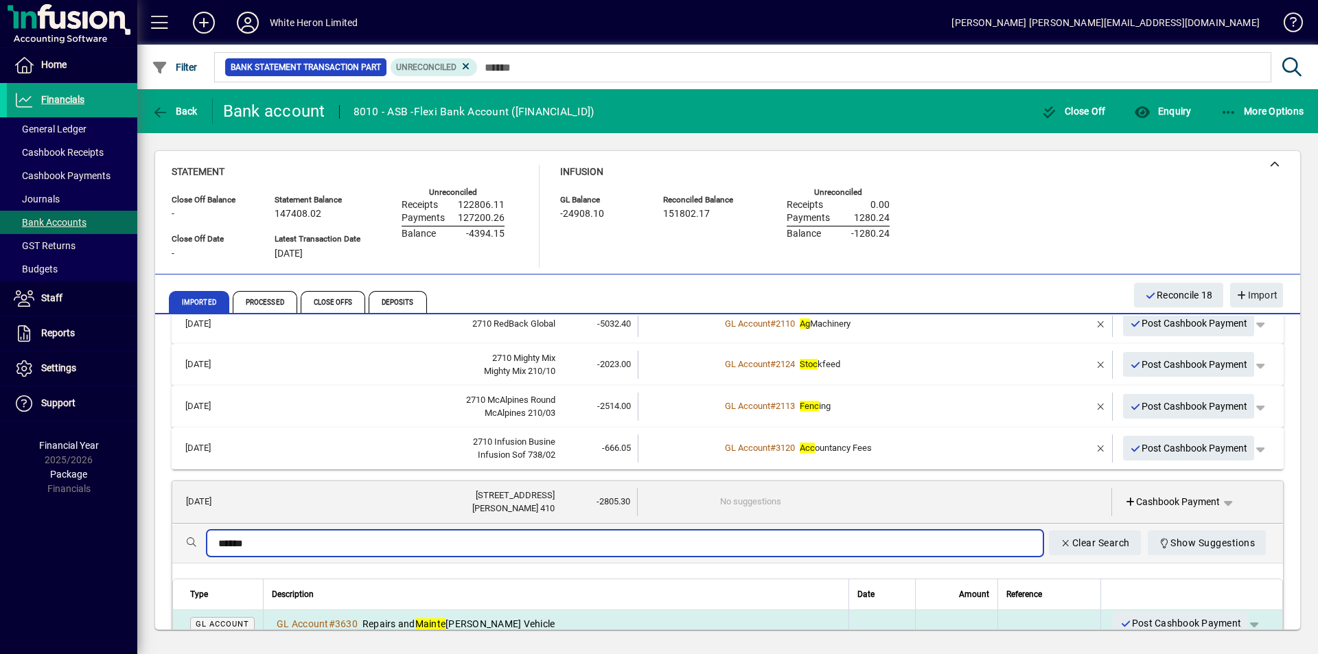
type input "******"
click at [384, 614] on td "GL Account # 3630 Repairs and Mainte [PERSON_NAME] Vehicle" at bounding box center [555, 623] width 585 height 27
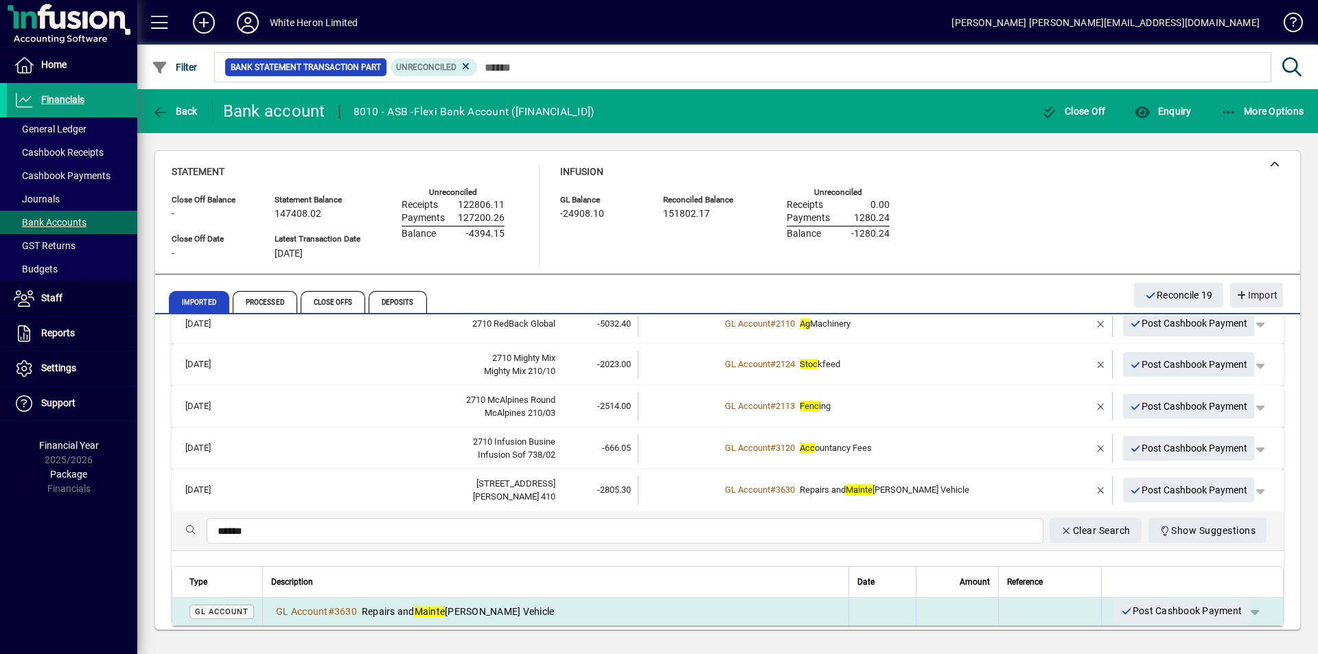
scroll to position [585, 0]
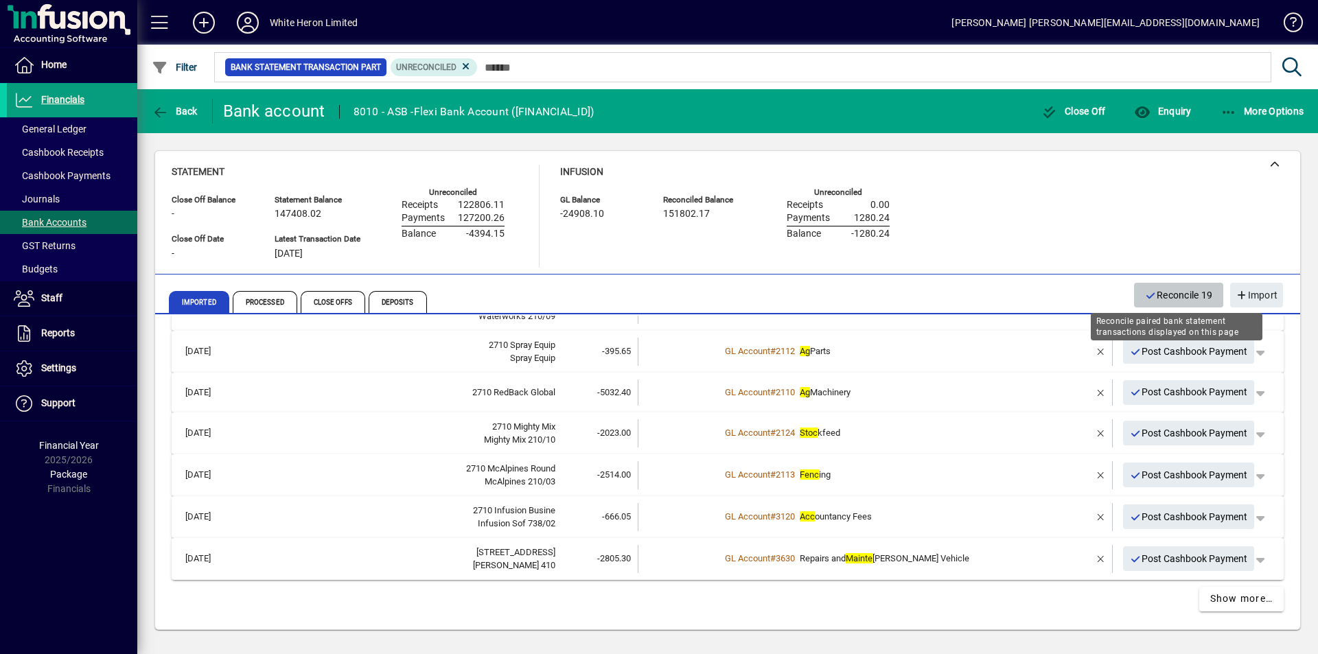
click at [1176, 294] on span "Reconcile 19" at bounding box center [1179, 295] width 68 height 23
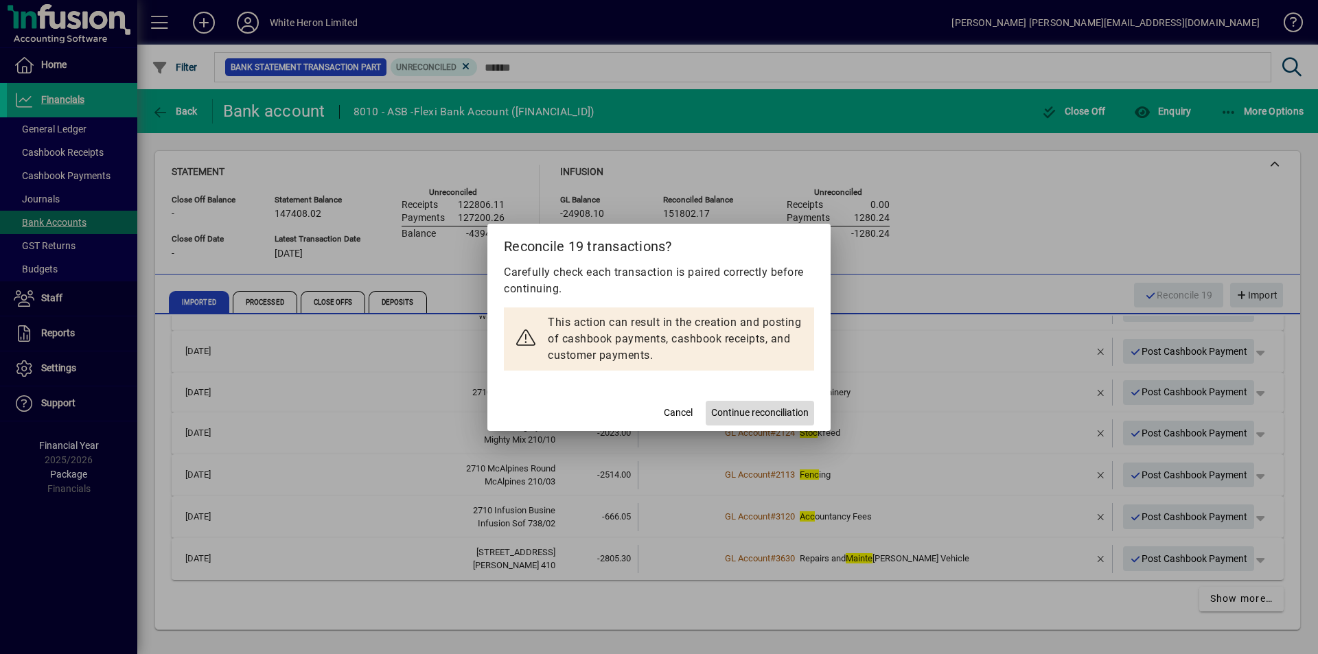
click at [732, 406] on span "Continue reconciliation" at bounding box center [759, 413] width 97 height 14
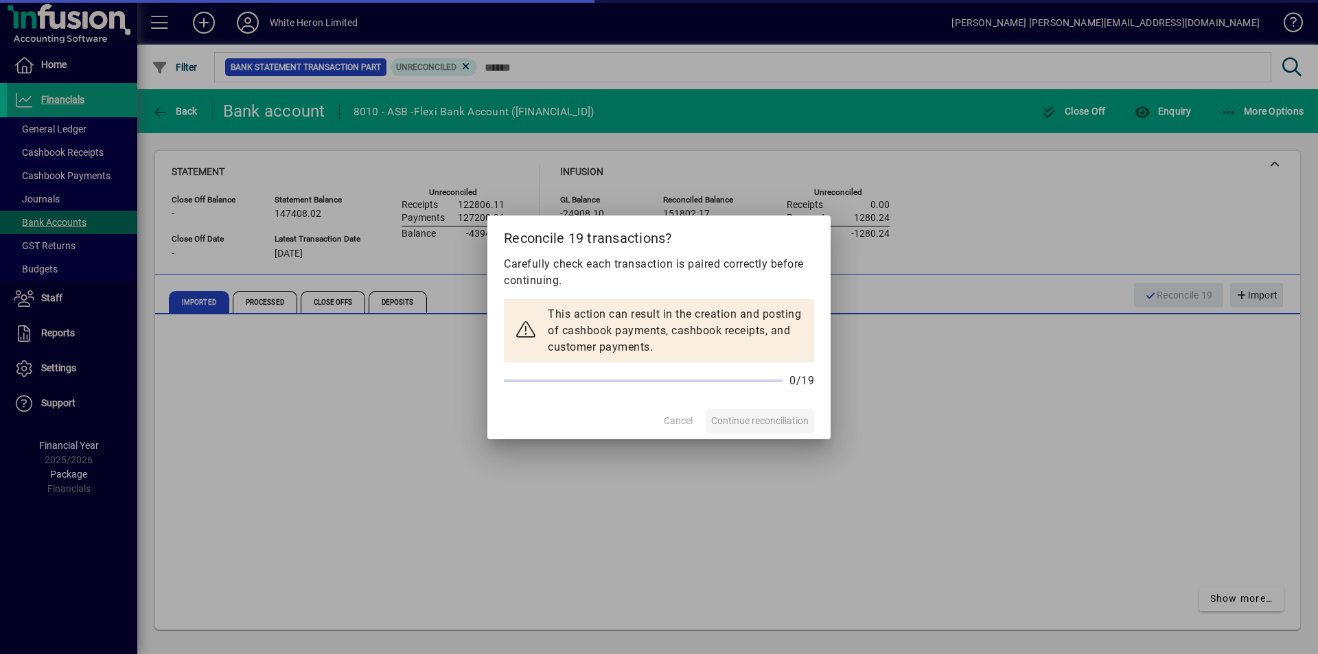
scroll to position [0, 0]
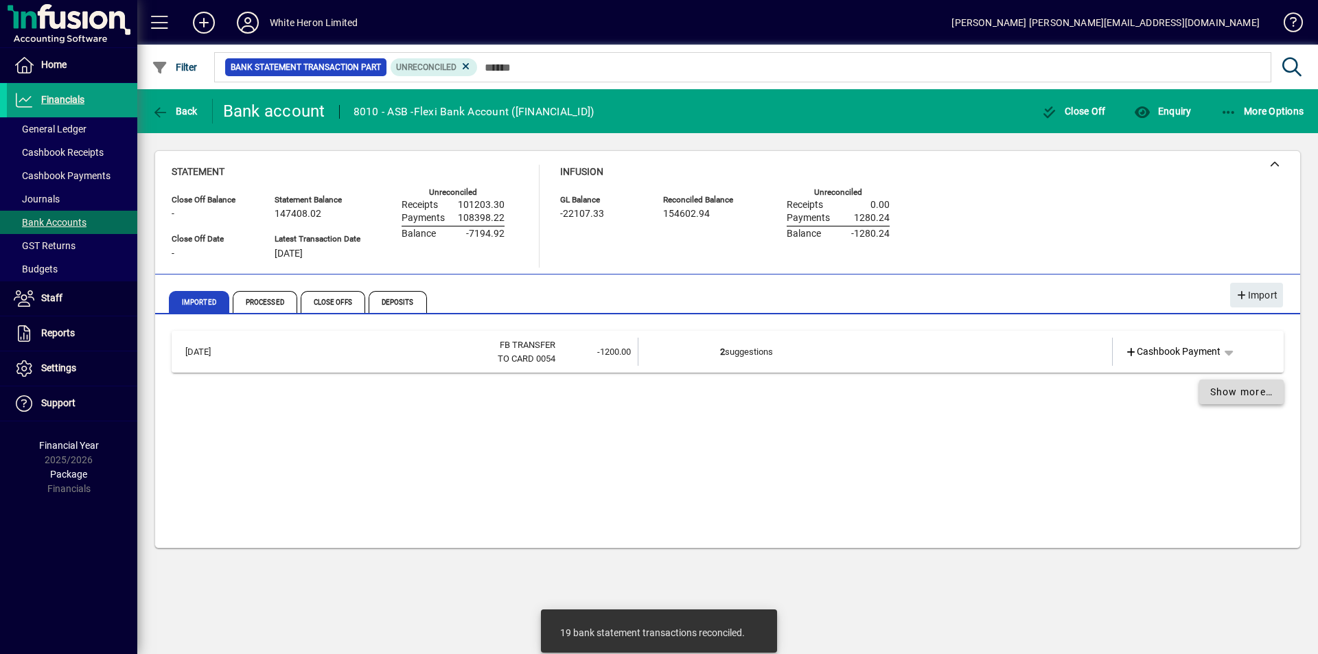
click at [1211, 387] on span "Show more…" at bounding box center [1241, 392] width 63 height 14
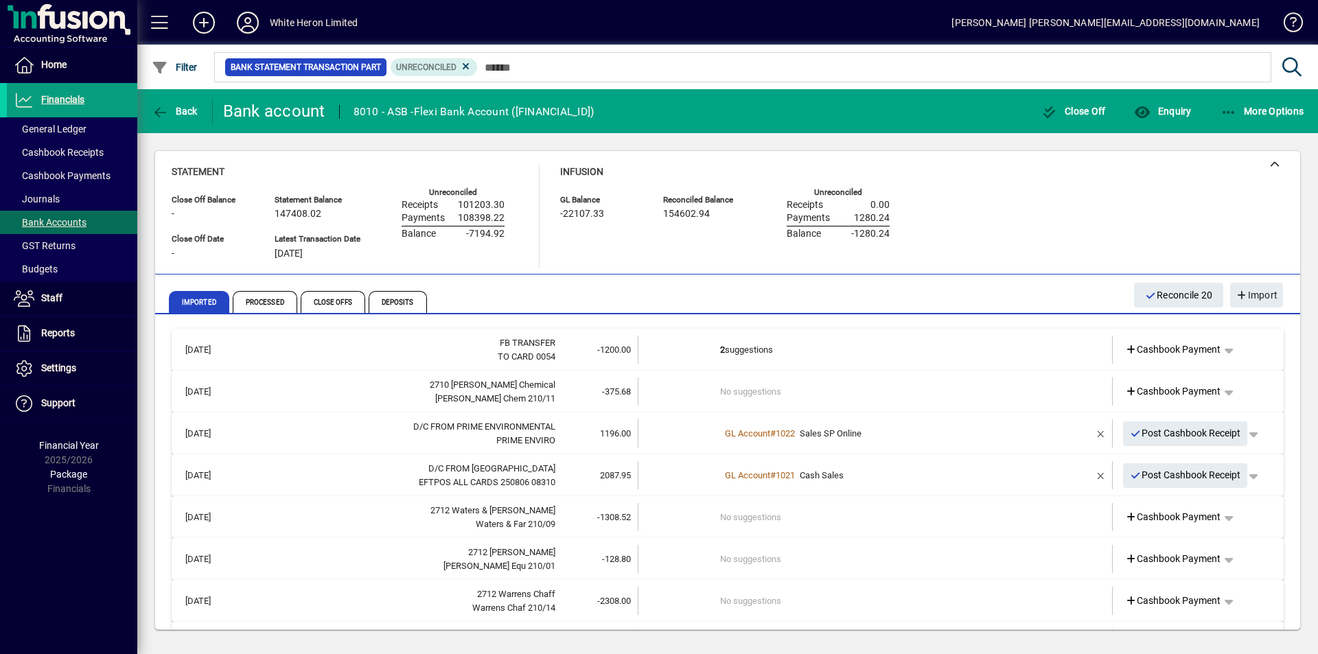
click at [740, 393] on td "No suggestions" at bounding box center [876, 391] width 312 height 28
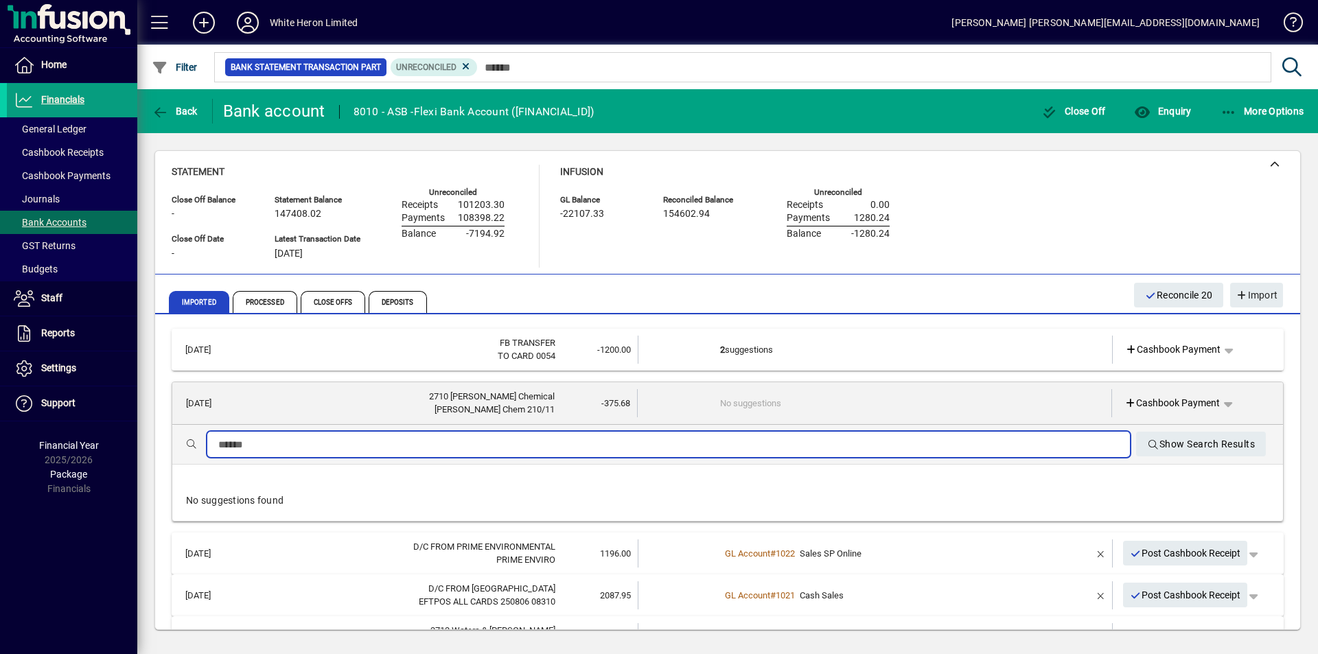
click at [266, 441] on input "text" at bounding box center [668, 444] width 900 height 16
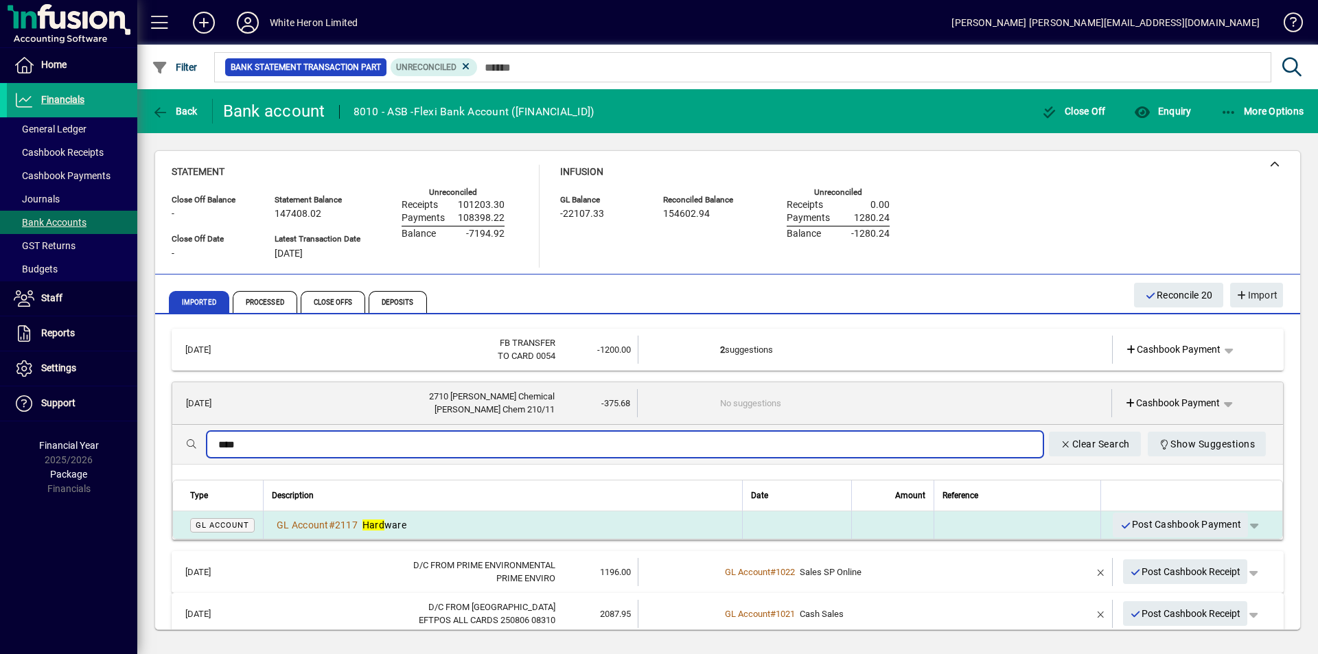
type input "****"
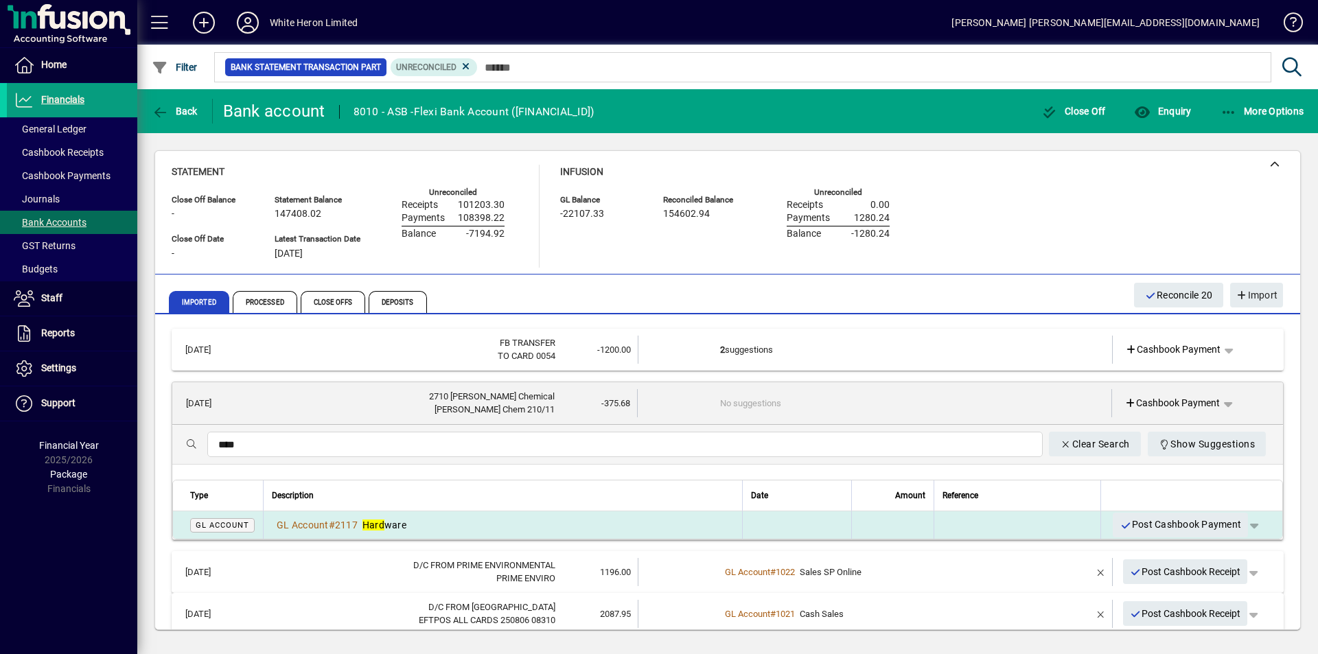
click at [395, 523] on span "Hard ware" at bounding box center [384, 525] width 44 height 11
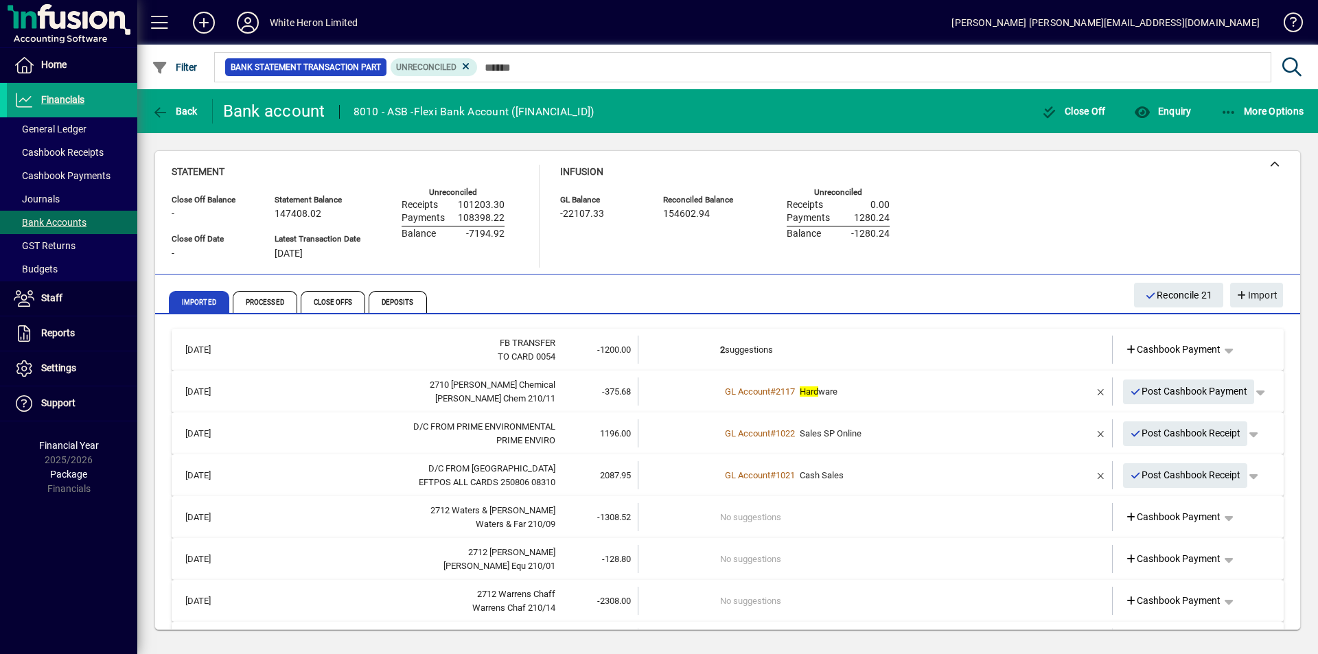
click at [745, 511] on td "No suggestions" at bounding box center [876, 517] width 312 height 28
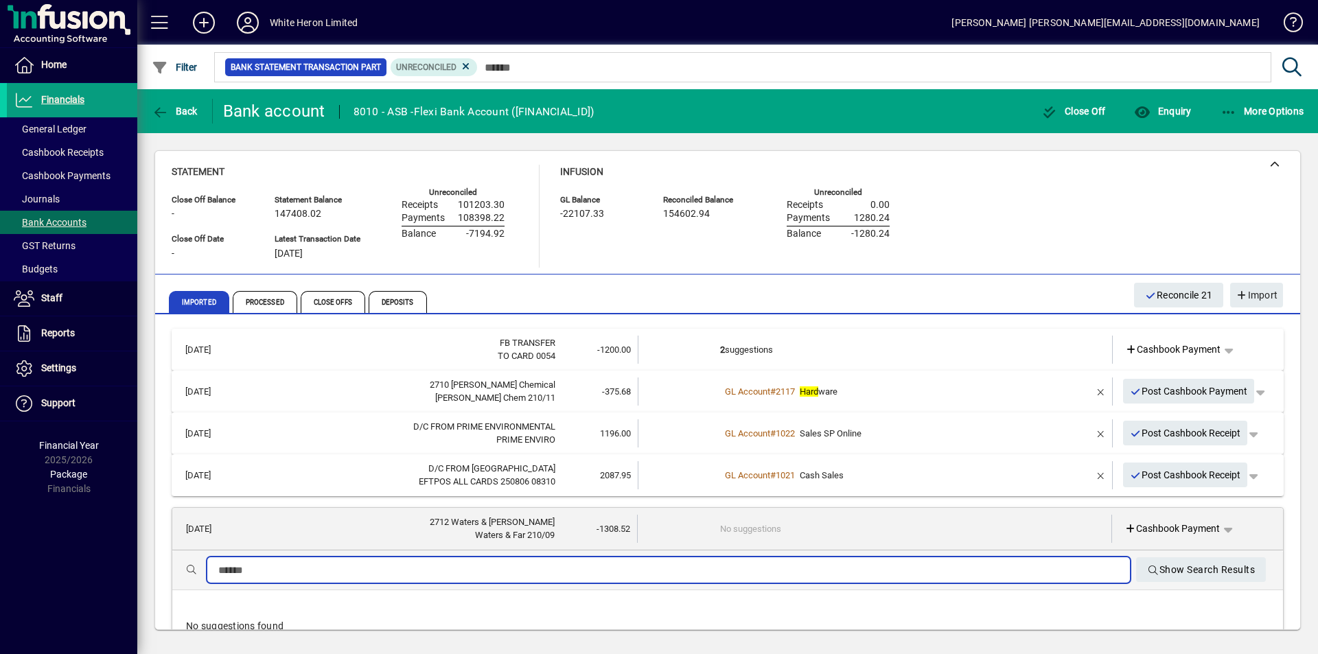
click at [296, 570] on input "text" at bounding box center [668, 570] width 900 height 16
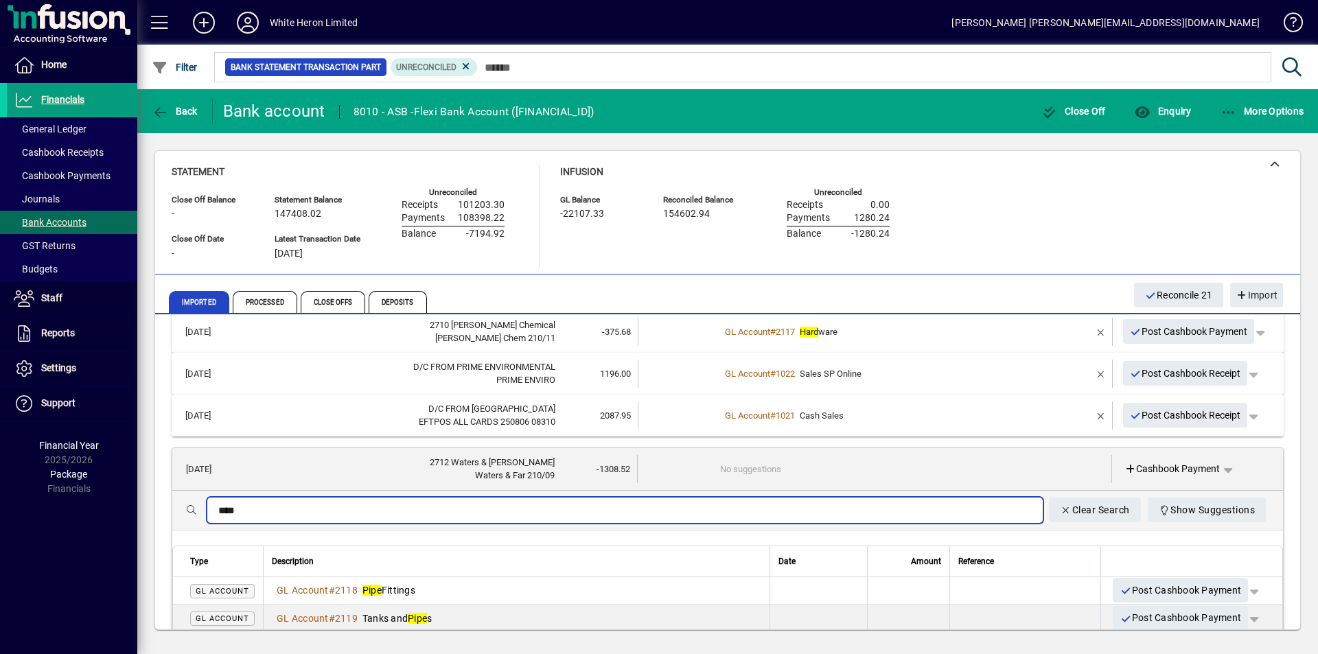
scroll to position [137, 0]
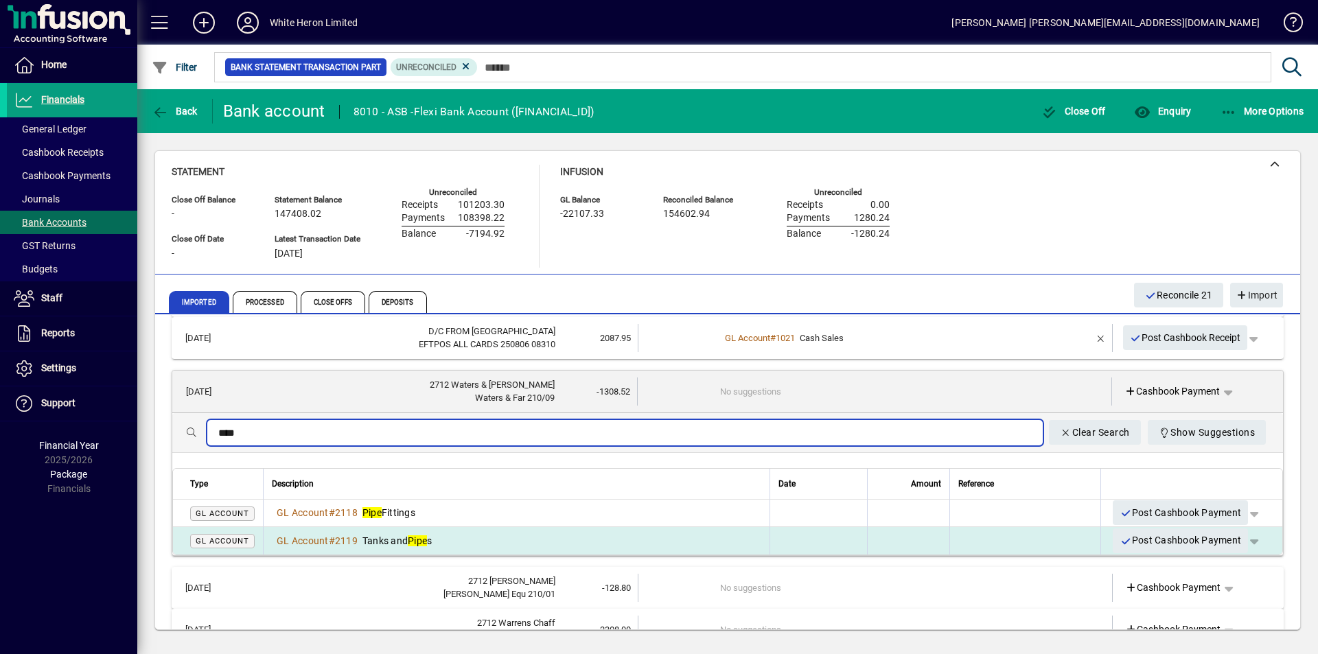
type input "****"
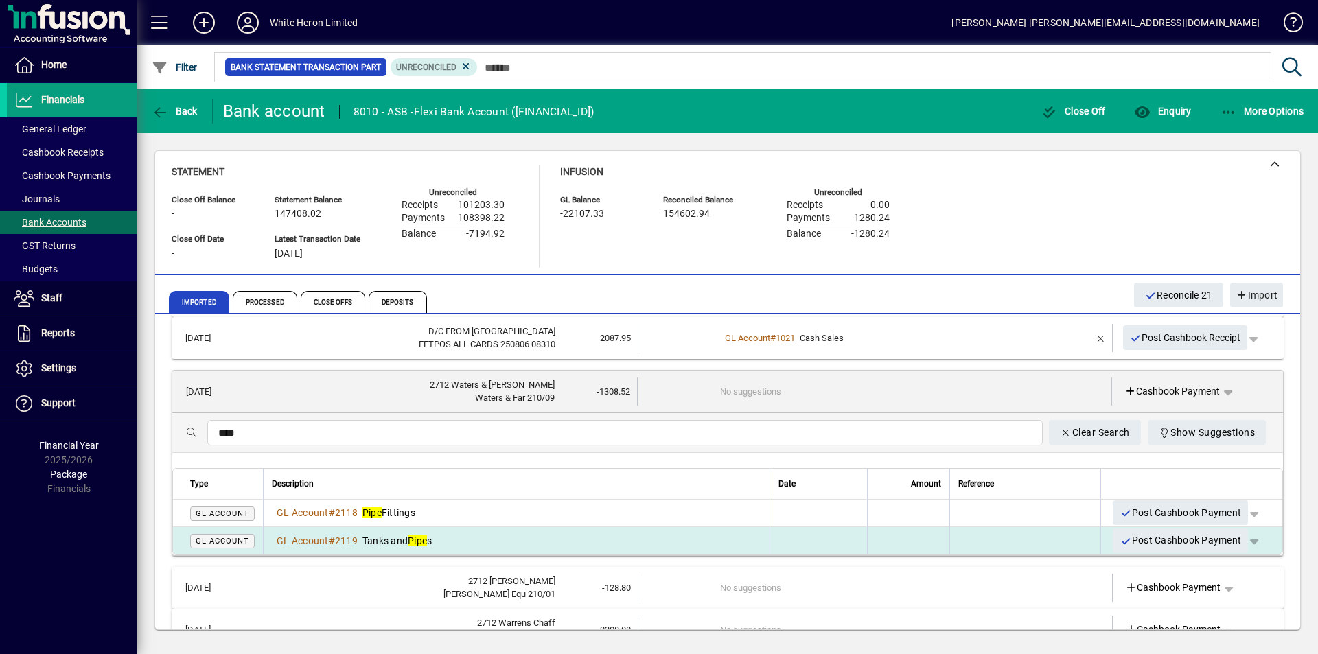
click at [411, 538] on span "Tanks and Pipe s" at bounding box center [397, 540] width 70 height 11
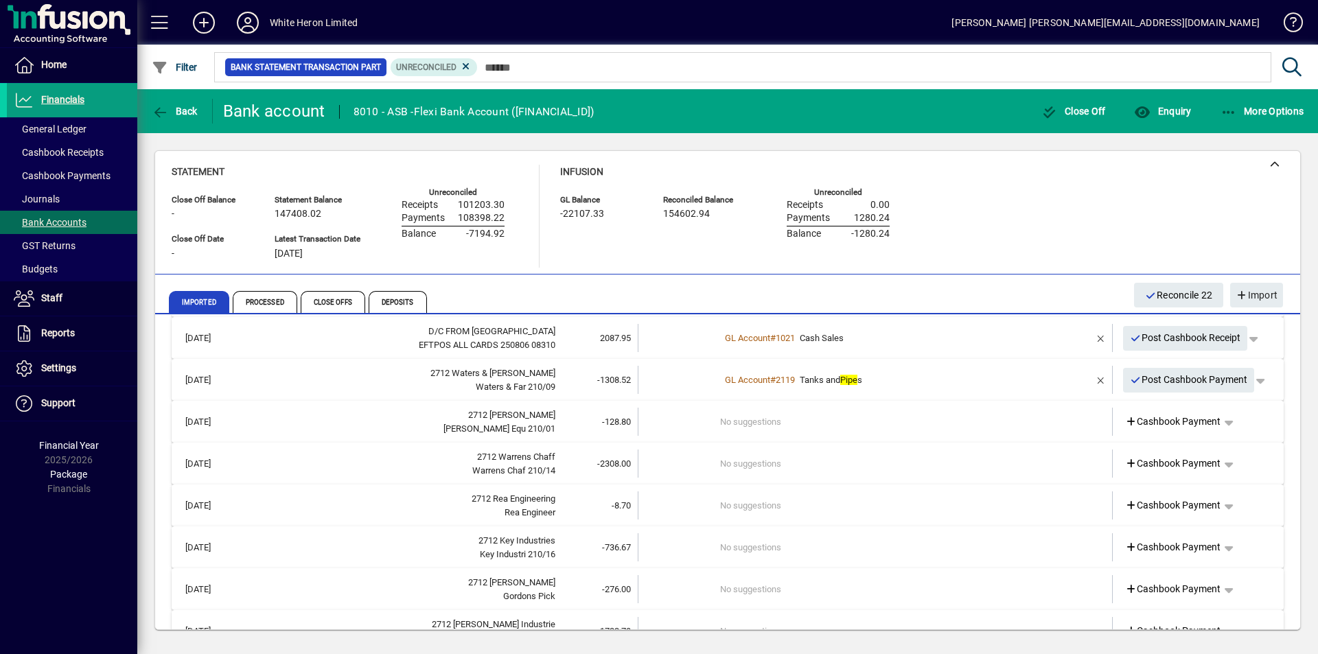
click at [379, 425] on div "[PERSON_NAME] Equ 210/01" at bounding box center [399, 429] width 312 height 14
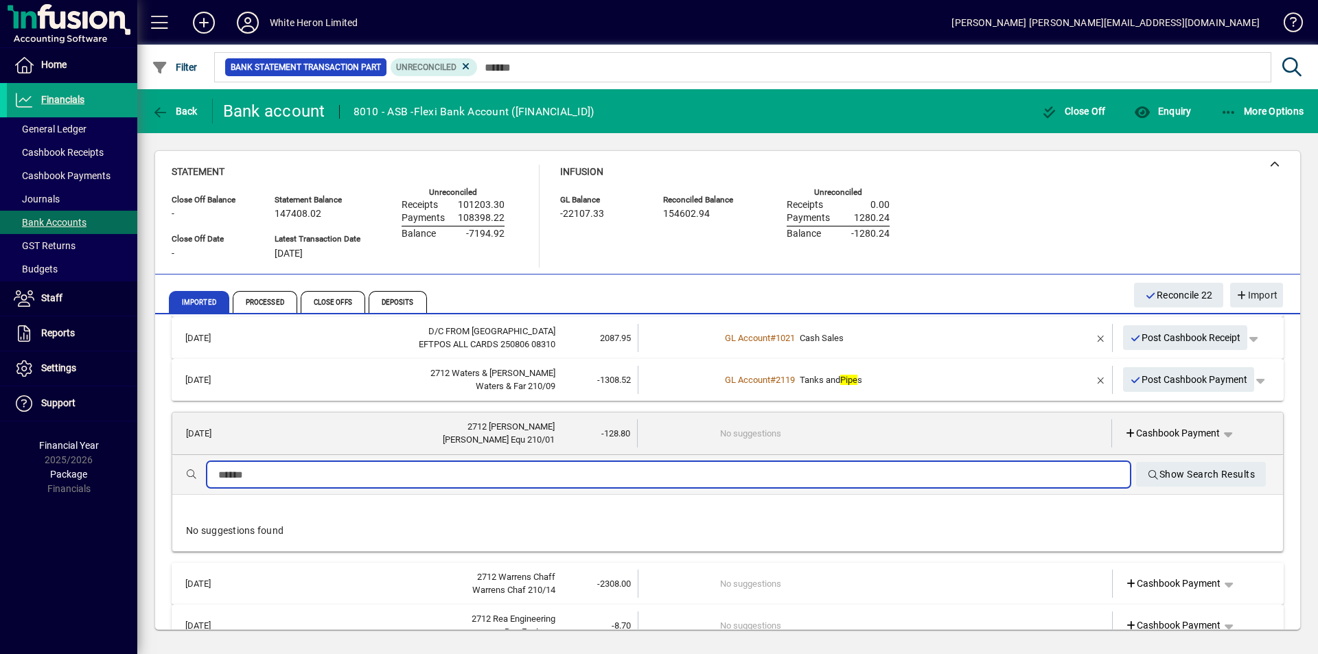
click at [279, 474] on input "text" at bounding box center [668, 475] width 900 height 16
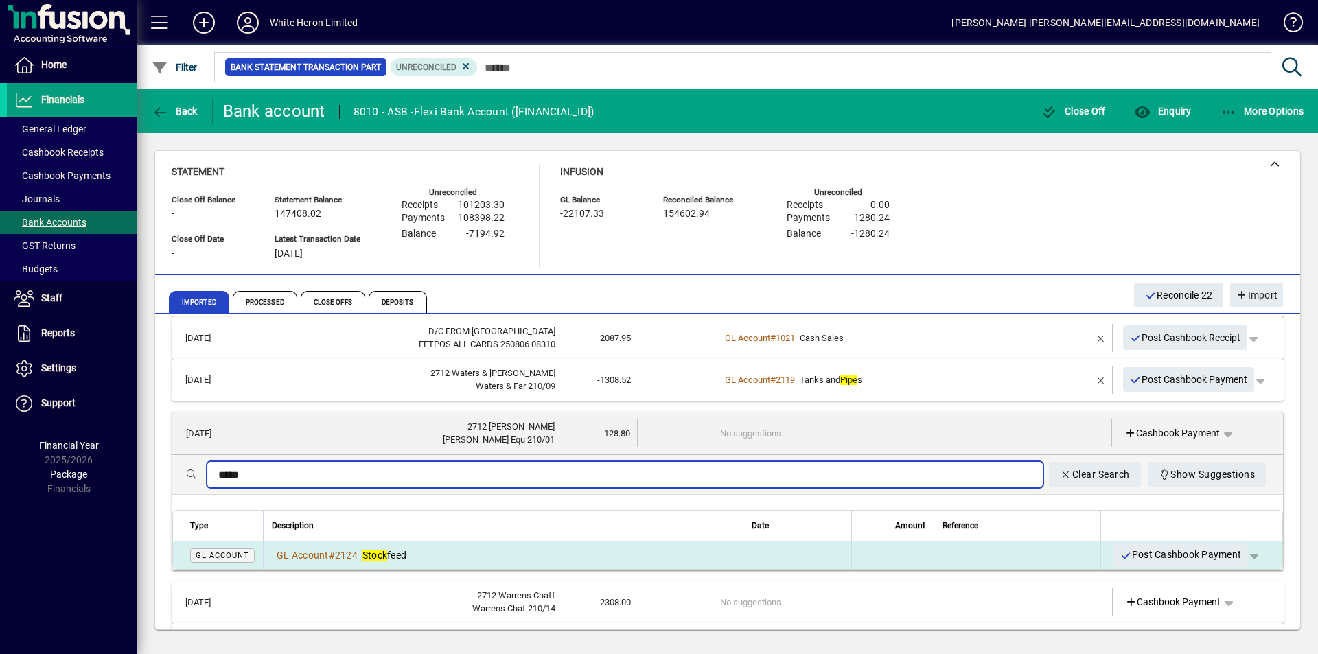
type input "*****"
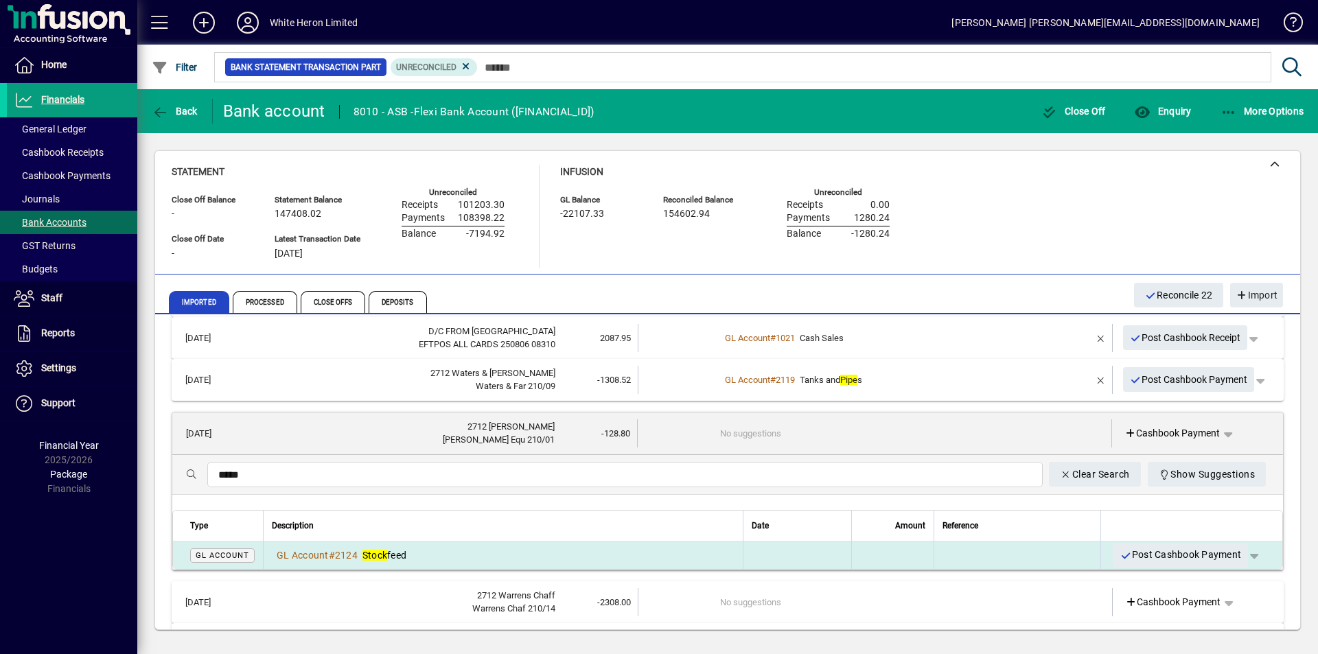
click at [388, 546] on td "GL Account # 2124 Stock feed" at bounding box center [503, 554] width 480 height 27
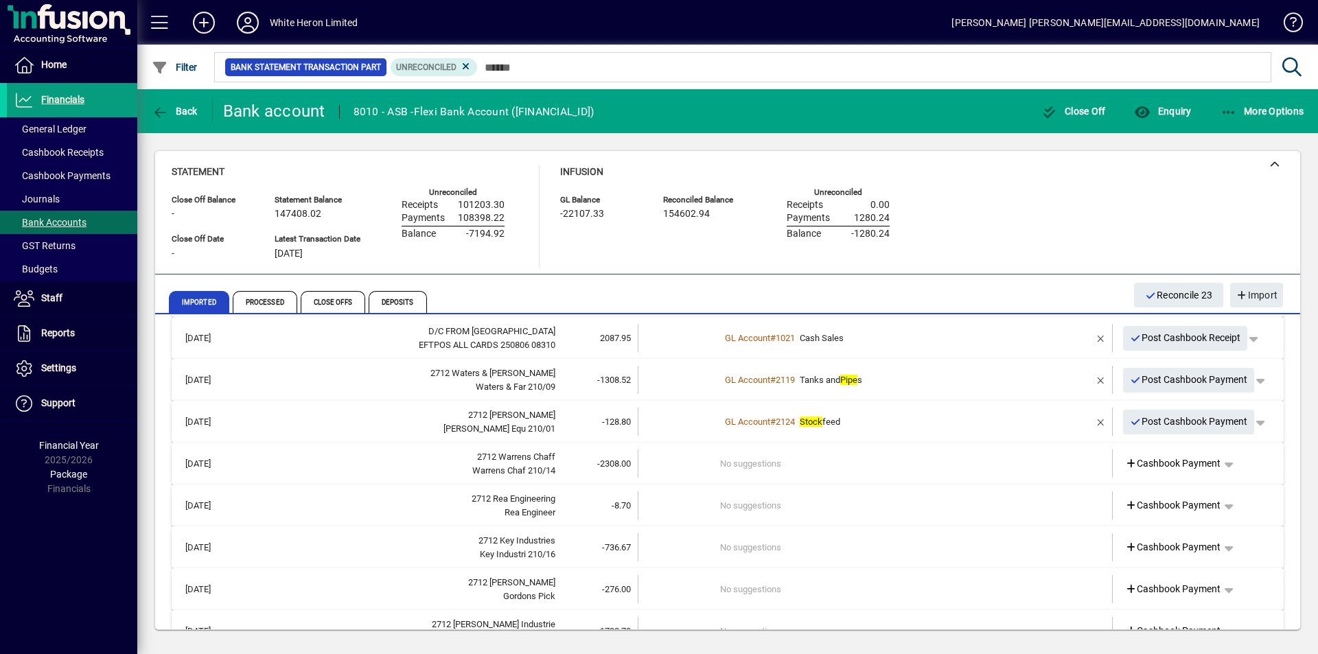
click at [294, 471] on div "Warrens Chaf 210/14" at bounding box center [399, 471] width 312 height 14
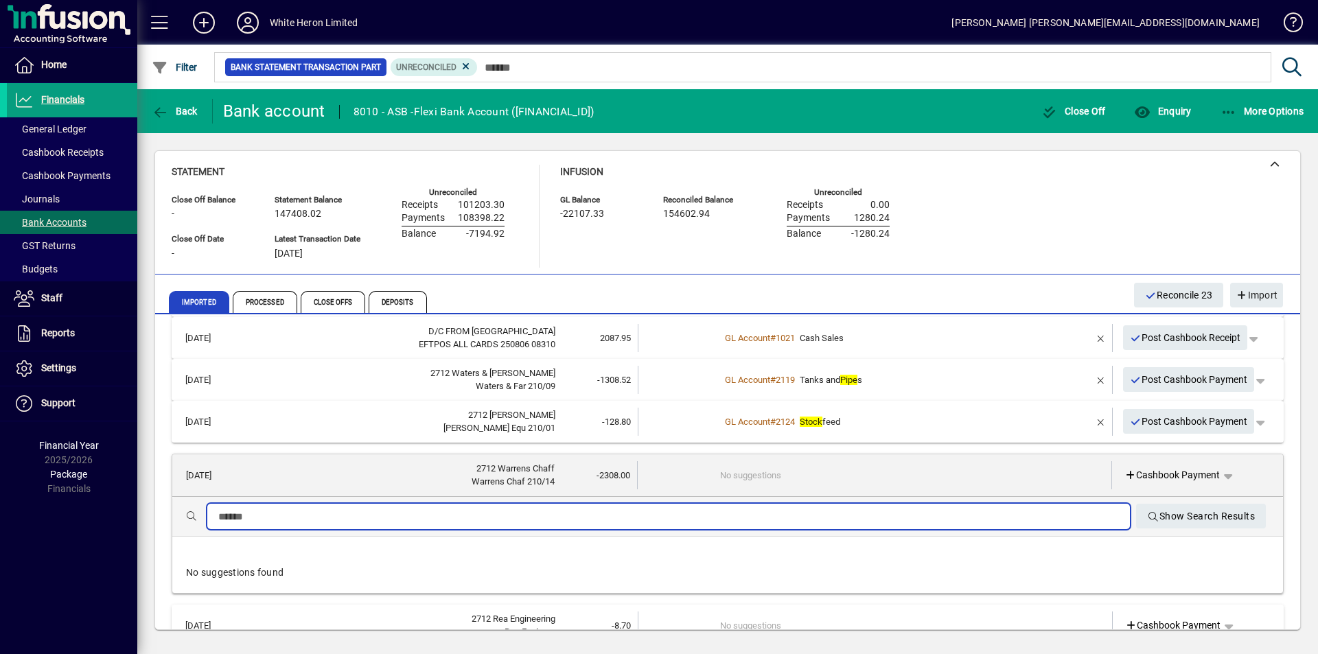
click at [246, 516] on input "text" at bounding box center [668, 517] width 900 height 16
type input "*"
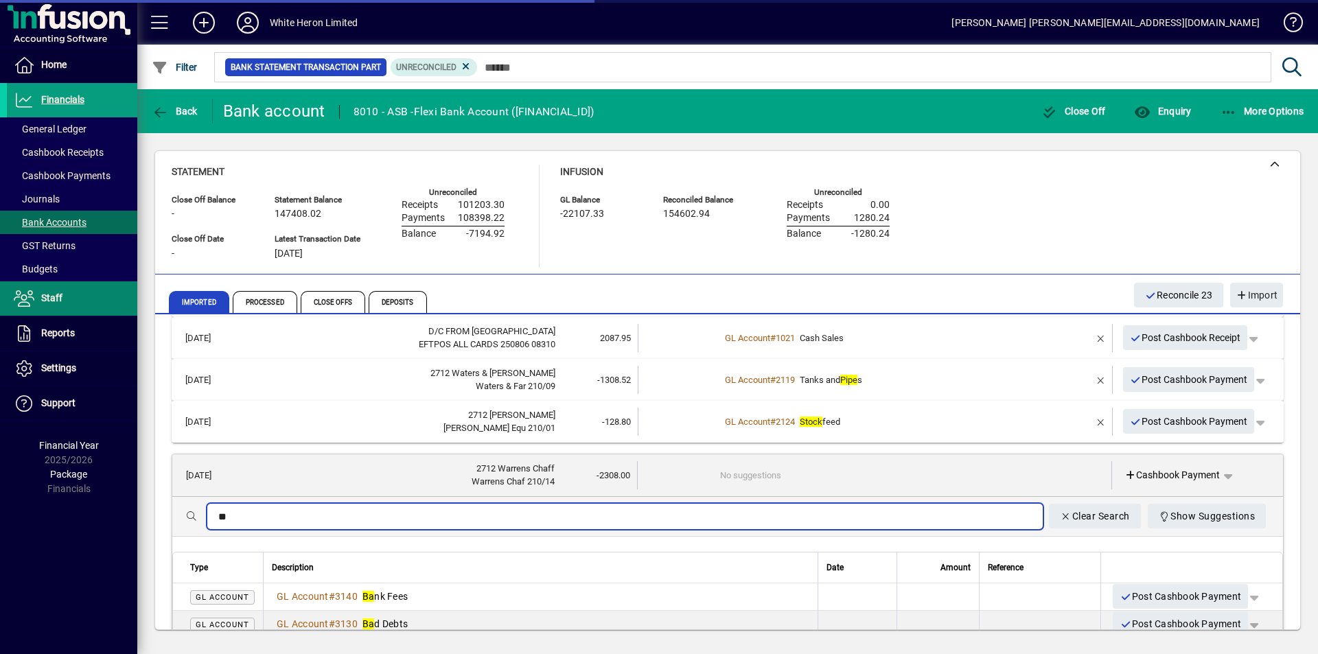
type input "*"
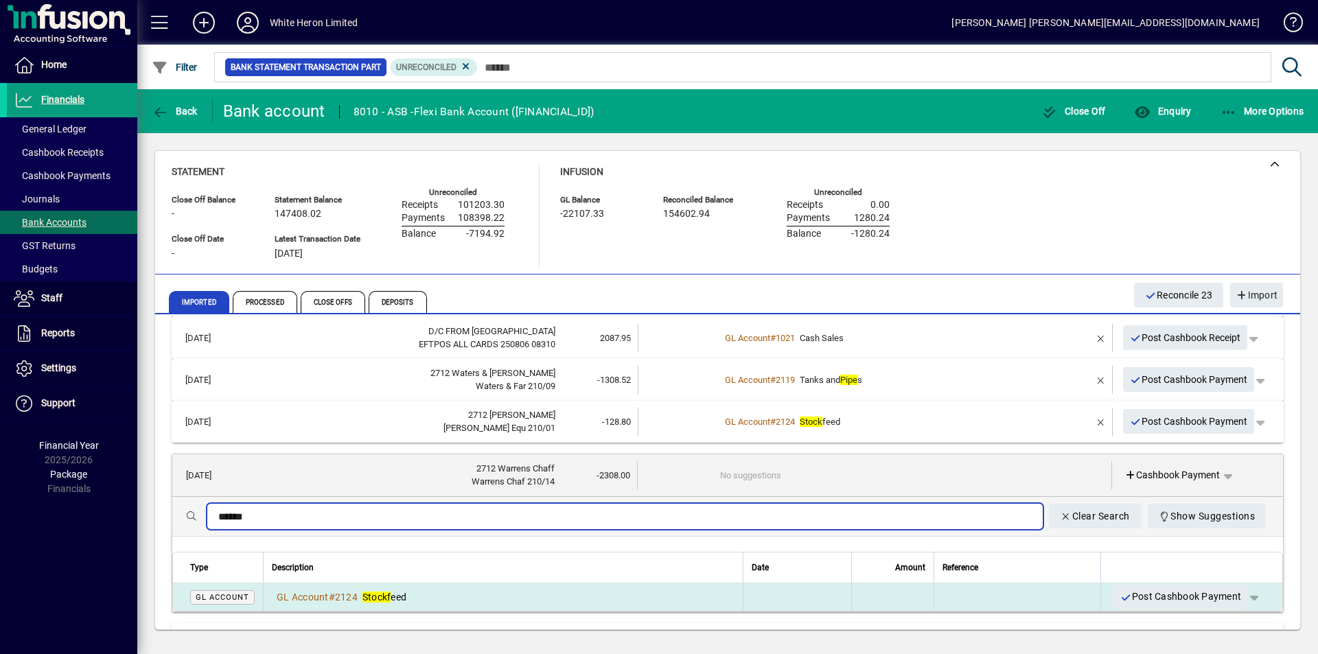
type input "******"
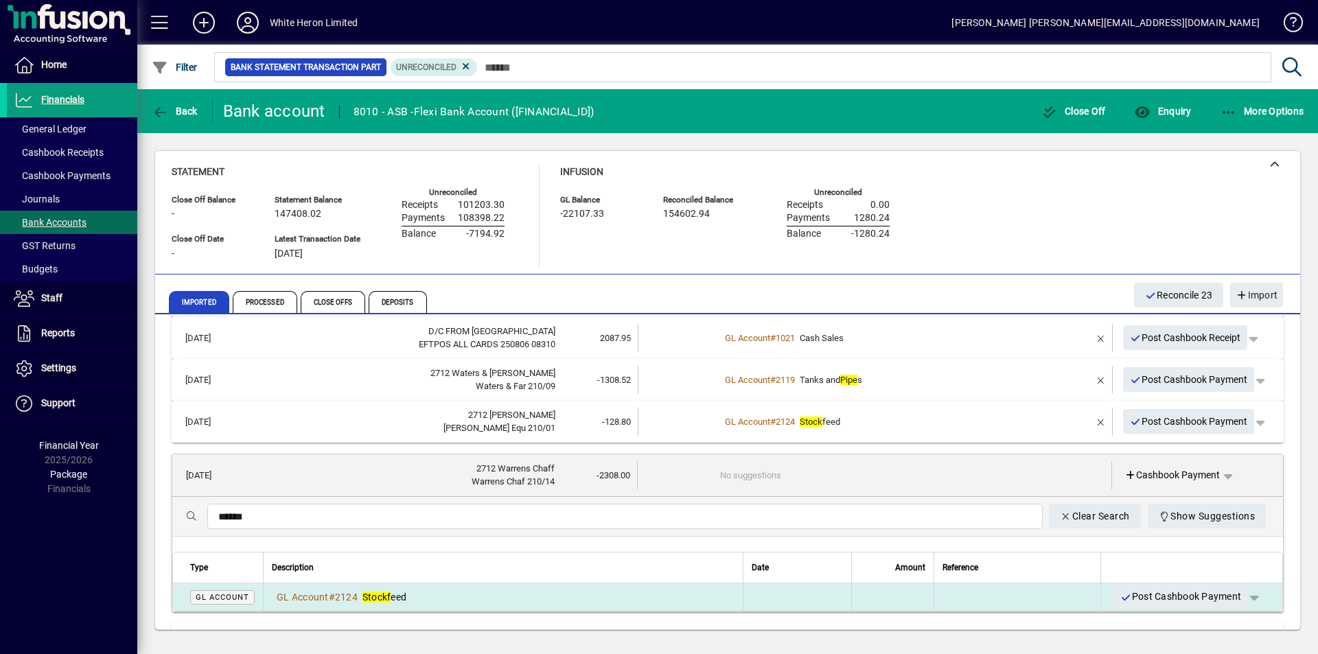
click at [387, 592] on em "Stockf" at bounding box center [376, 597] width 29 height 11
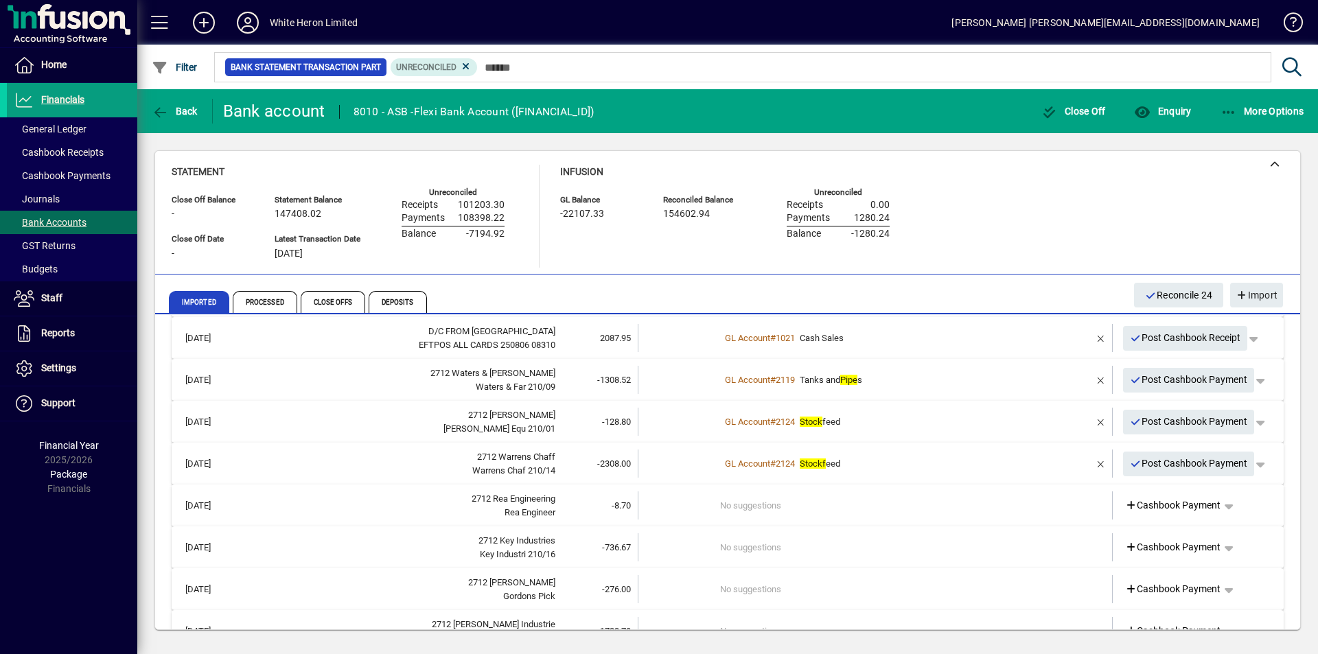
click at [327, 506] on div "Rea Engineer" at bounding box center [399, 513] width 312 height 14
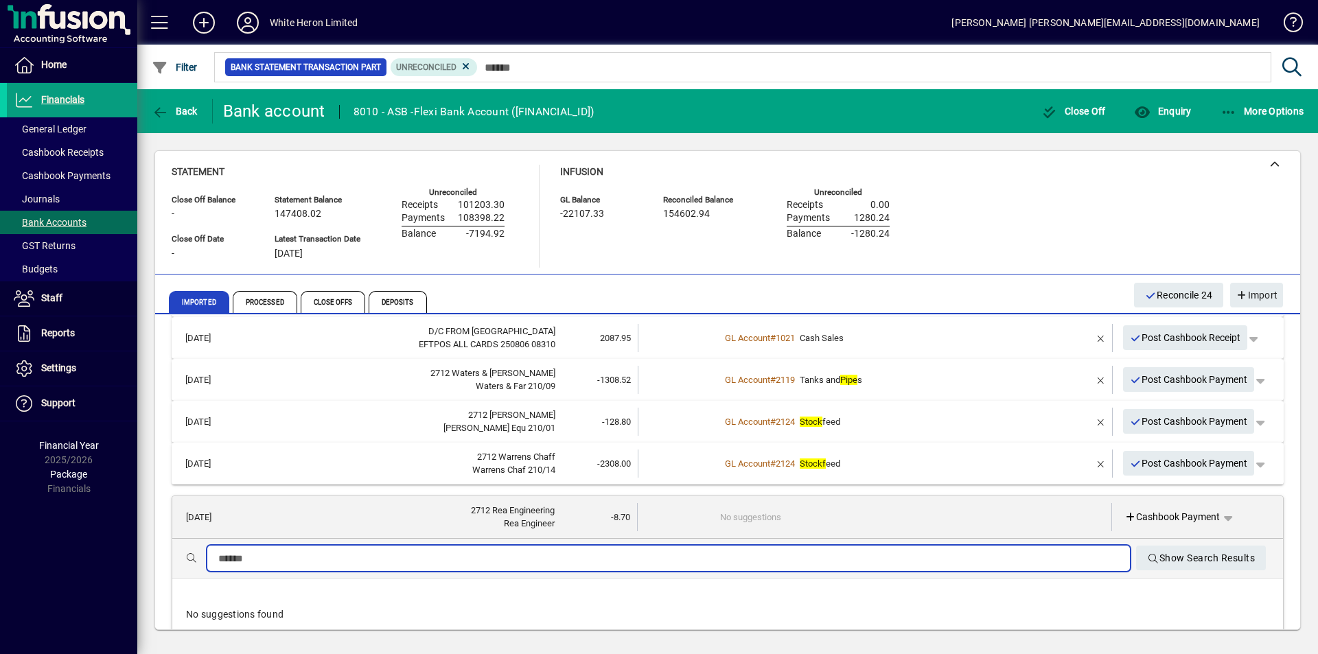
click at [264, 557] on input "text" at bounding box center [668, 558] width 900 height 16
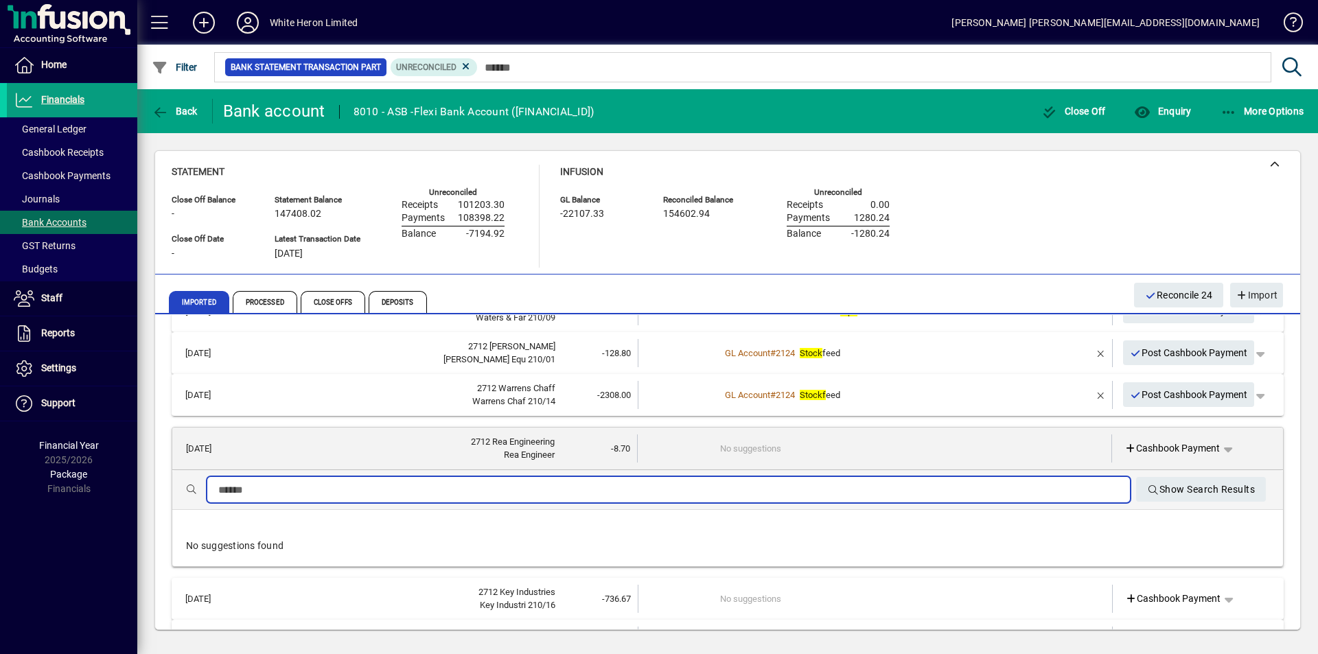
click at [252, 488] on input "text" at bounding box center [668, 490] width 900 height 16
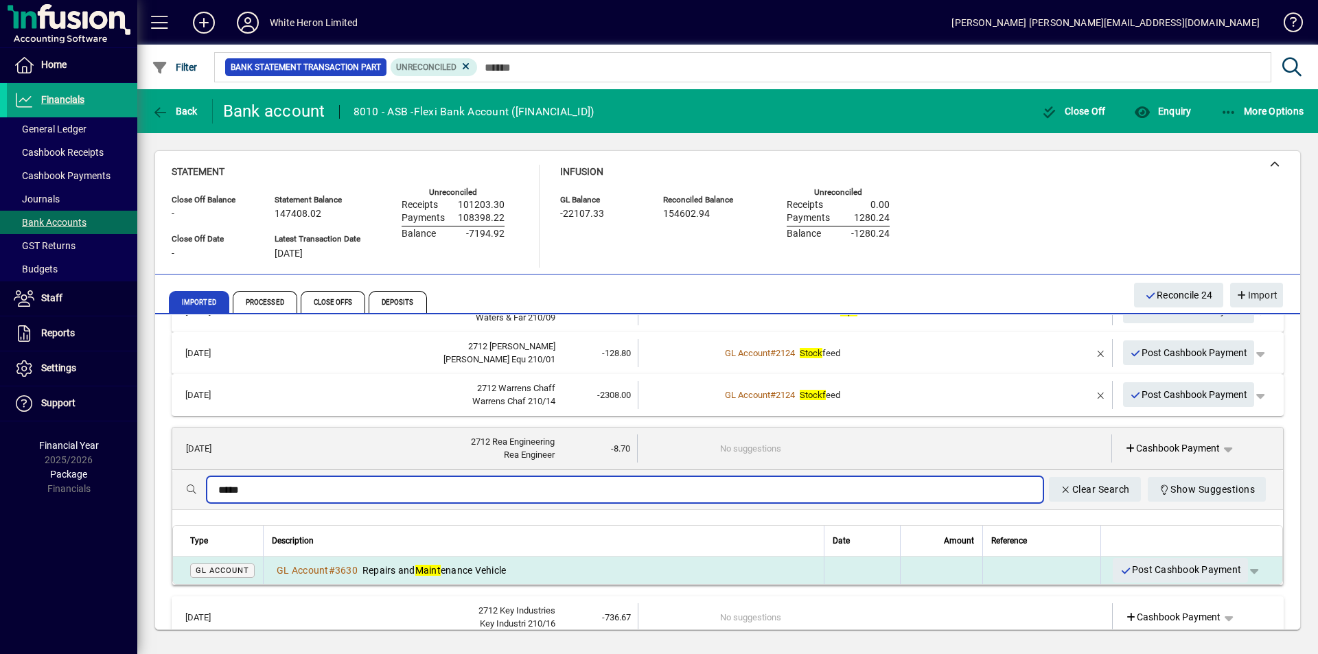
type input "*****"
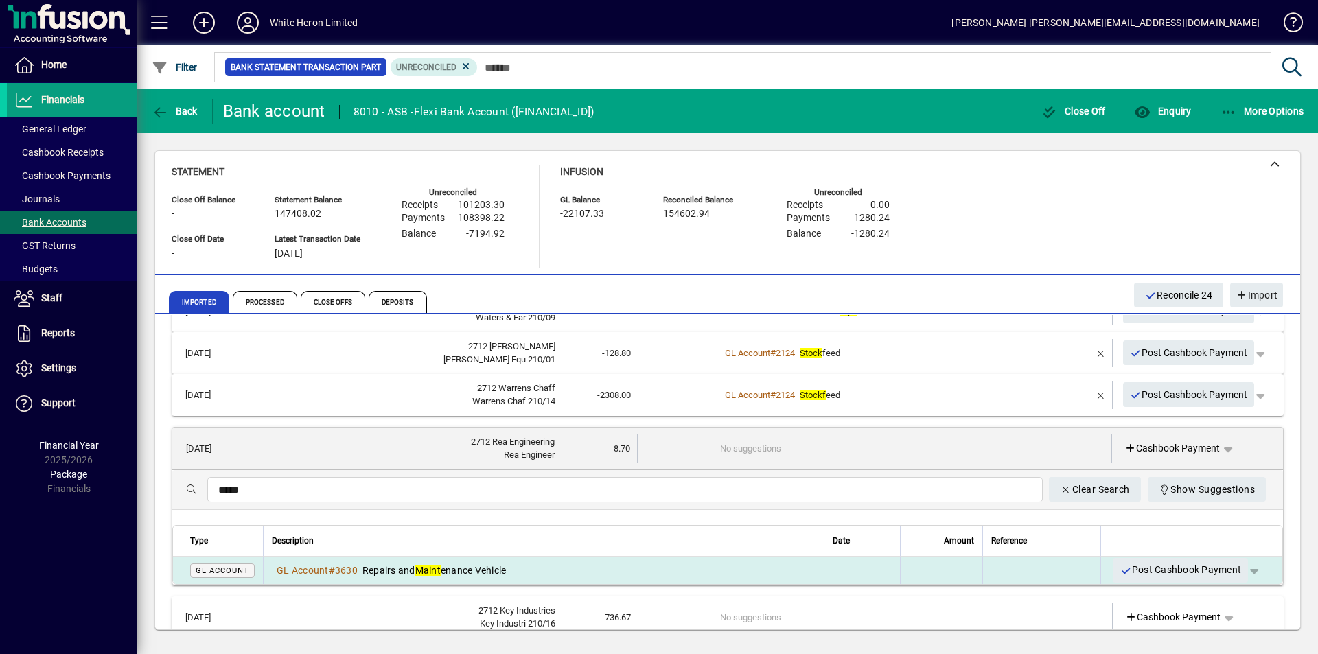
click at [441, 567] on em "Maint" at bounding box center [427, 570] width 25 height 11
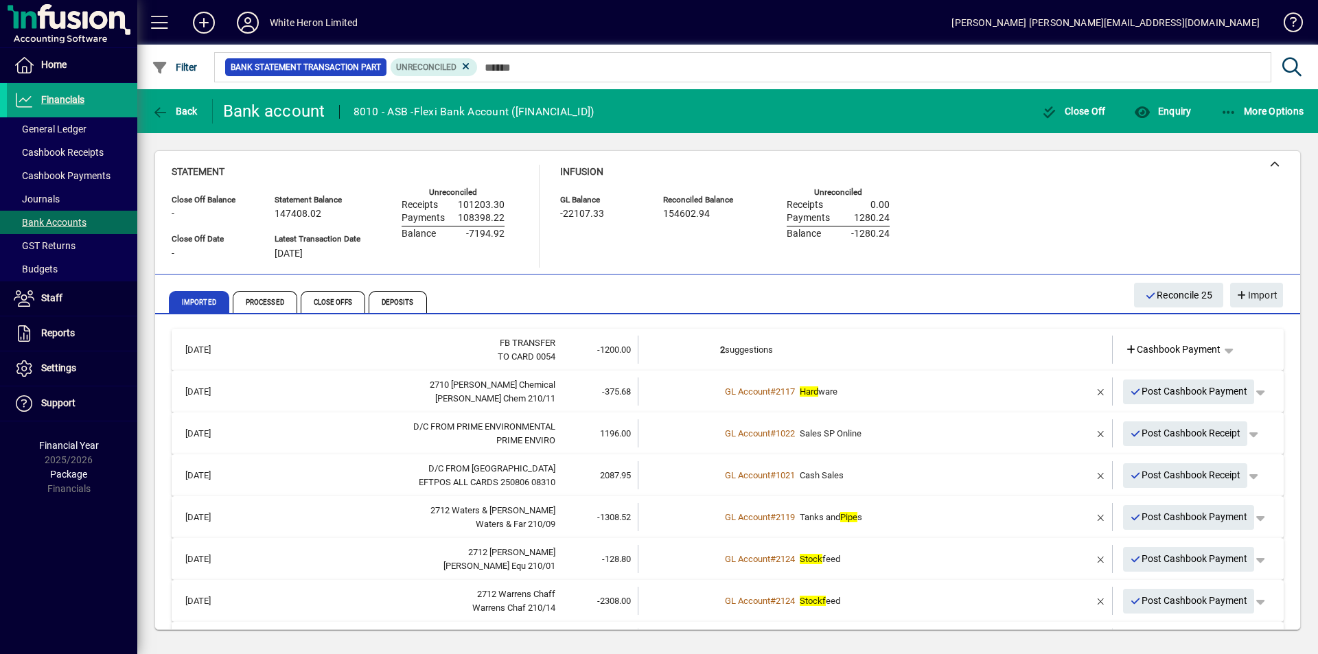
scroll to position [206, 0]
